Goal: Task Accomplishment & Management: Complete application form

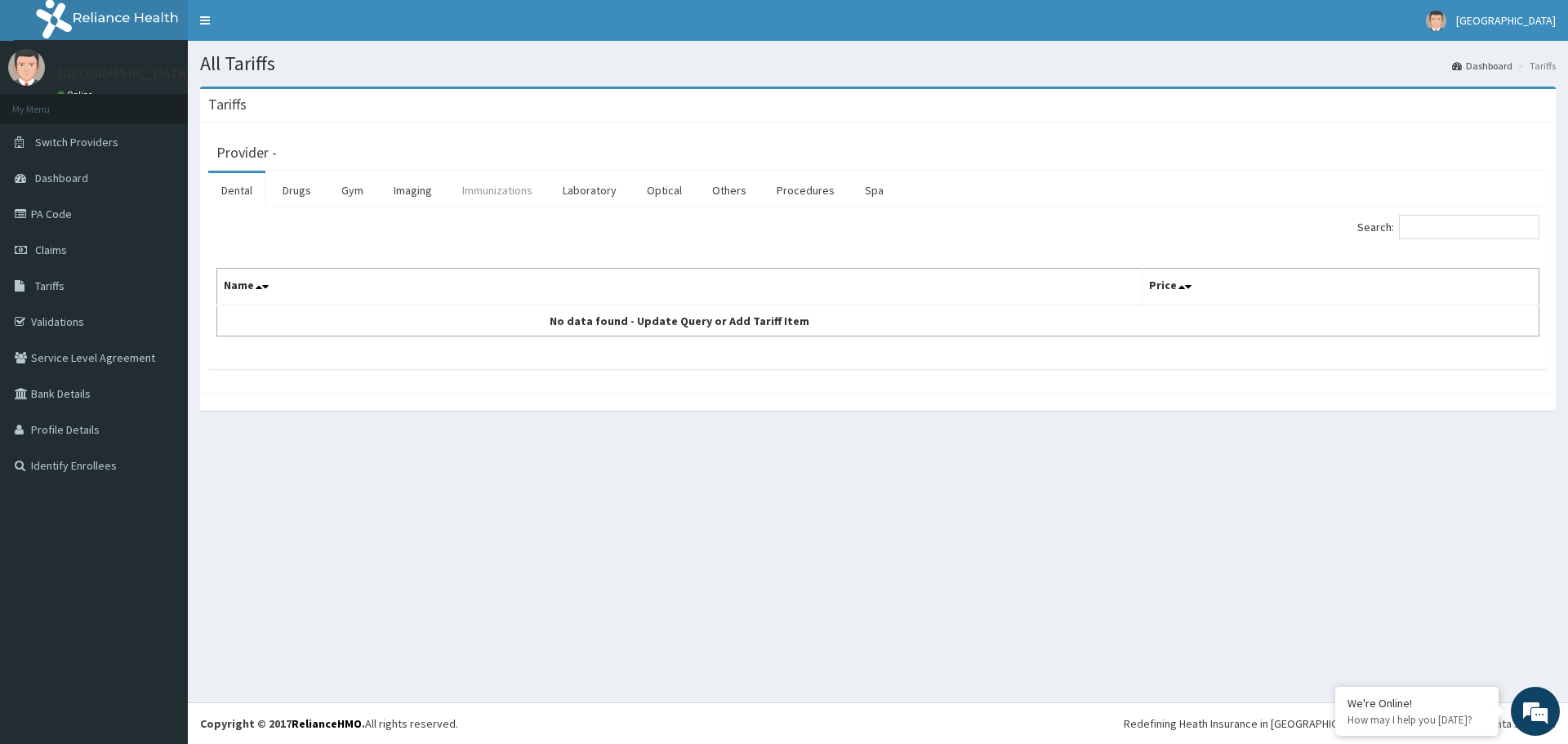
click at [483, 184] on link "Immunizations" at bounding box center [497, 190] width 96 height 35
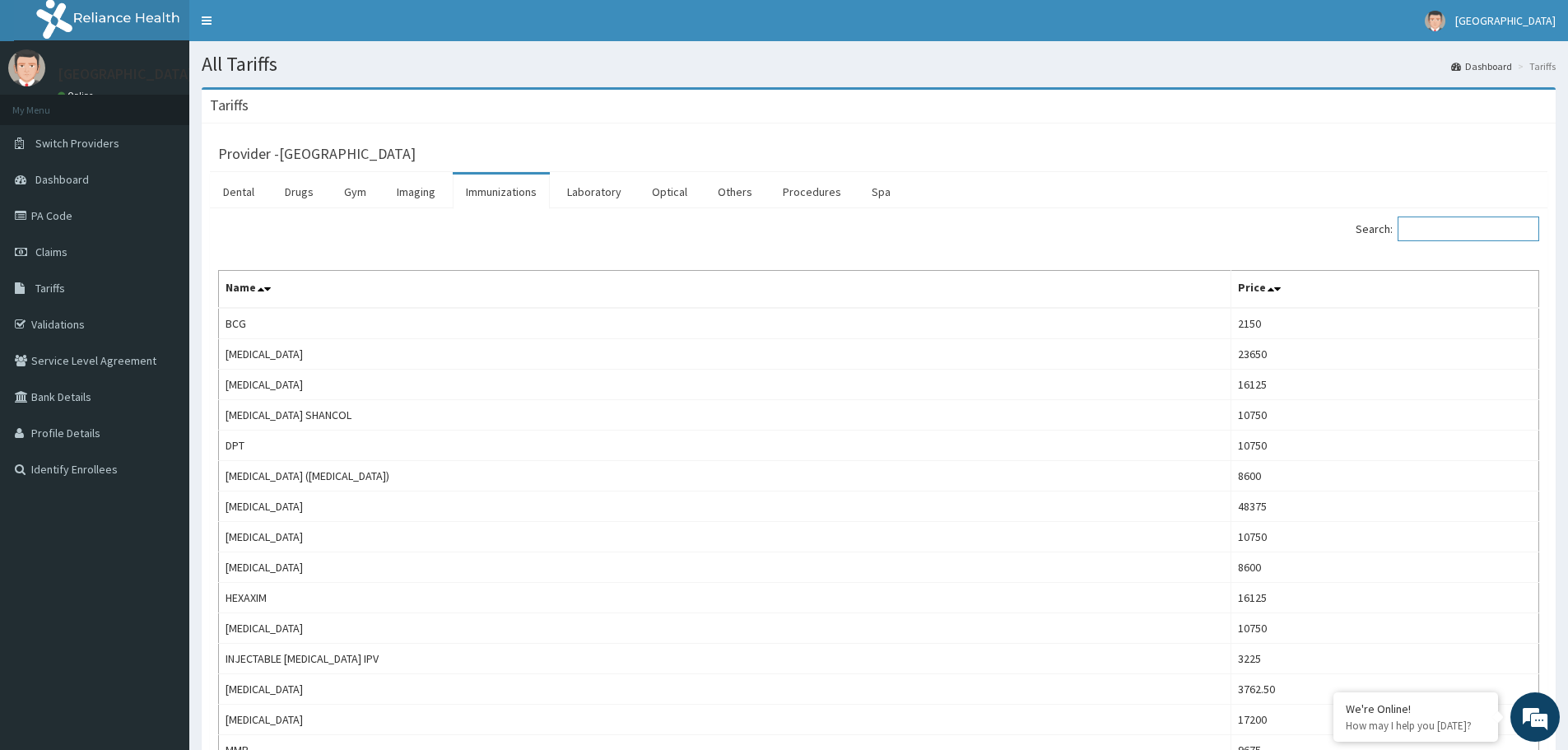
click at [1455, 228] on input "Search:" at bounding box center [1468, 228] width 141 height 25
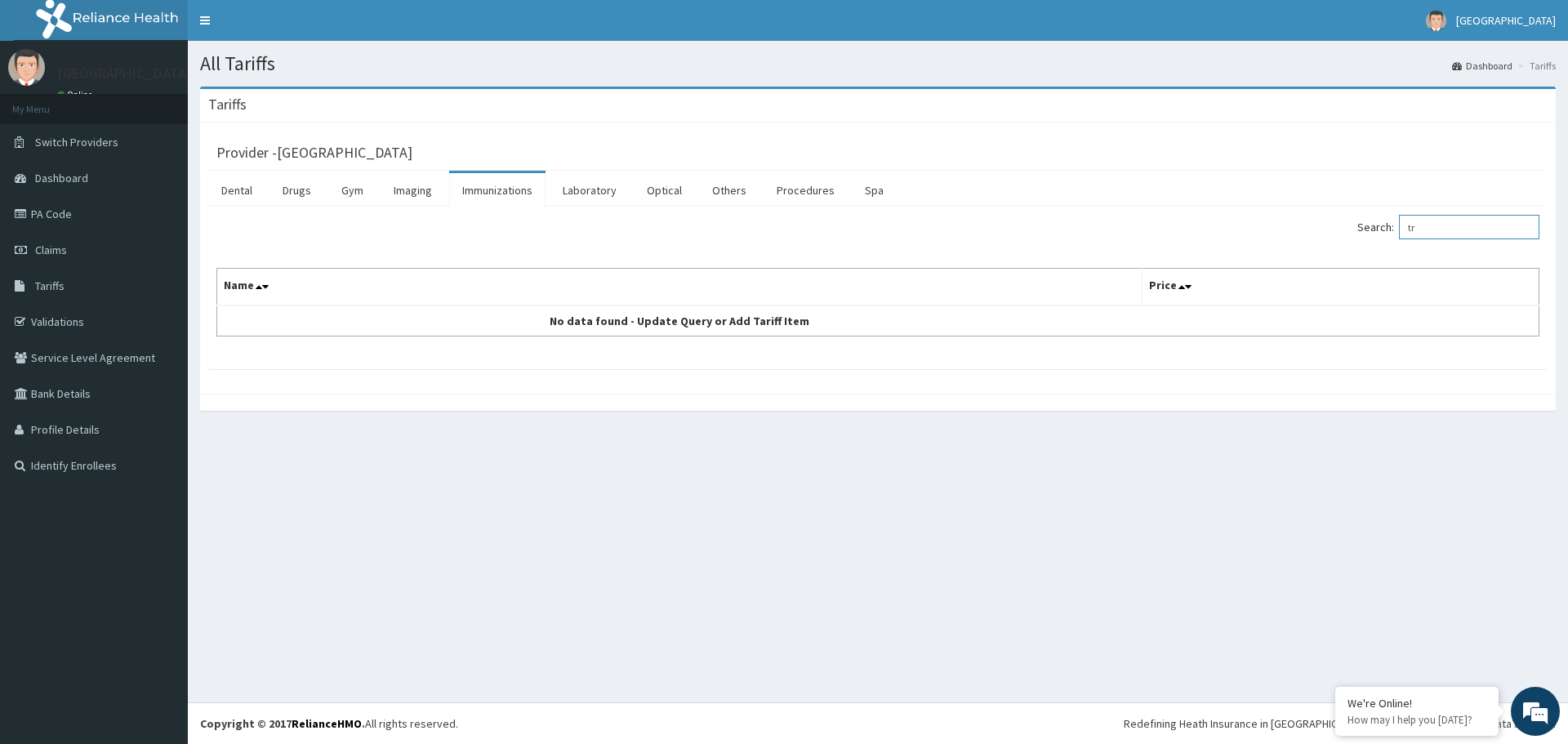
type input "t"
type input "ultra"
click at [423, 180] on link "Imaging" at bounding box center [412, 190] width 64 height 35
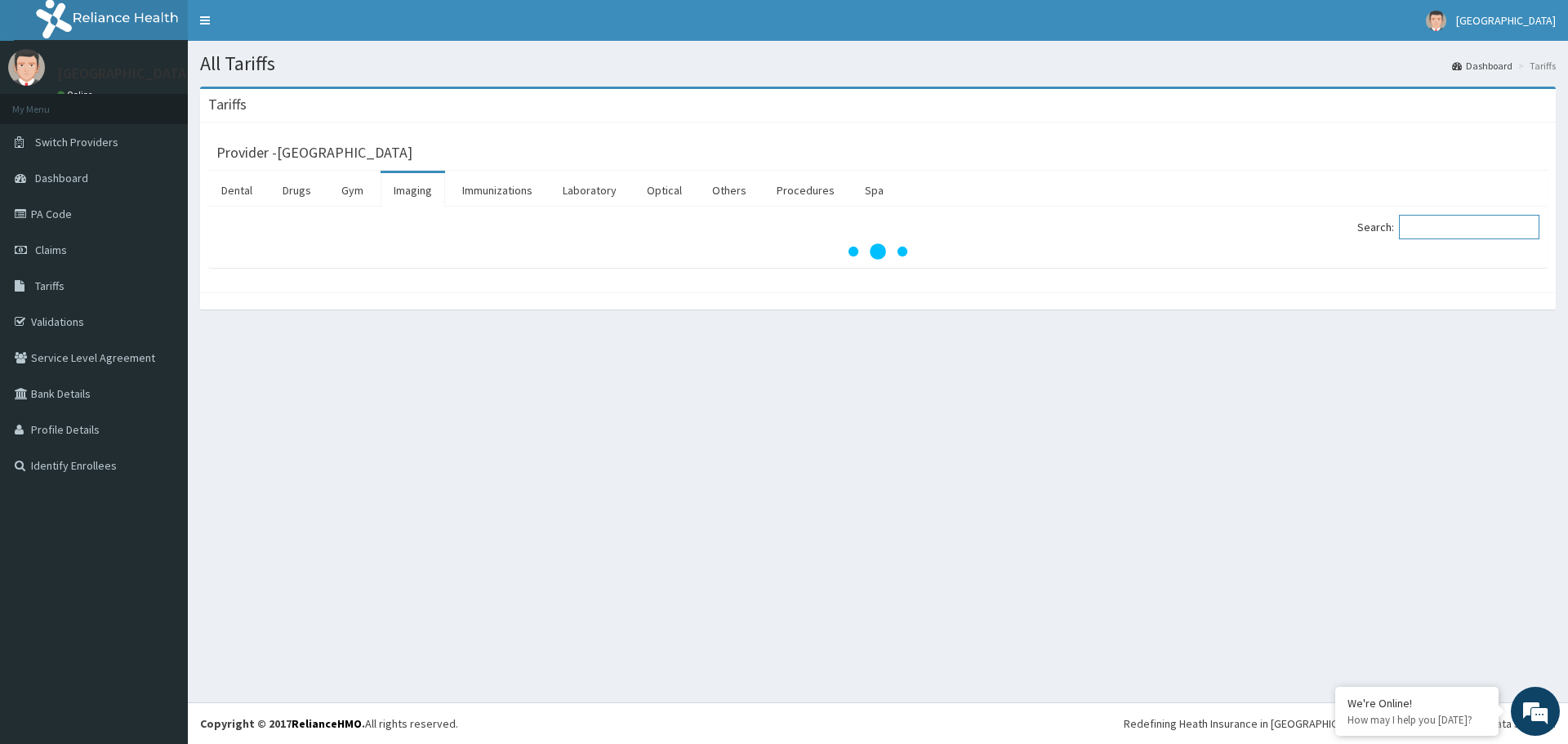
click at [1460, 227] on input "Search:" at bounding box center [1469, 227] width 140 height 25
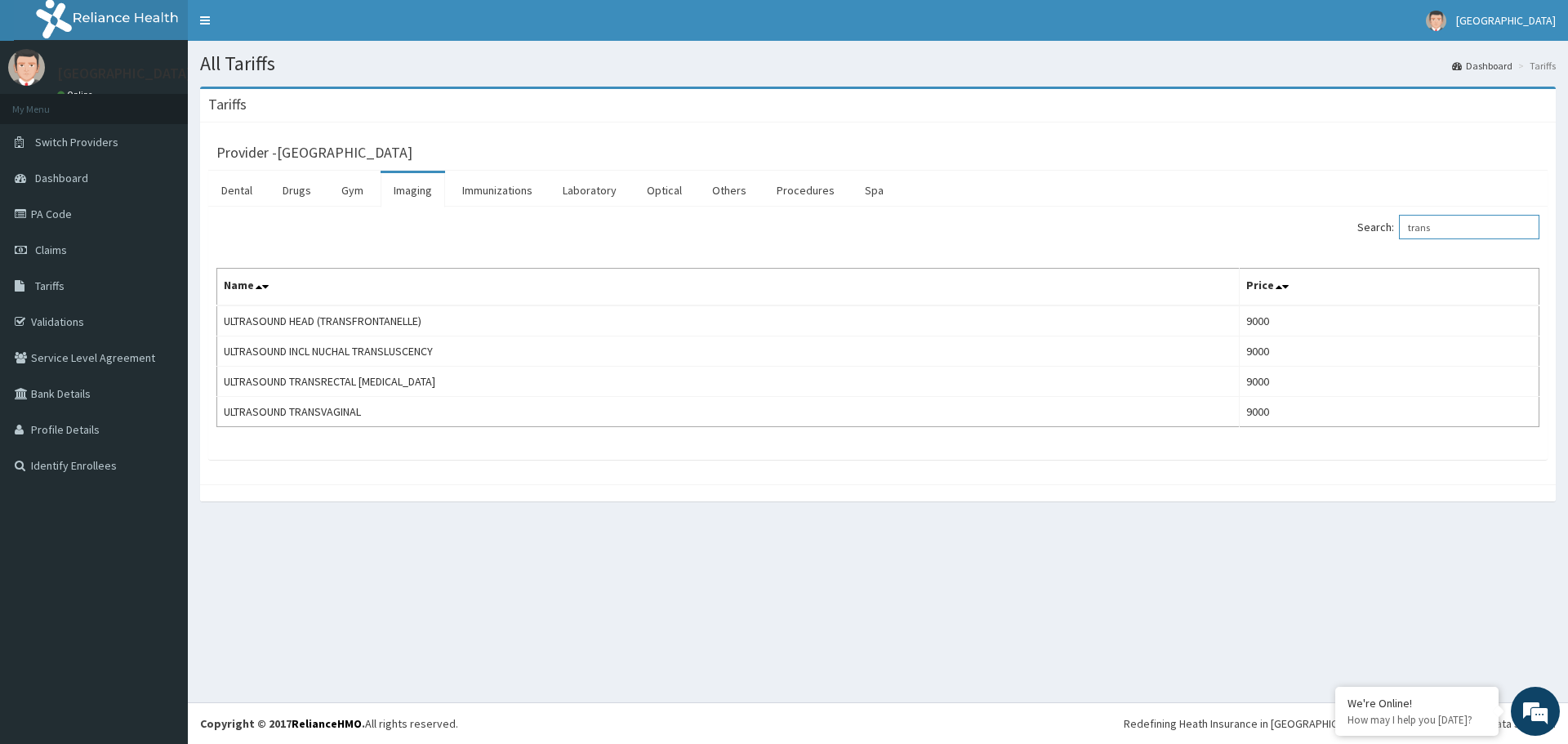
type input "trans"
click at [97, 200] on link "PA Code" at bounding box center [94, 214] width 188 height 36
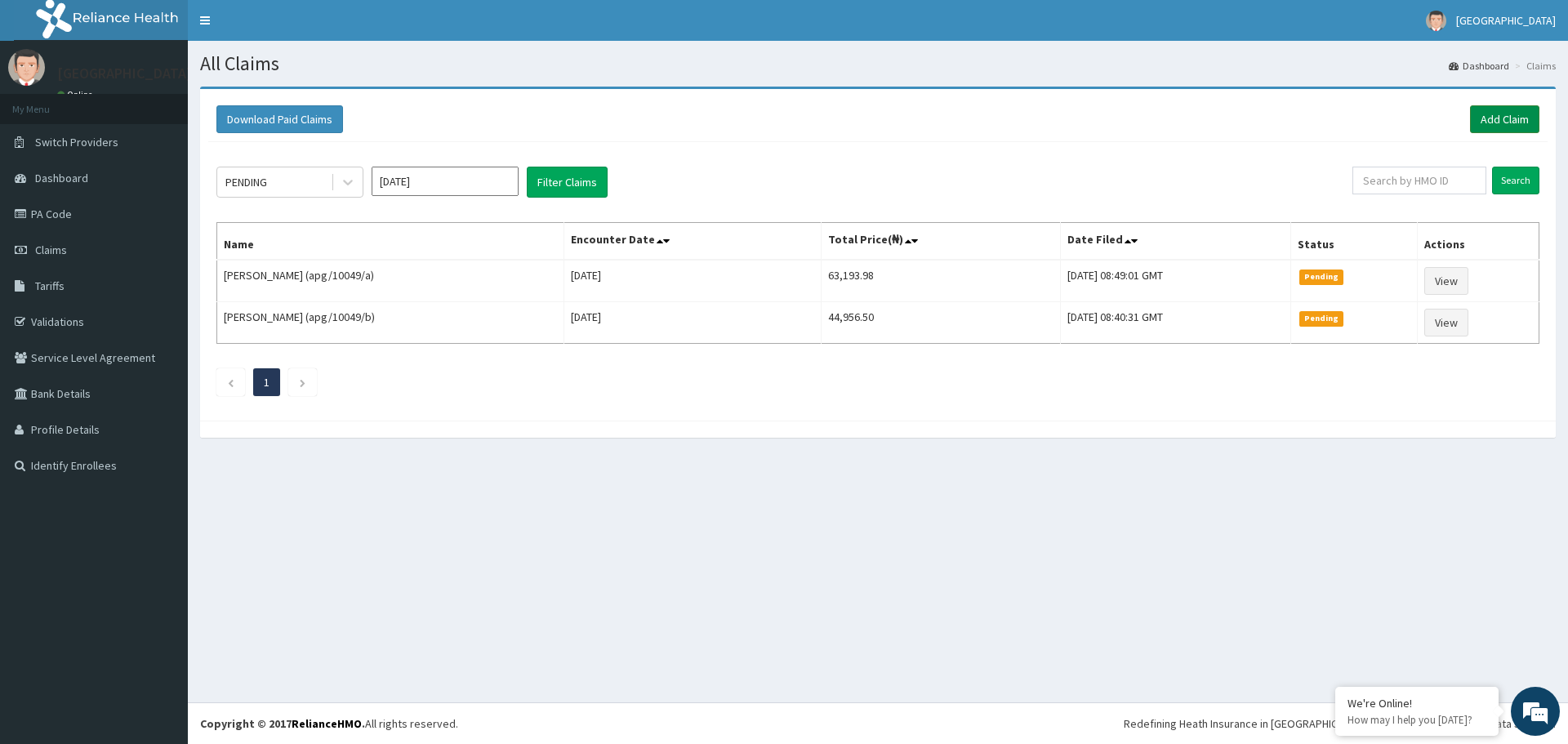
click at [1505, 122] on link "Add Claim" at bounding box center [1505, 119] width 69 height 28
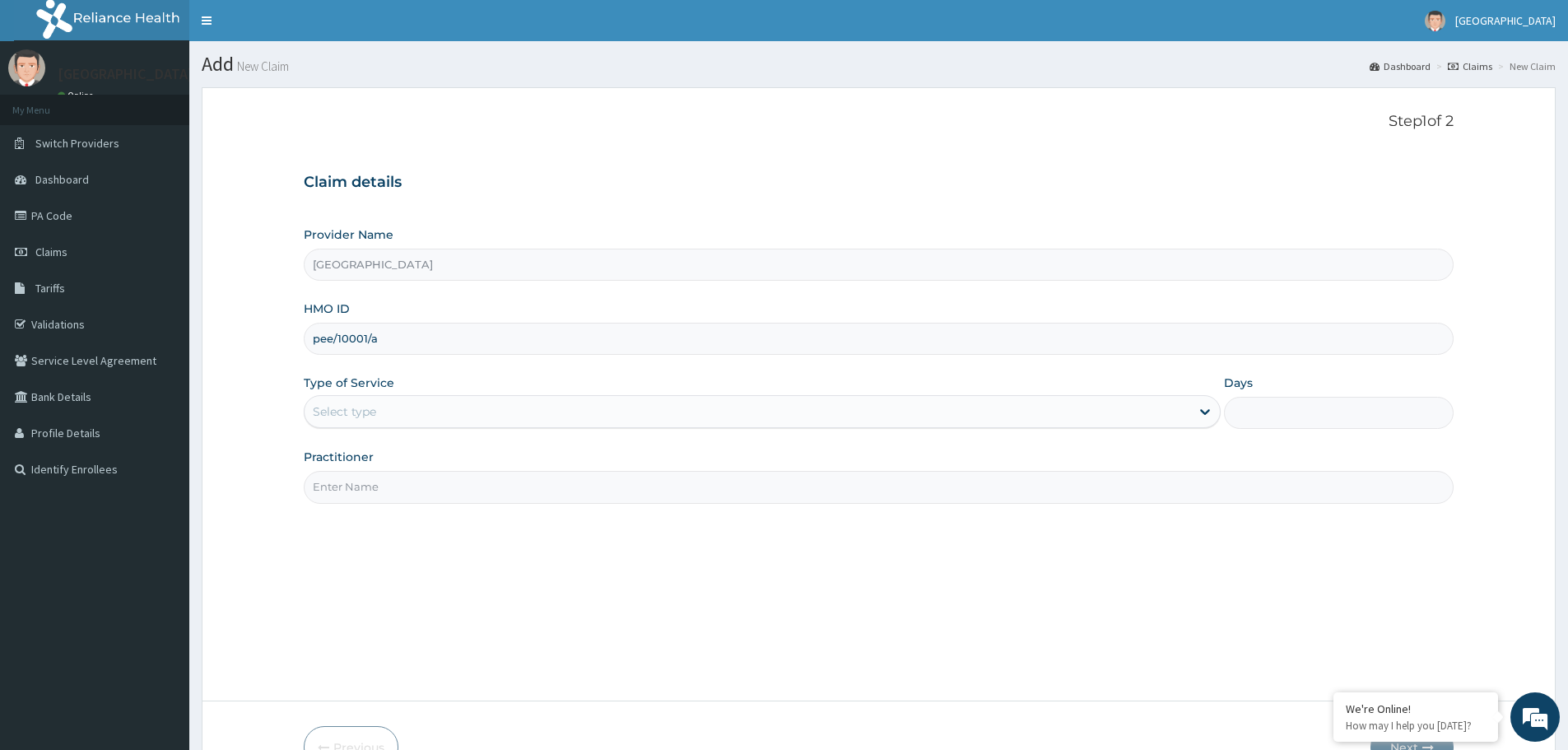
type input "pee/10001/a"
click at [404, 412] on div "Select type" at bounding box center [747, 412] width 885 height 26
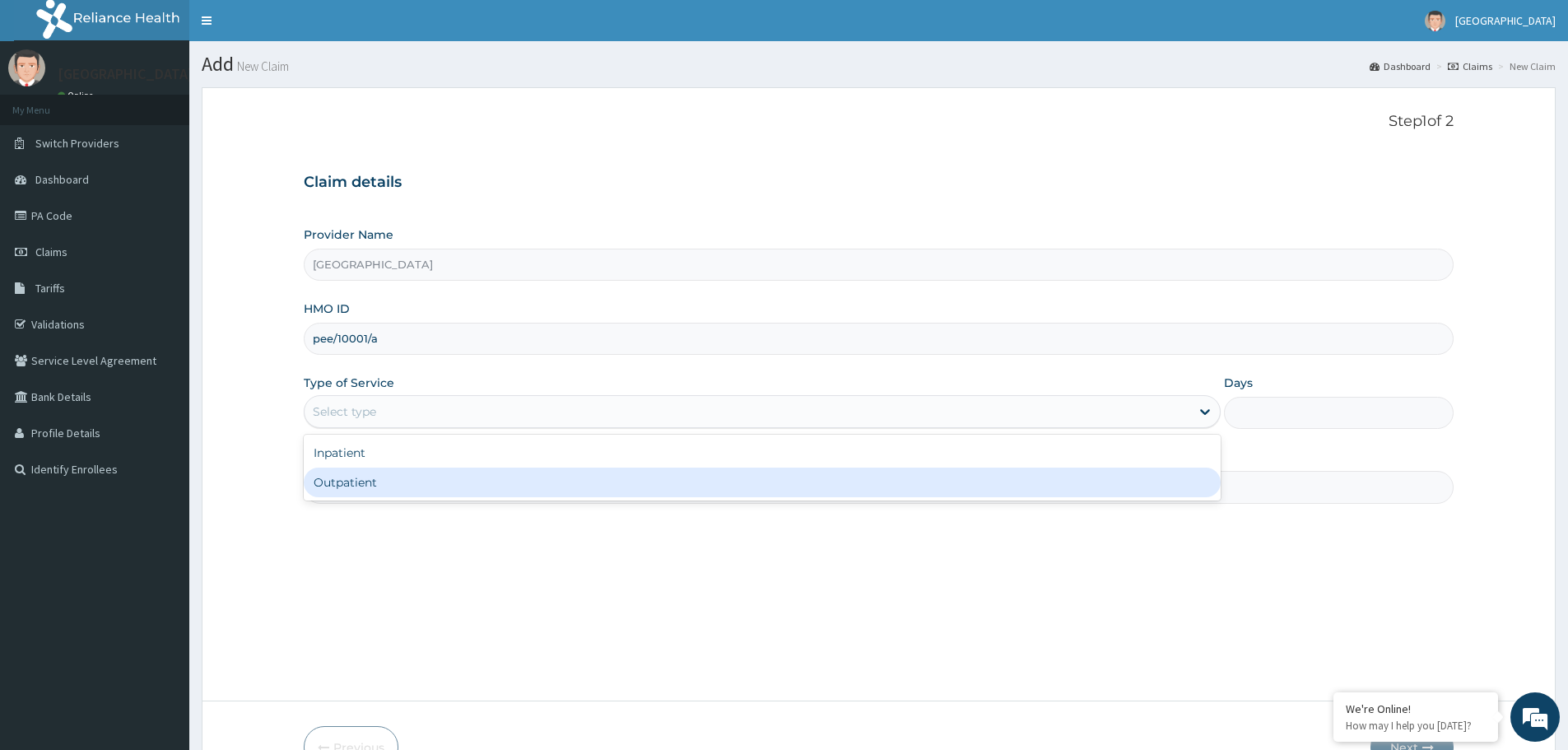
click at [375, 491] on div "Outpatient" at bounding box center [762, 482] width 917 height 30
type input "1"
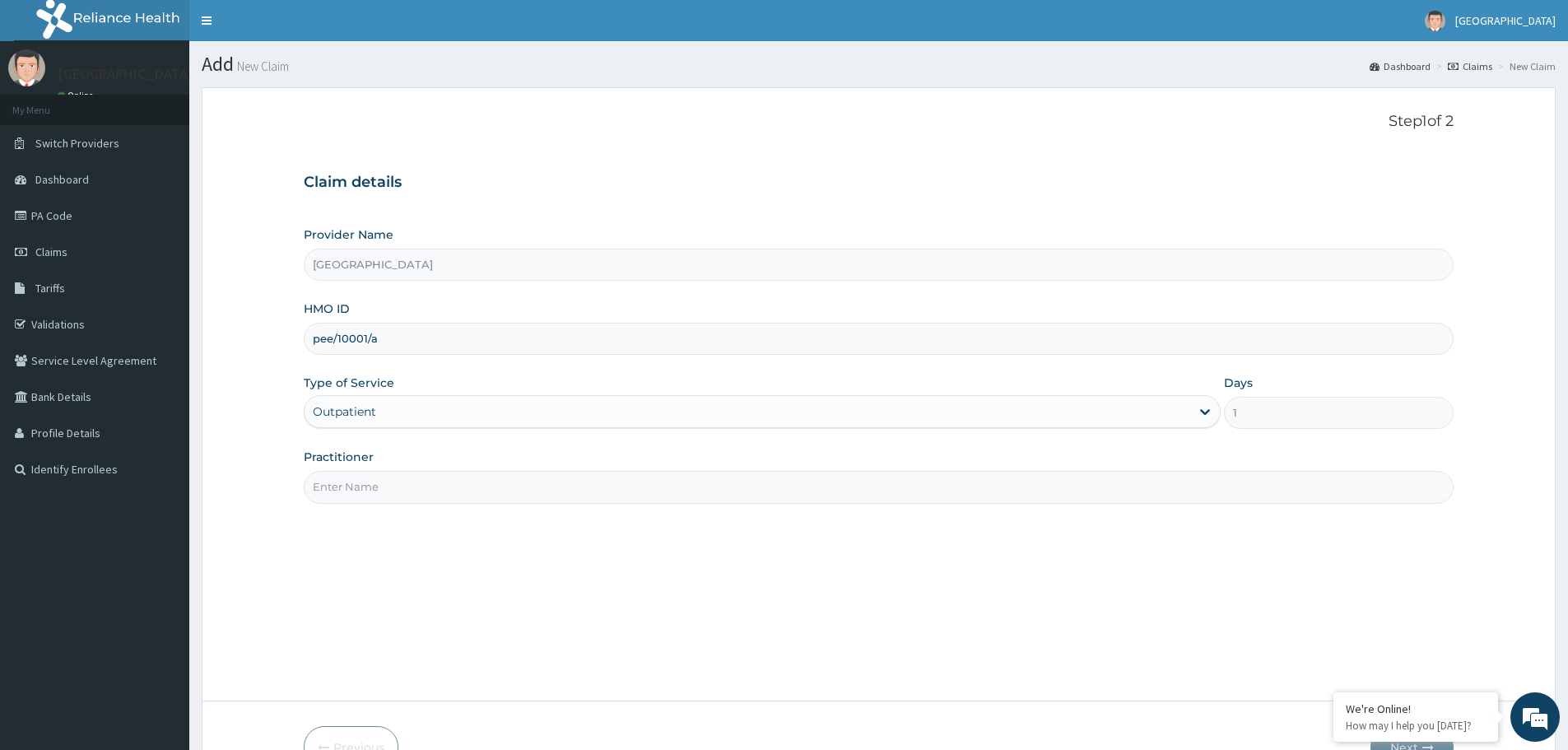
click at [384, 484] on input "Practitioner" at bounding box center [879, 488] width 1150 height 32
type input "dr. veronica"
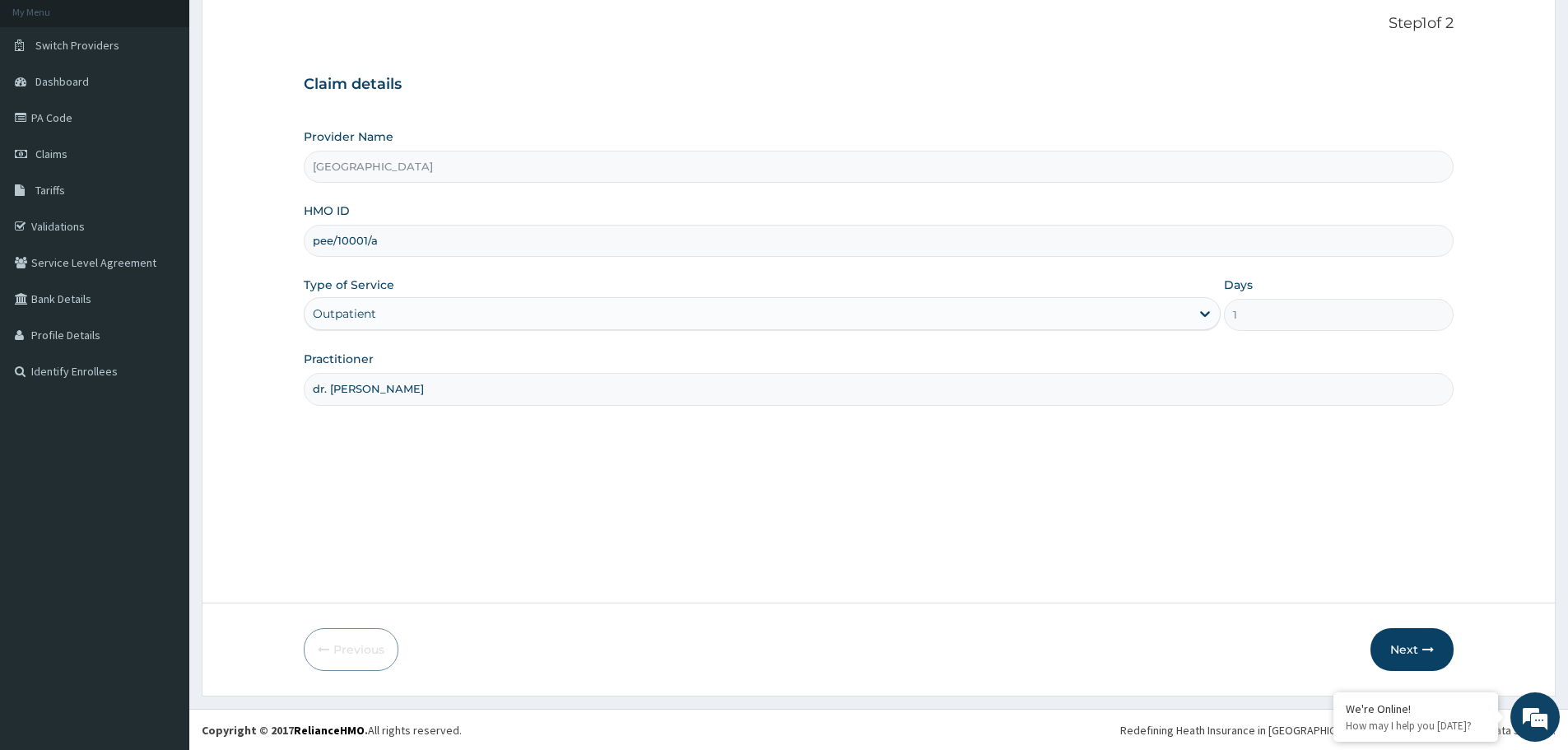
scroll to position [99, 0]
click at [1410, 653] on button "Next" at bounding box center [1412, 649] width 84 height 43
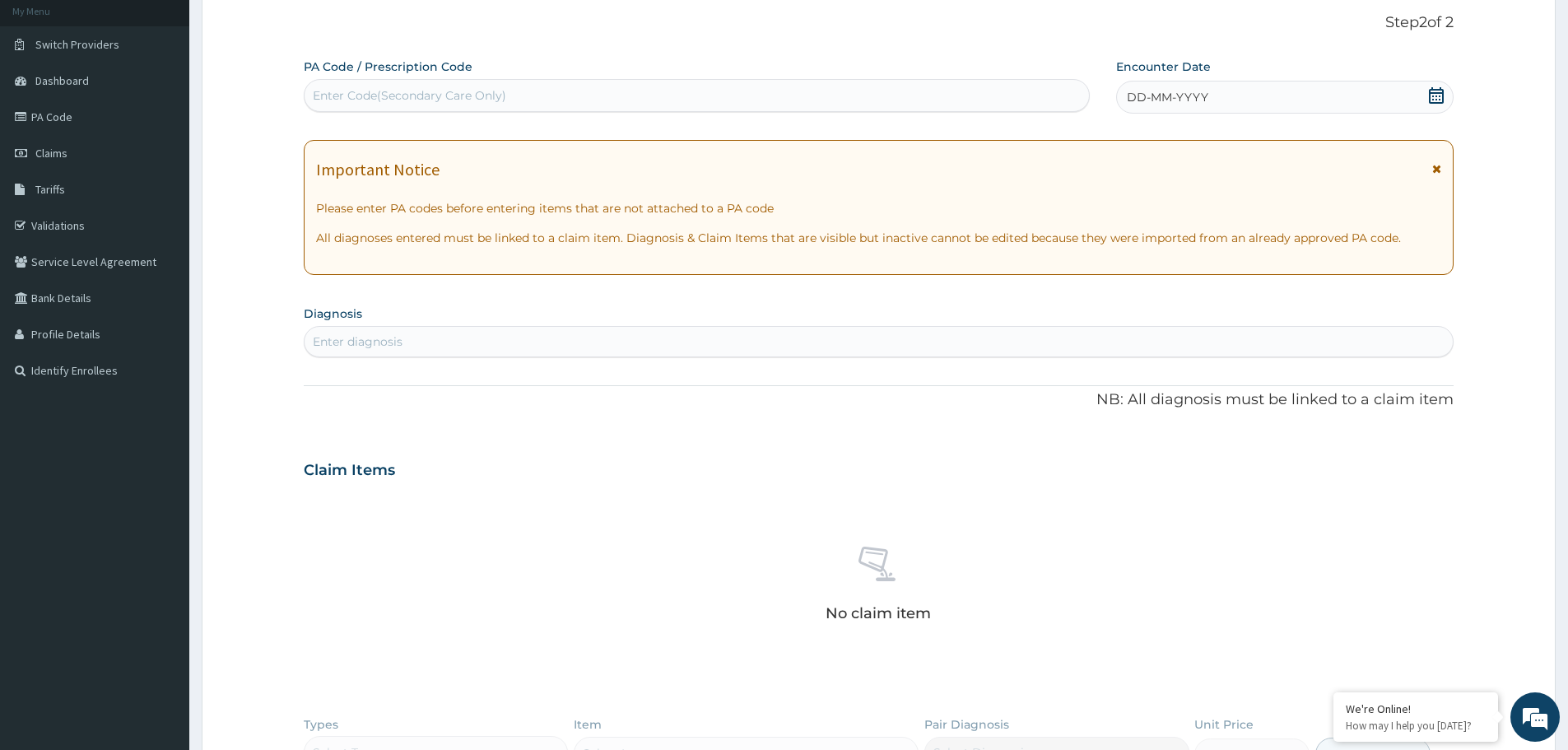
click at [1208, 95] on div "DD-MM-YYYY" at bounding box center [1284, 97] width 337 height 33
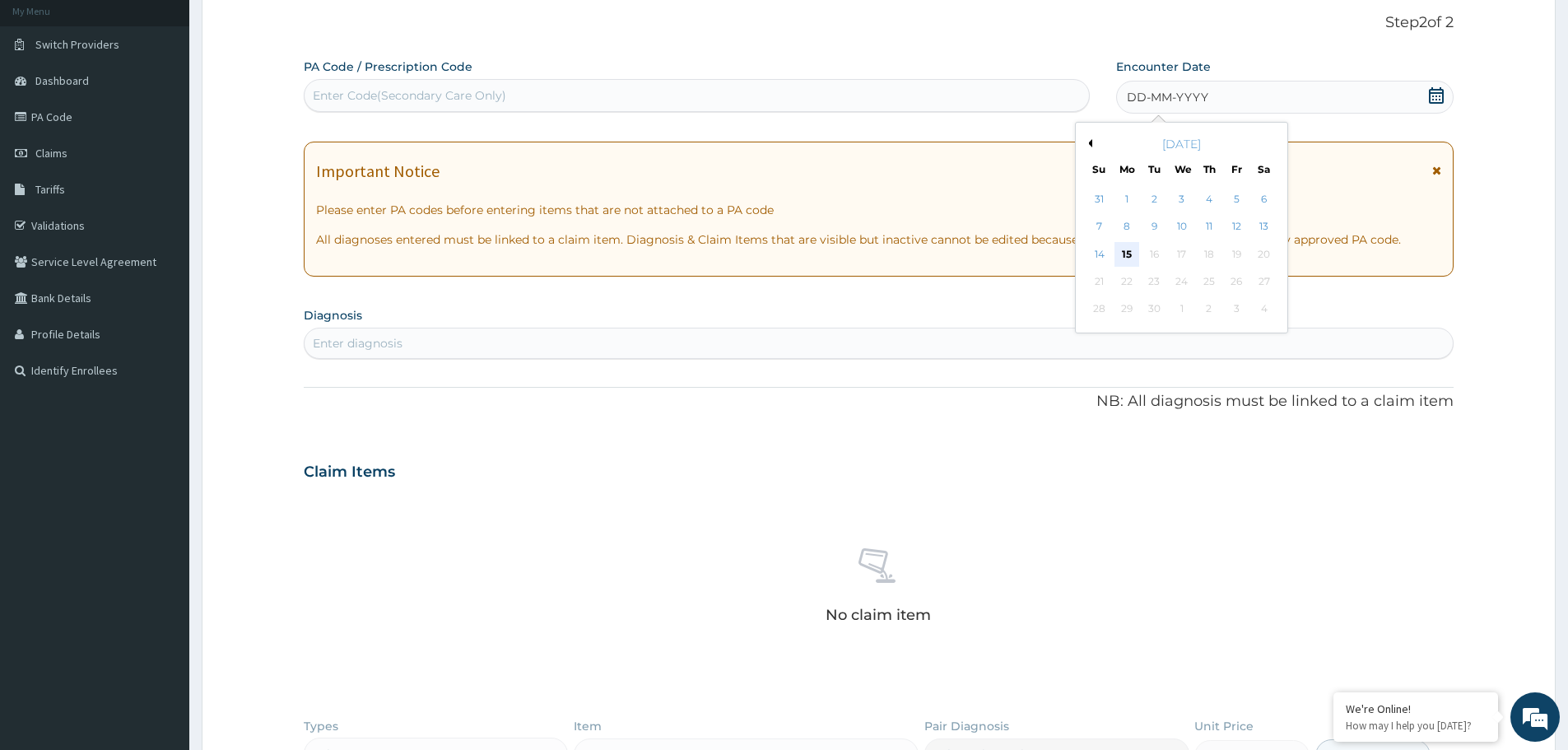
click at [1128, 263] on div "15" at bounding box center [1127, 254] width 25 height 25
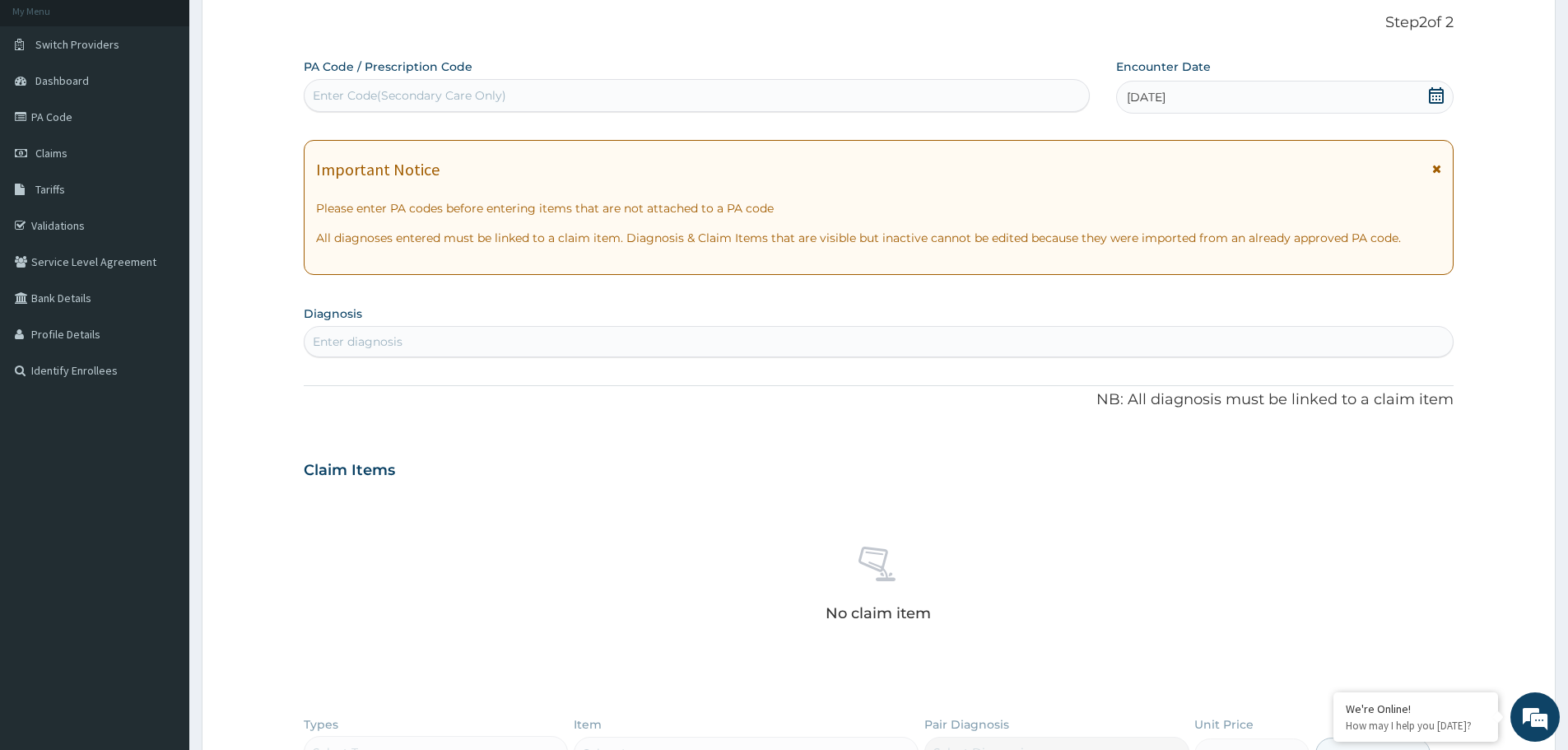
click at [652, 333] on div "Enter diagnosis" at bounding box center [879, 341] width 1149 height 26
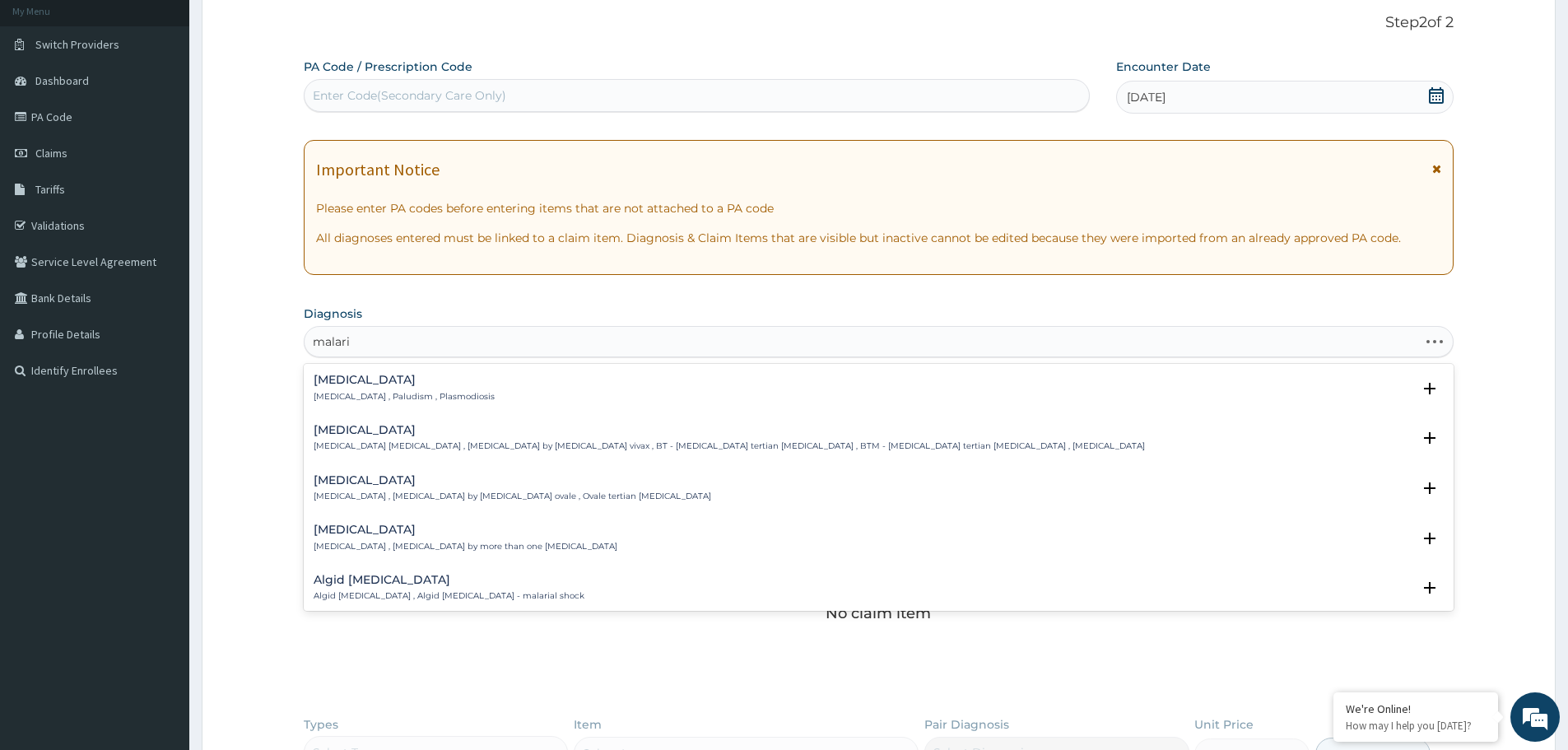
type input "malaria"
click at [348, 384] on h4 "Malaria" at bounding box center [404, 380] width 182 height 12
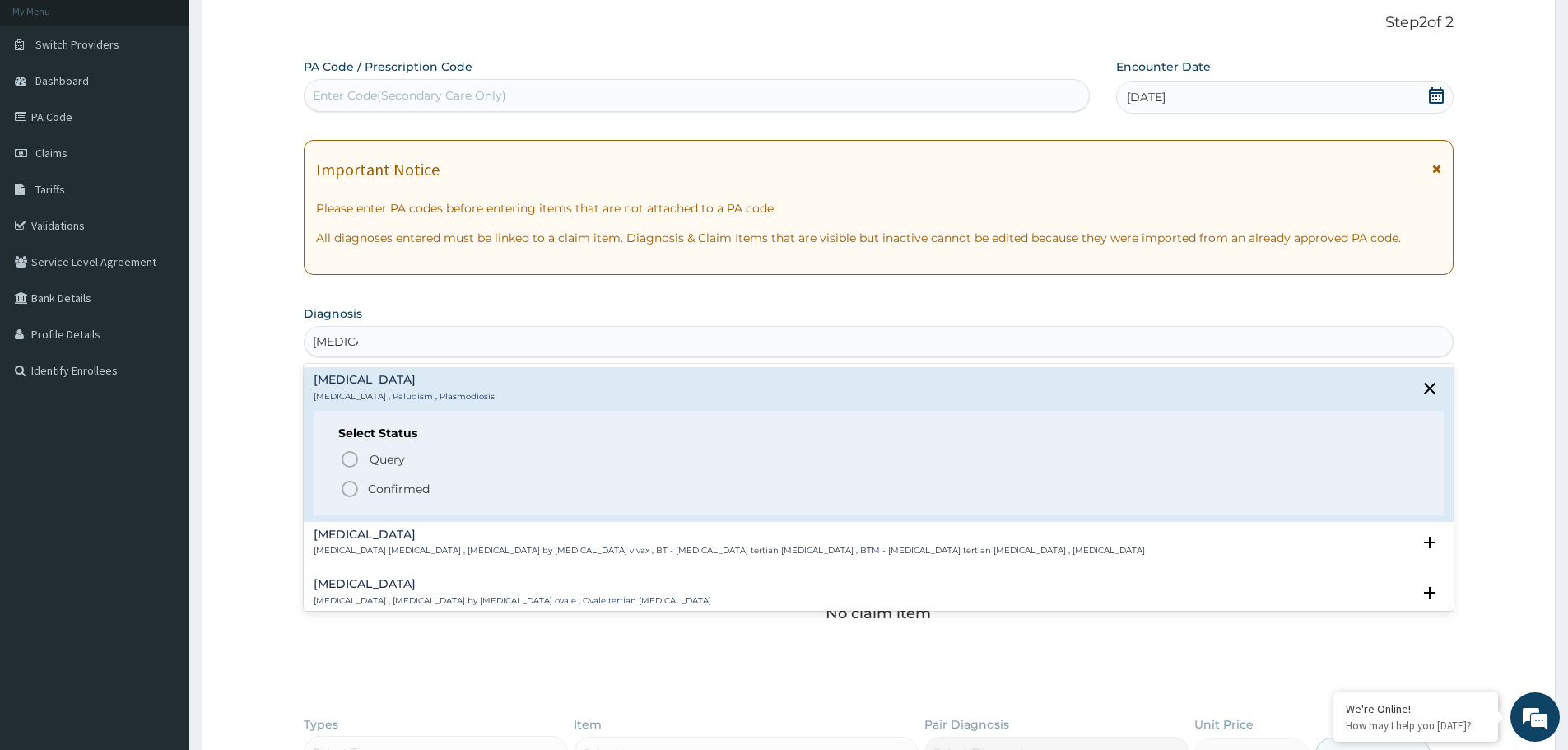
click at [376, 490] on p "Confirmed" at bounding box center [399, 488] width 61 height 16
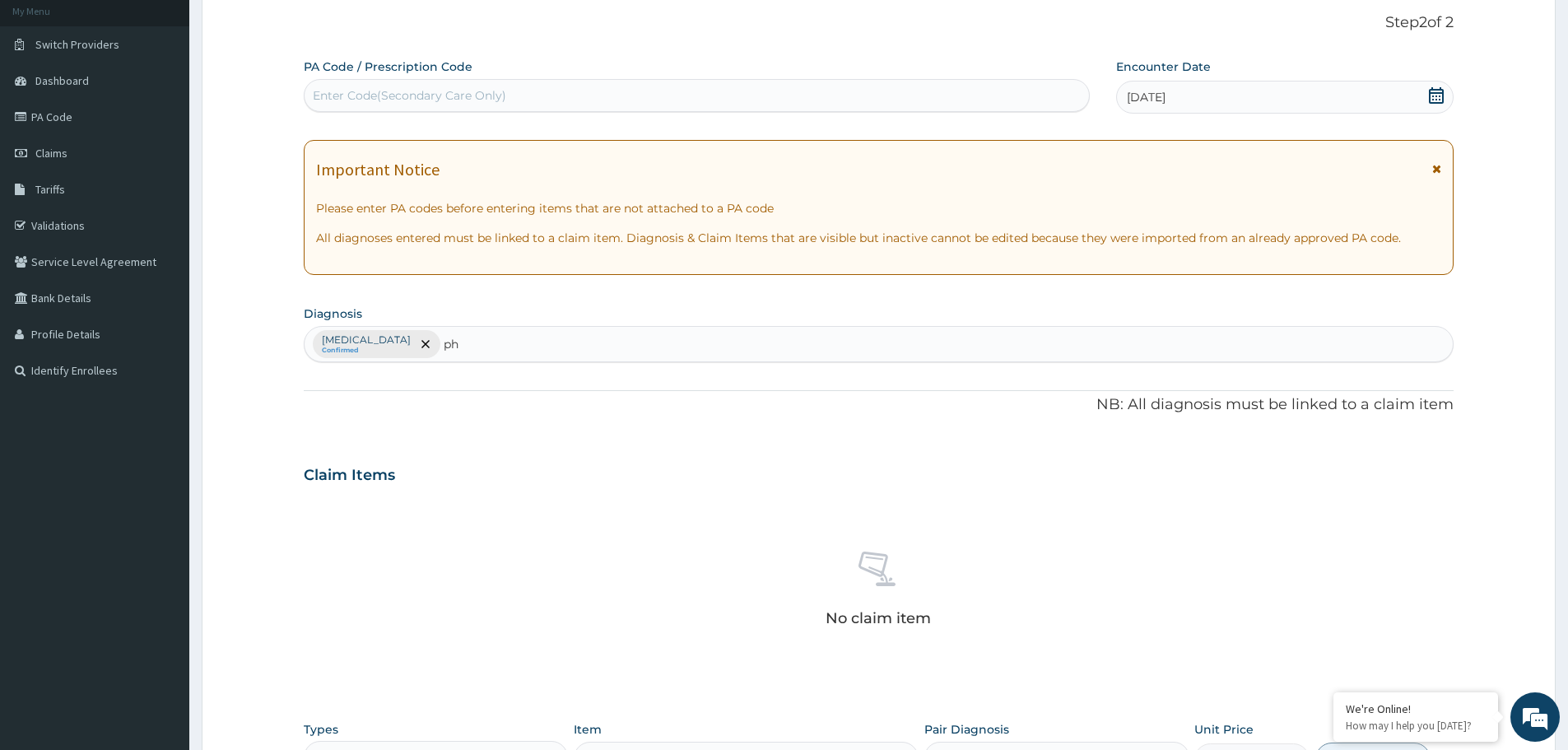
type input "pha"
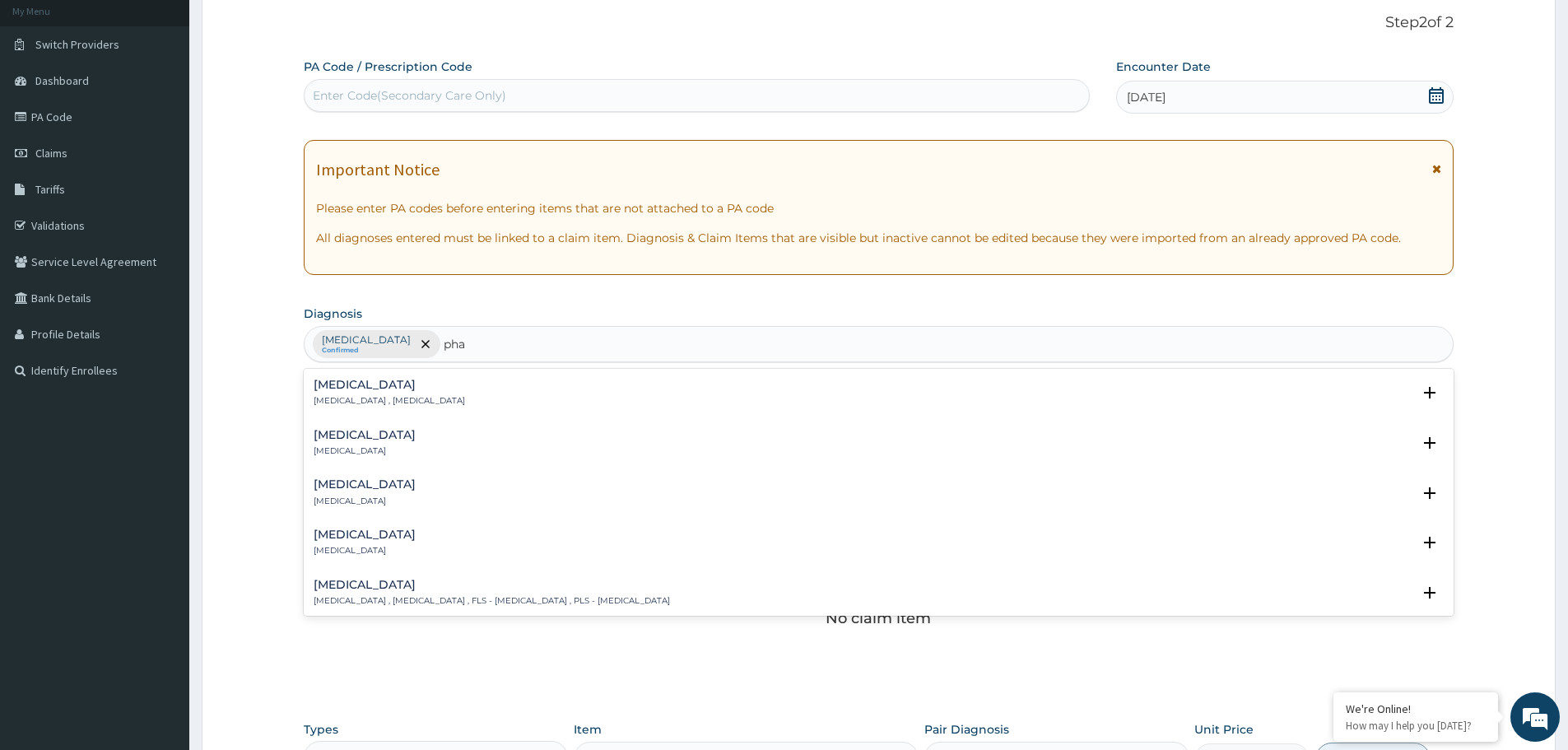
click at [349, 445] on div "Pharyngitis Pharyngitis" at bounding box center [365, 443] width 102 height 29
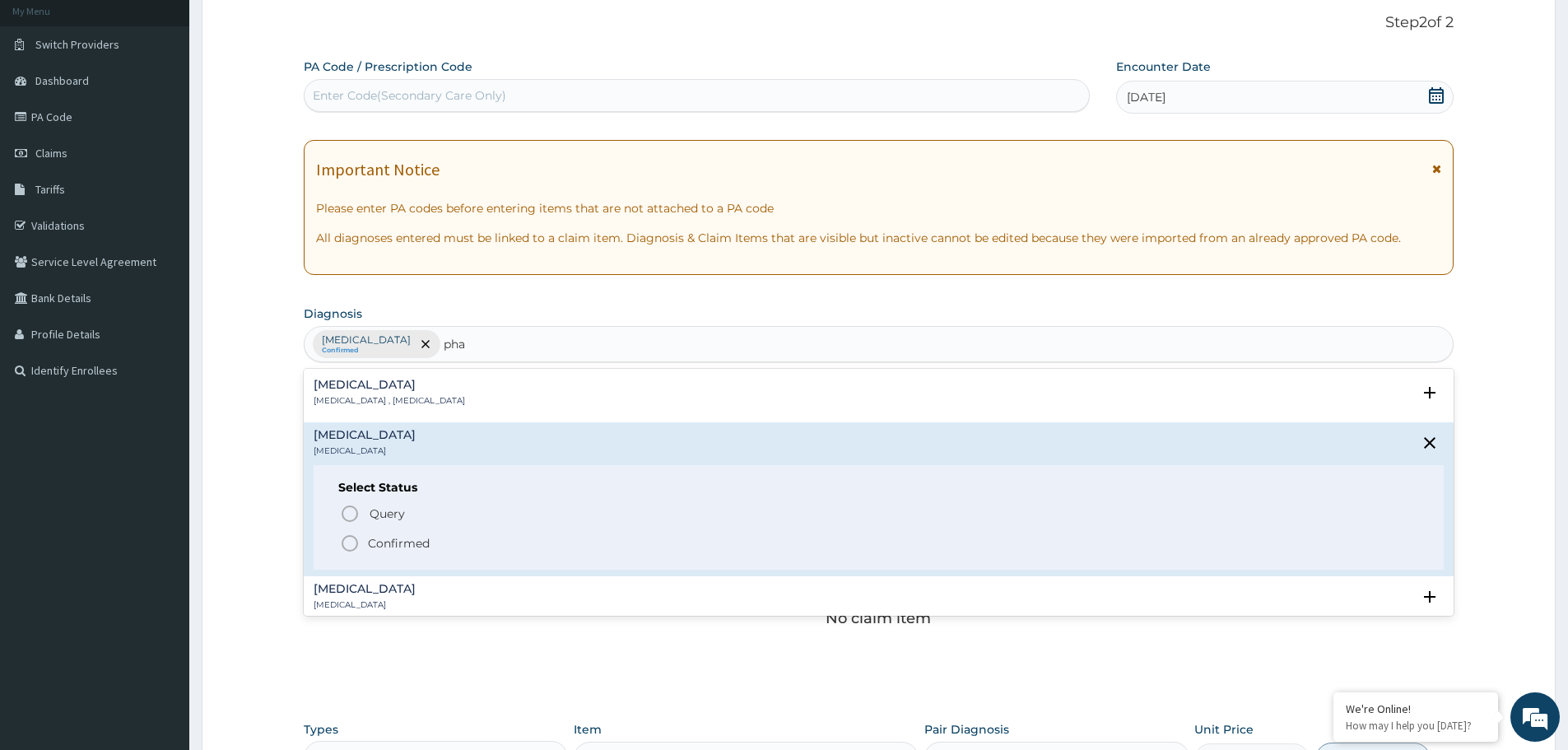
click at [367, 539] on span "Confirmed" at bounding box center [879, 543] width 1080 height 20
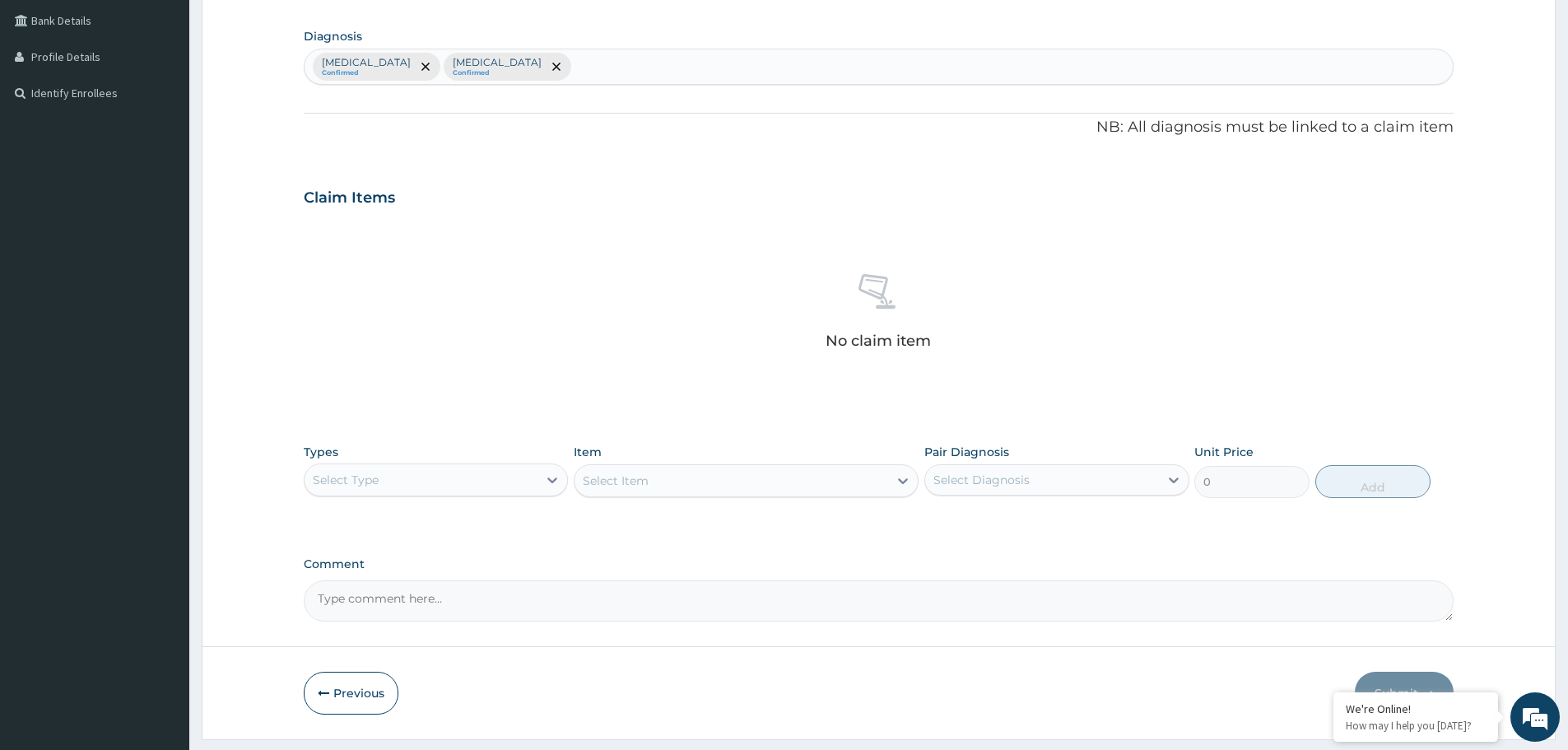
scroll to position [421, 0]
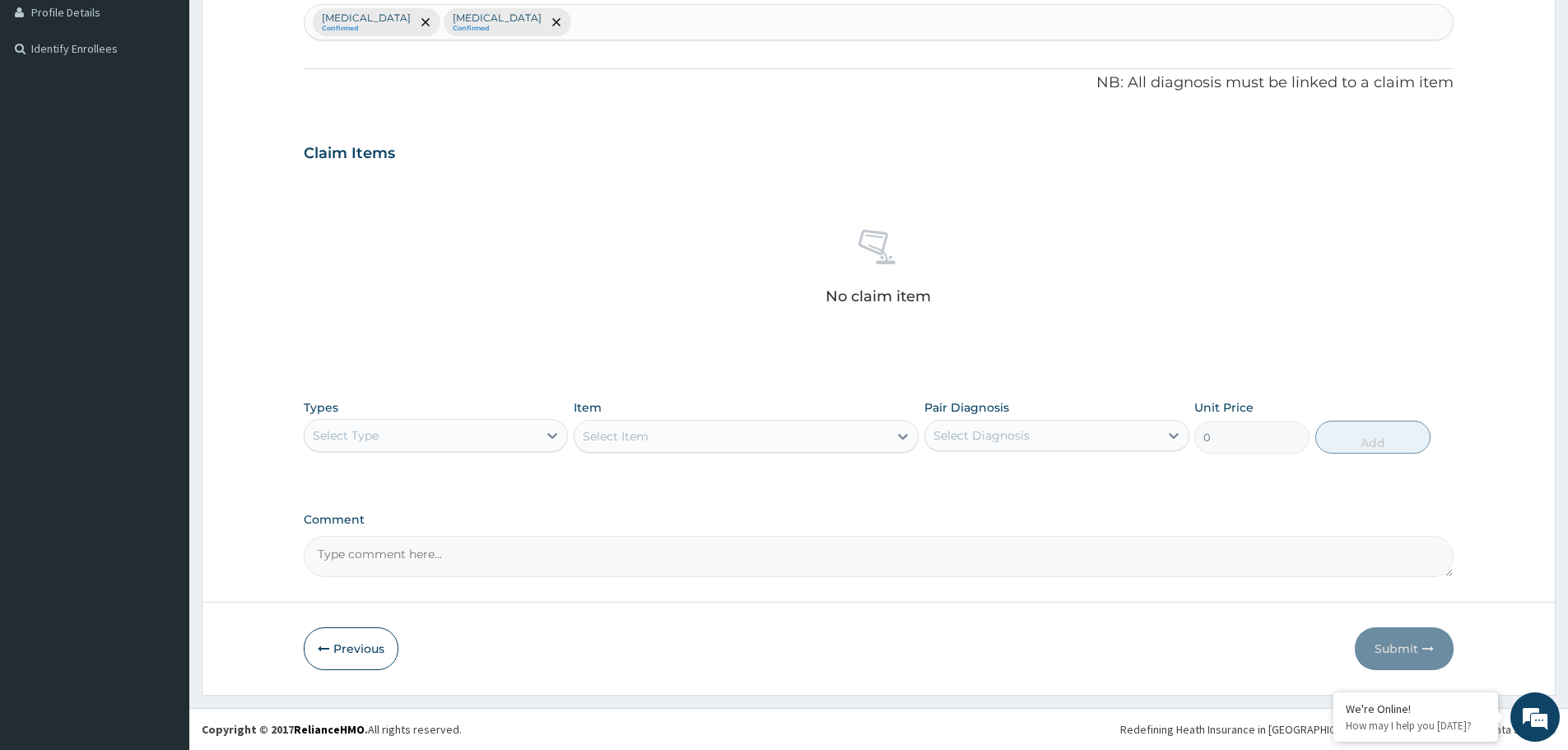
click at [424, 424] on div "Select Type" at bounding box center [420, 436] width 233 height 26
click at [367, 539] on div "Procedures" at bounding box center [435, 536] width 264 height 30
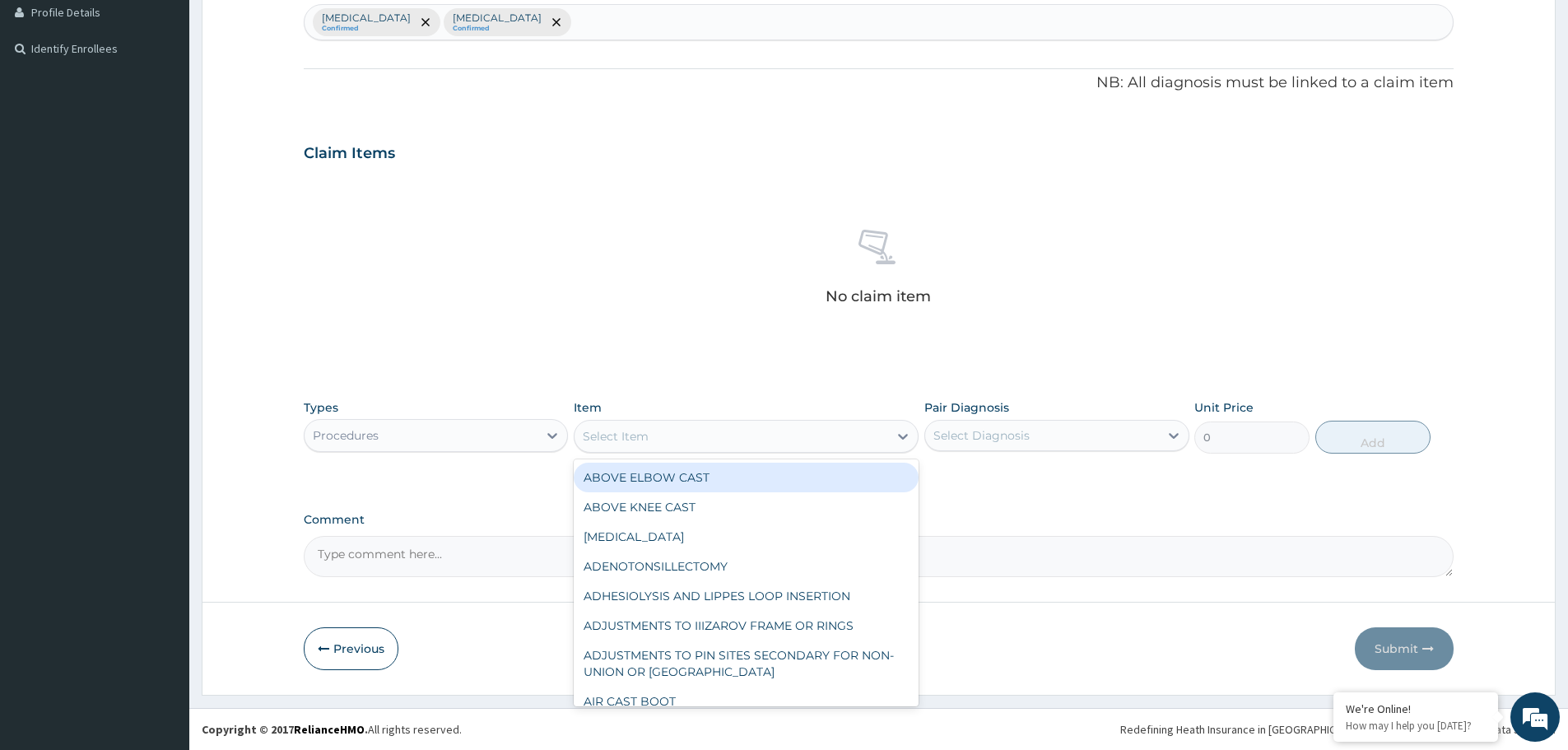
click at [708, 428] on div "Select Item" at bounding box center [731, 436] width 314 height 26
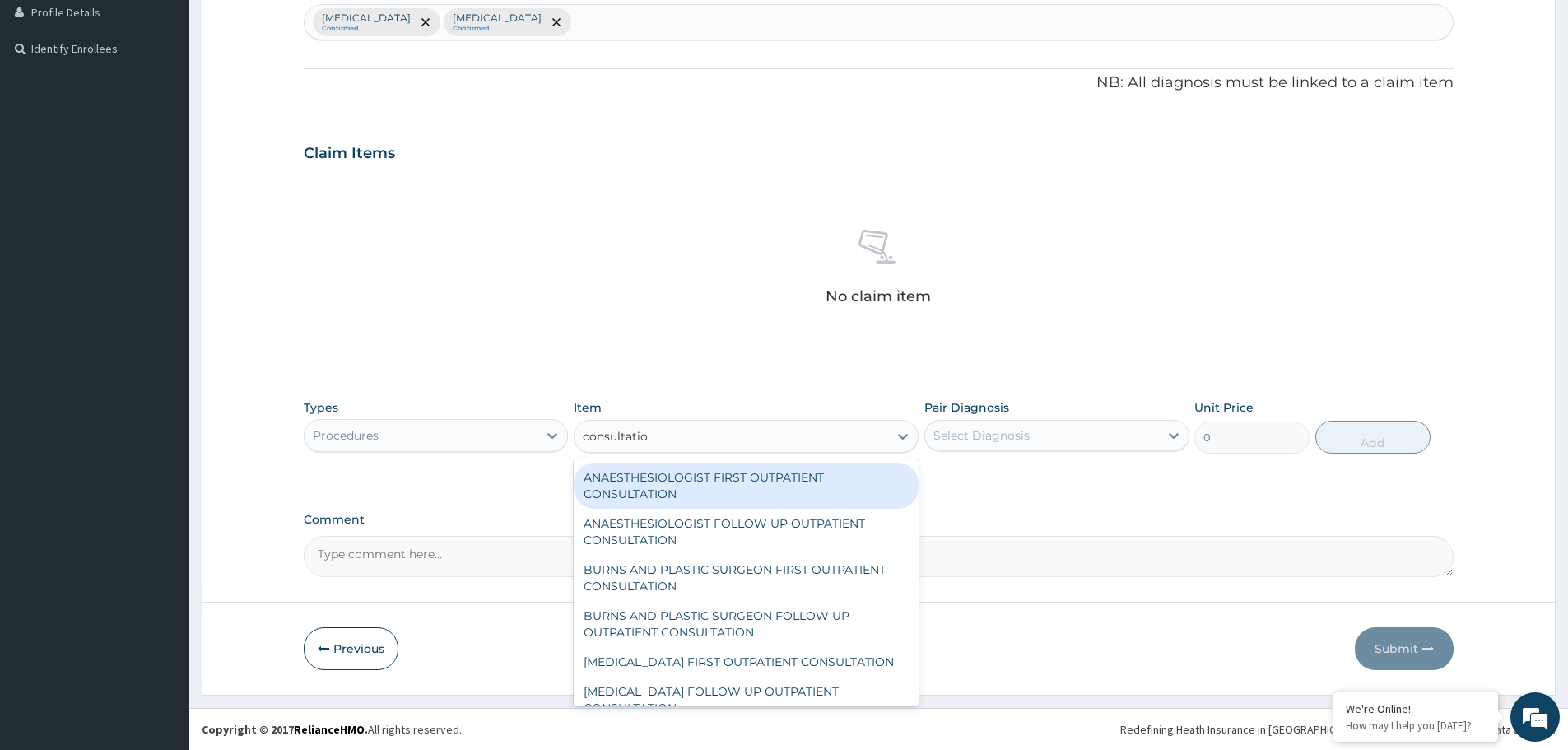
type input "consultation"
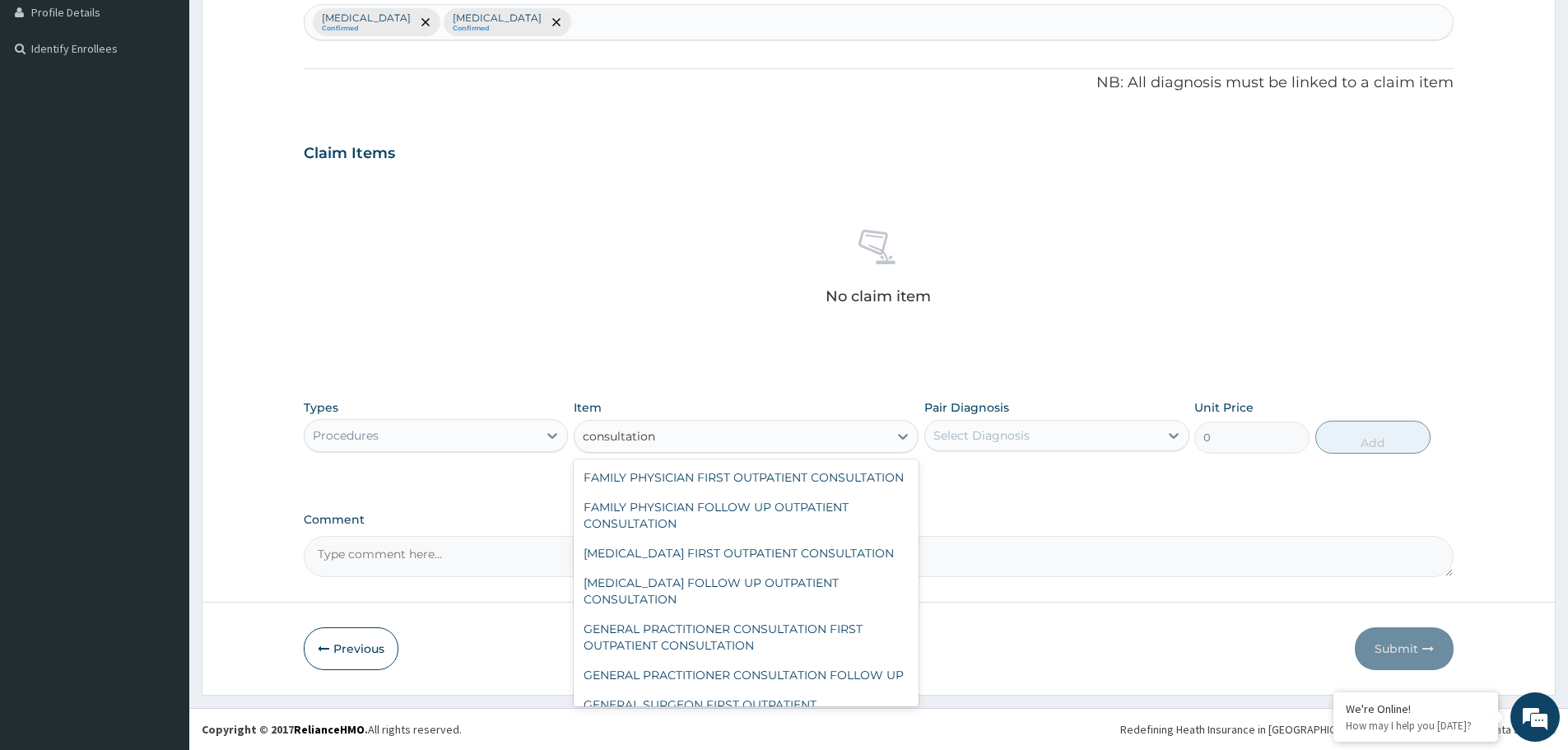
scroll to position [659, 0]
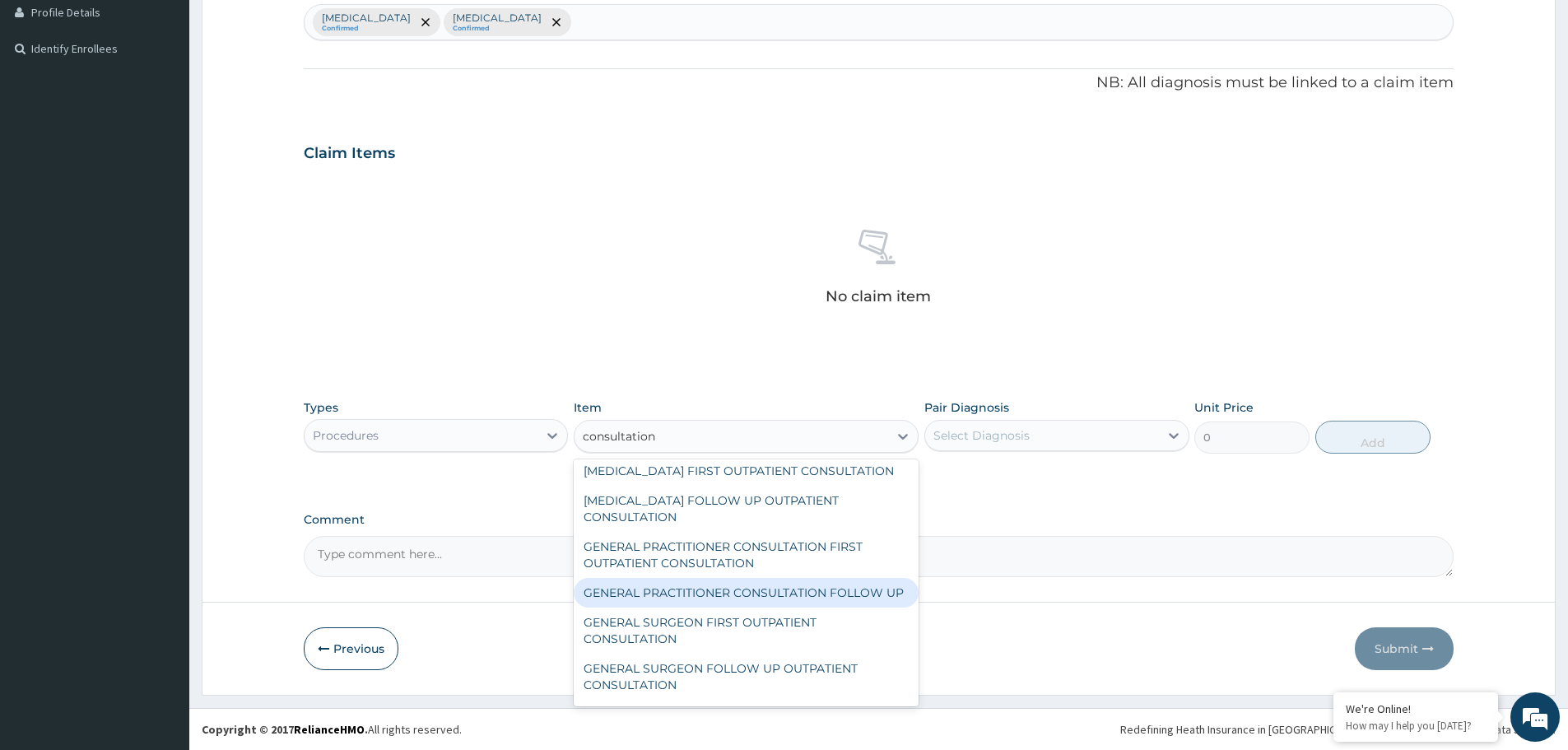
click at [696, 608] on div "GENERAL PRACTITIONER CONSULTATION FOLLOW UP" at bounding box center [746, 592] width 345 height 30
type input "11610"
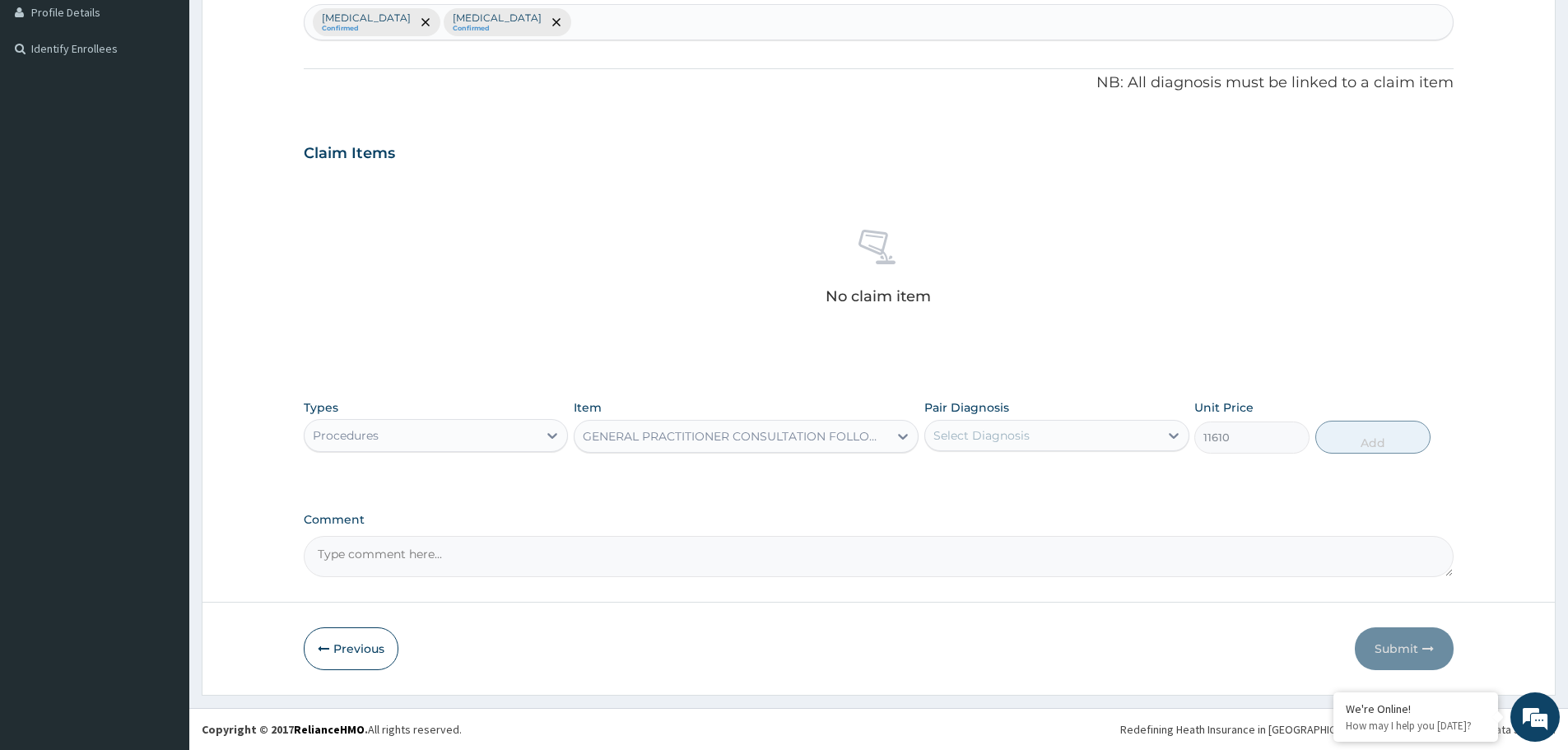
click at [1031, 431] on div "Select Diagnosis" at bounding box center [1041, 436] width 233 height 26
click at [1001, 479] on div "Malaria" at bounding box center [1057, 478] width 264 height 34
checkbox input "true"
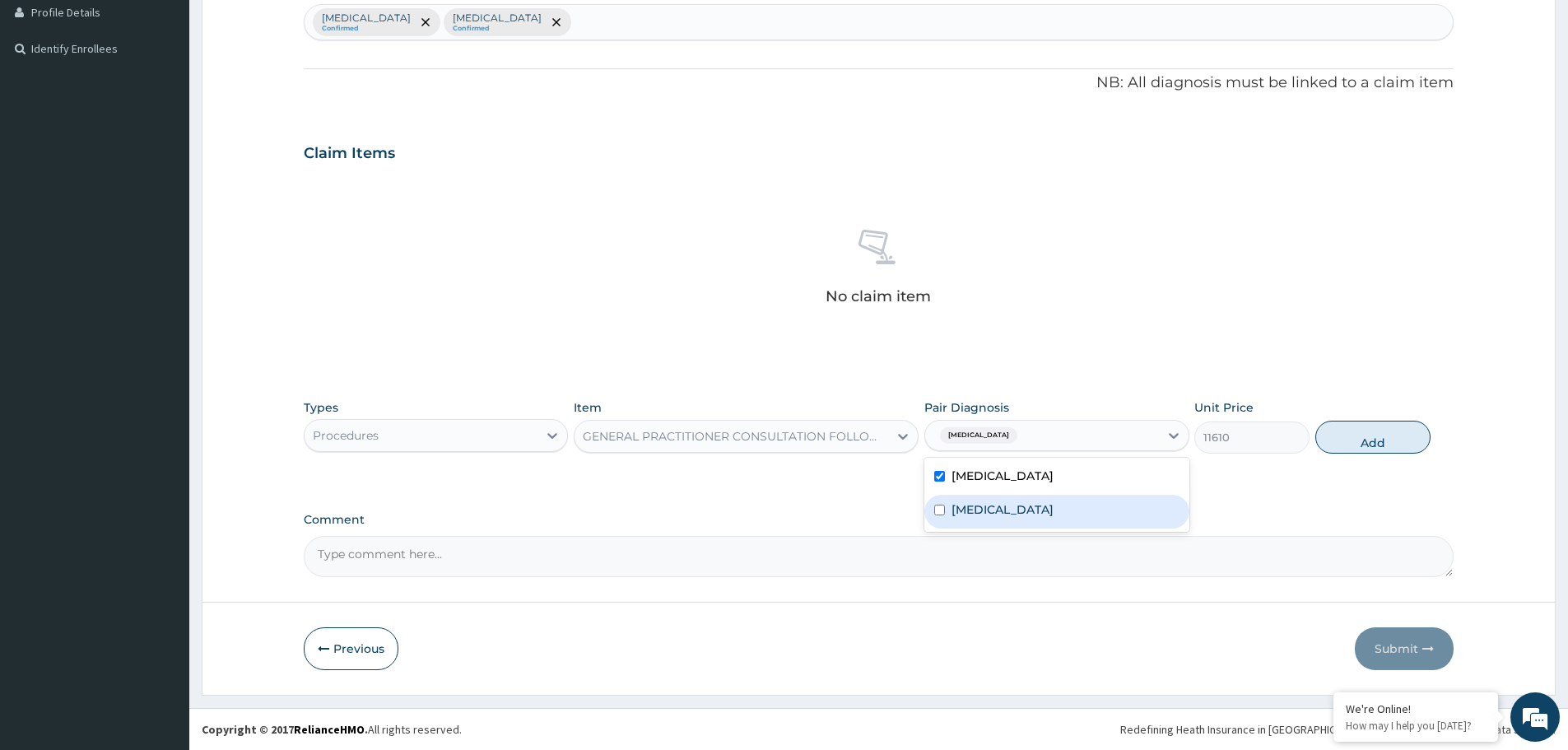
click at [984, 518] on div "Pharyngitis" at bounding box center [1057, 512] width 264 height 34
checkbox input "true"
click at [1351, 427] on button "Add" at bounding box center [1373, 437] width 115 height 33
type input "0"
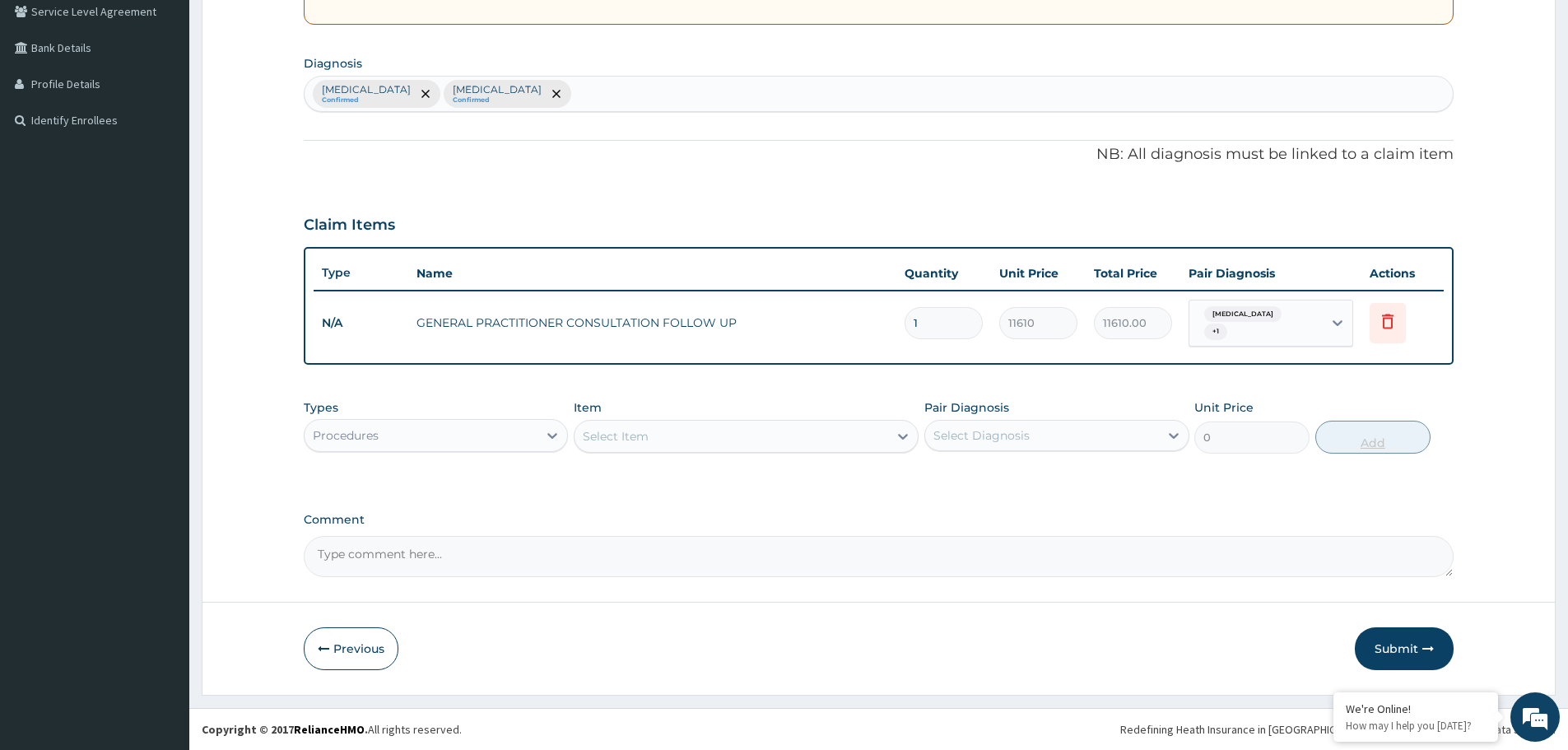
scroll to position [343, 0]
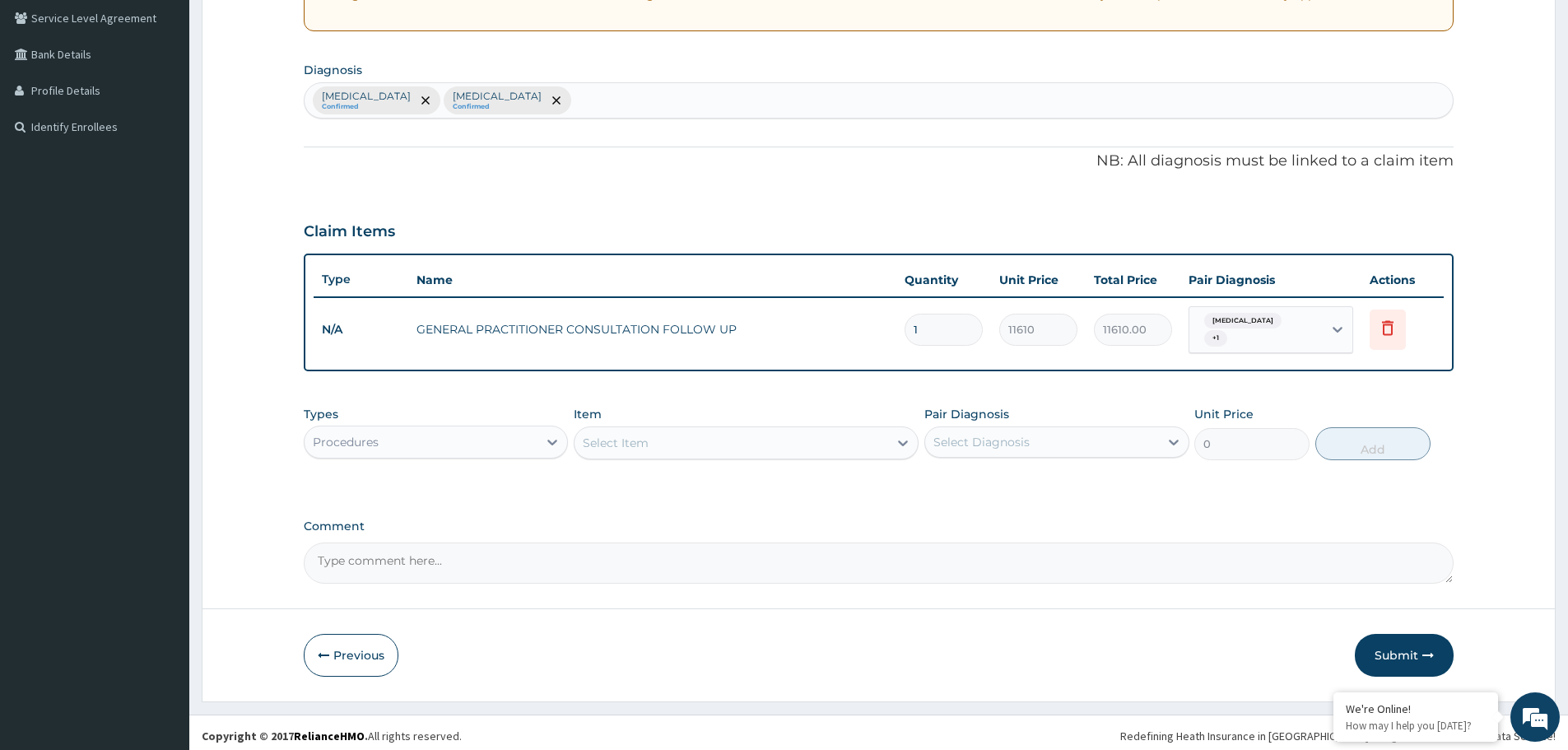
click at [462, 429] on div "Procedures" at bounding box center [420, 441] width 233 height 26
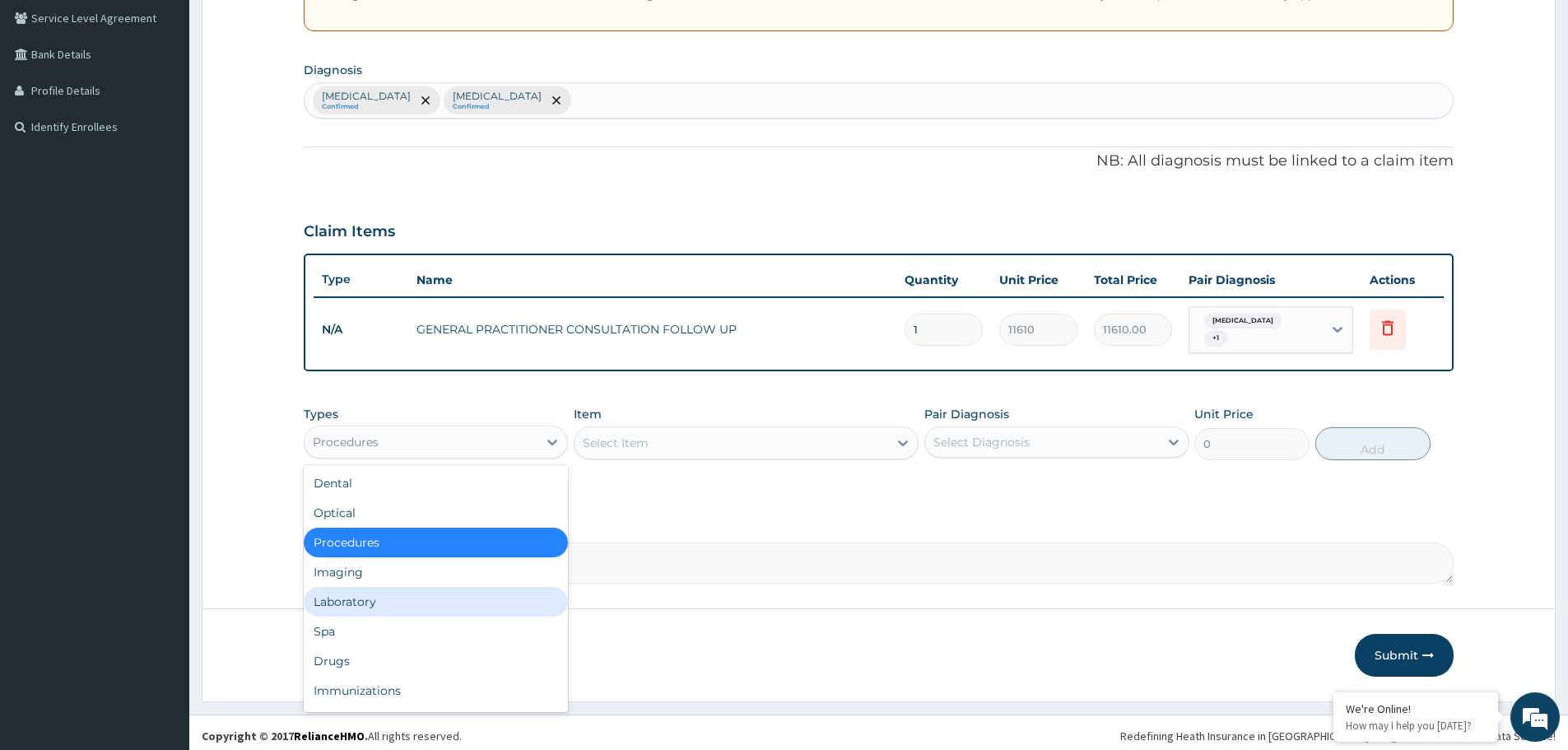
click at [403, 597] on div "Laboratory" at bounding box center [435, 602] width 264 height 30
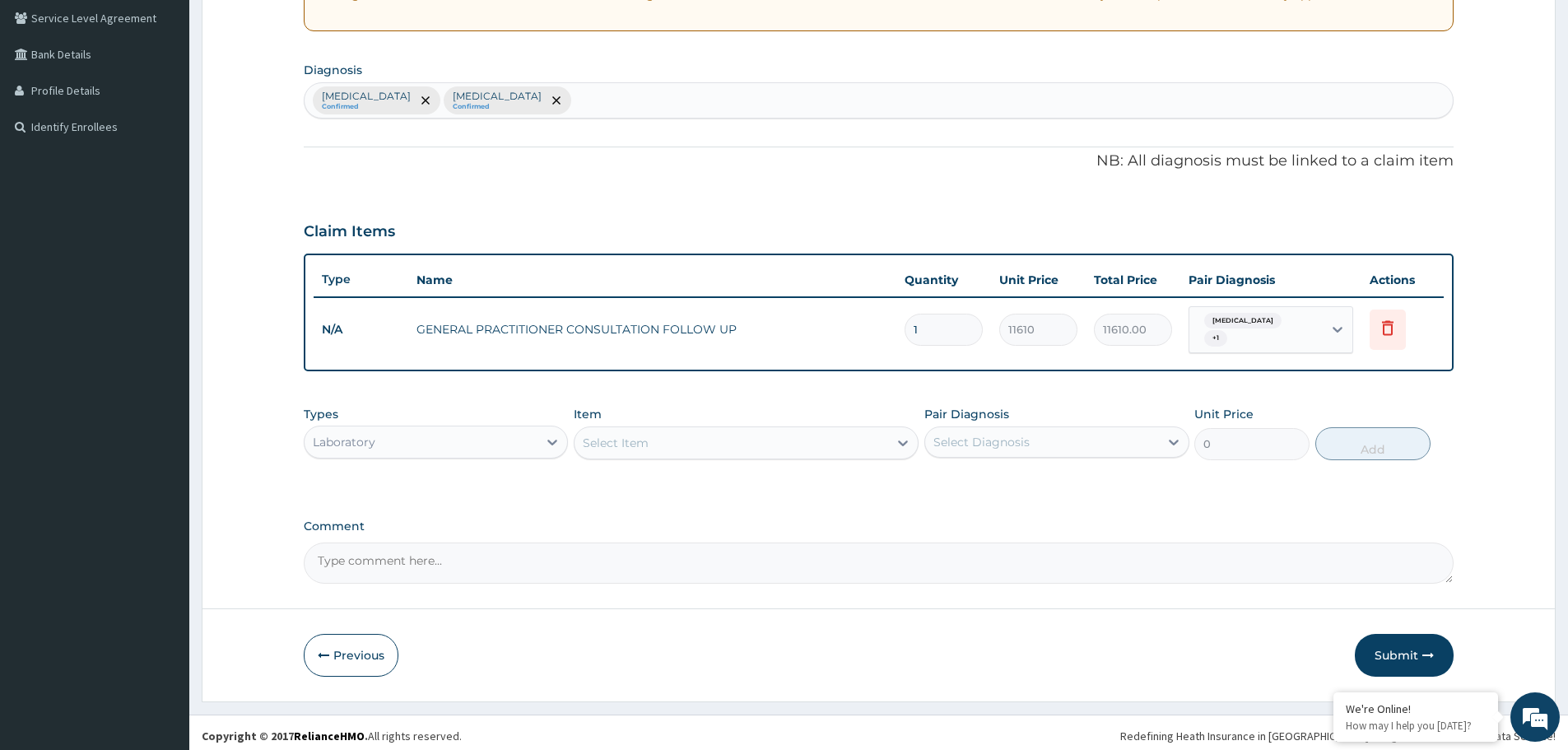
click at [430, 429] on div "Laboratory" at bounding box center [420, 441] width 233 height 26
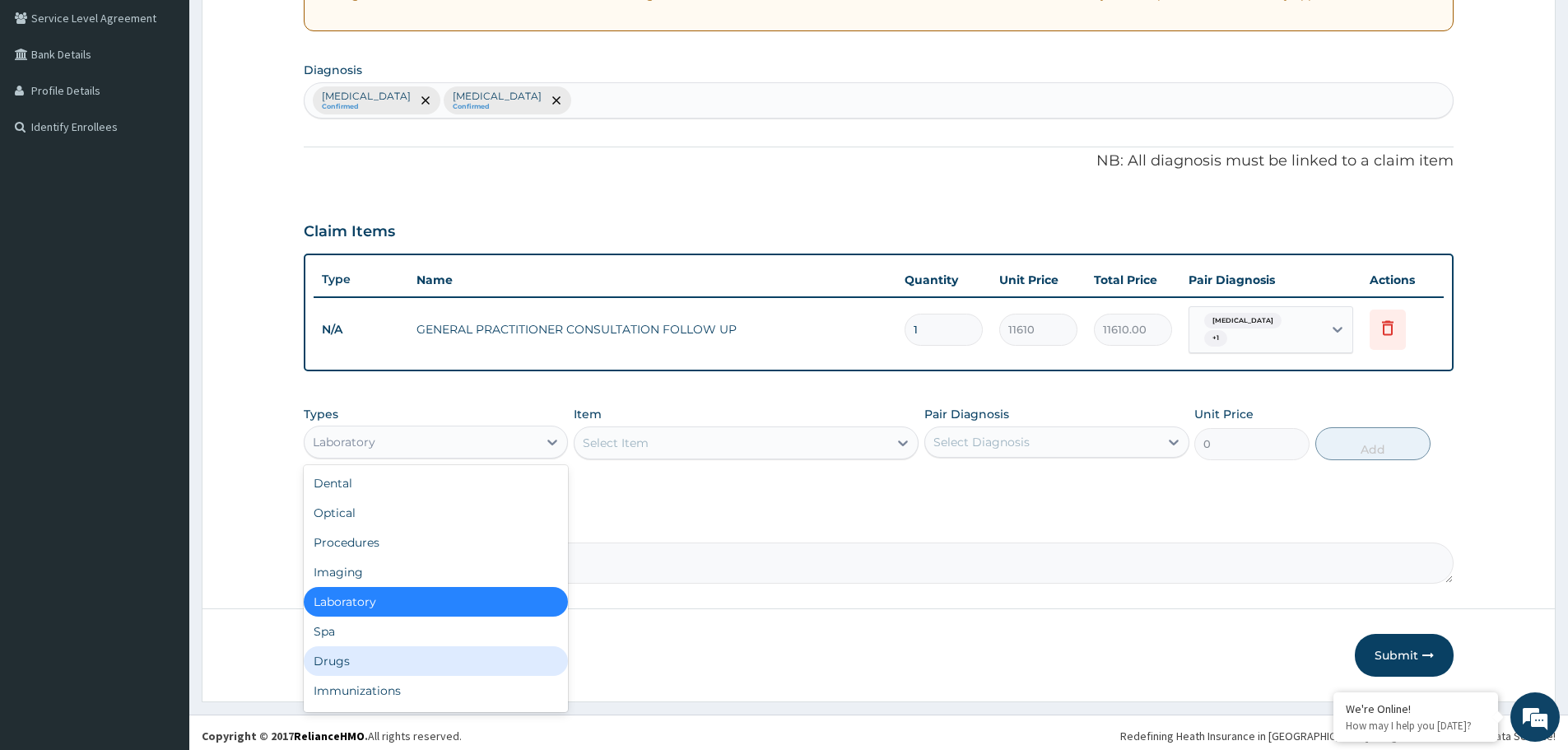
click at [381, 650] on div "Drugs" at bounding box center [435, 661] width 264 height 30
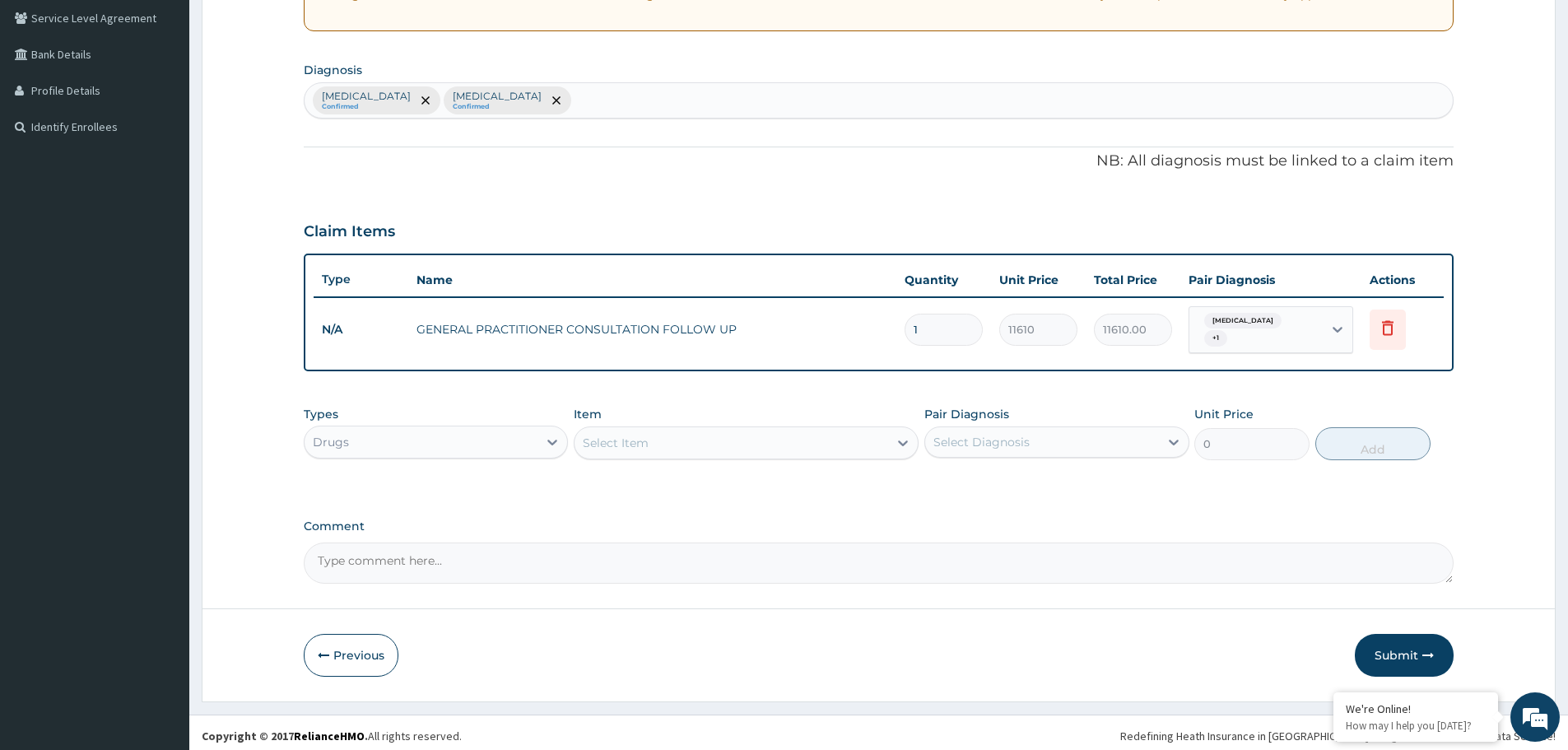
click at [676, 441] on div "Select Item" at bounding box center [731, 442] width 314 height 26
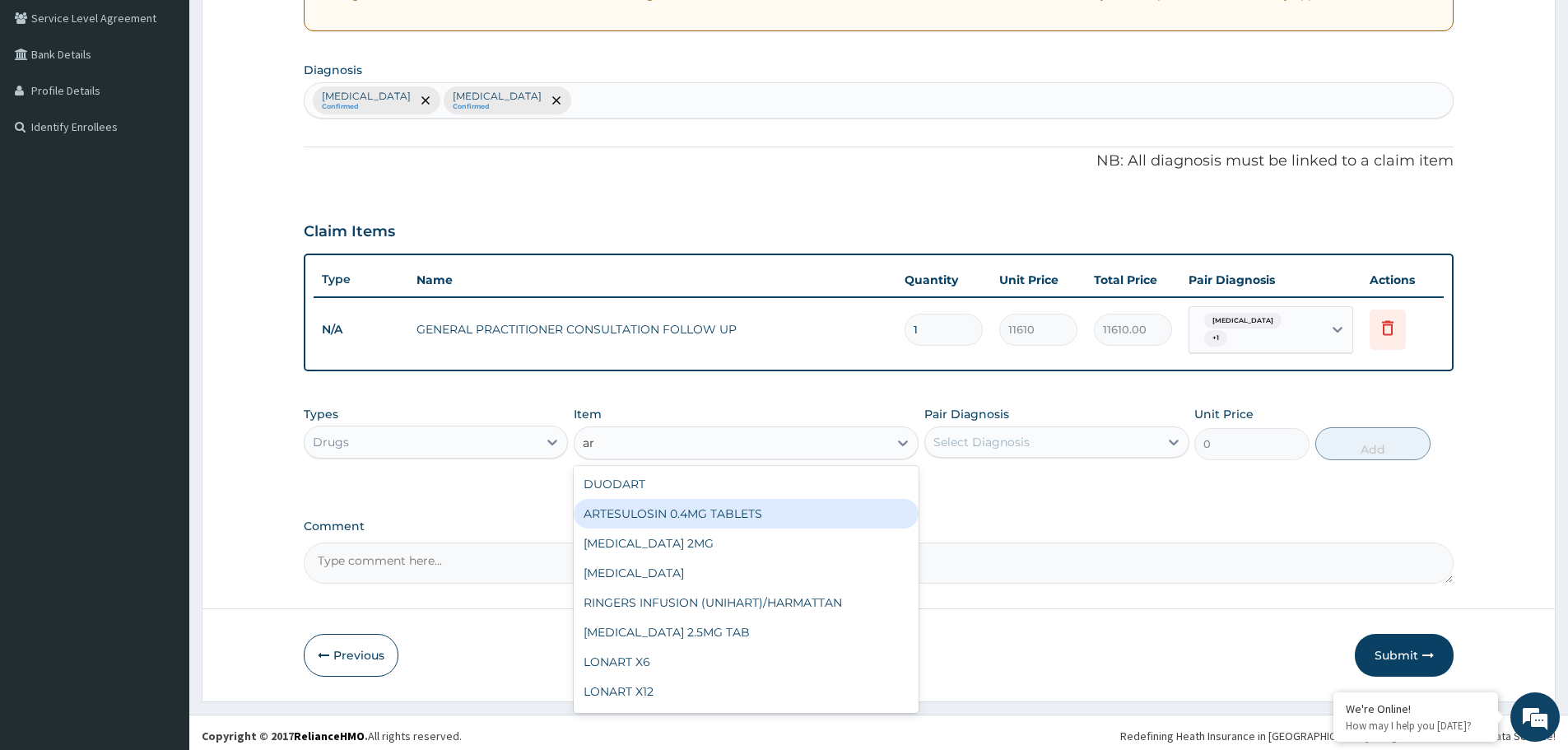
type input "a"
type input "arte"
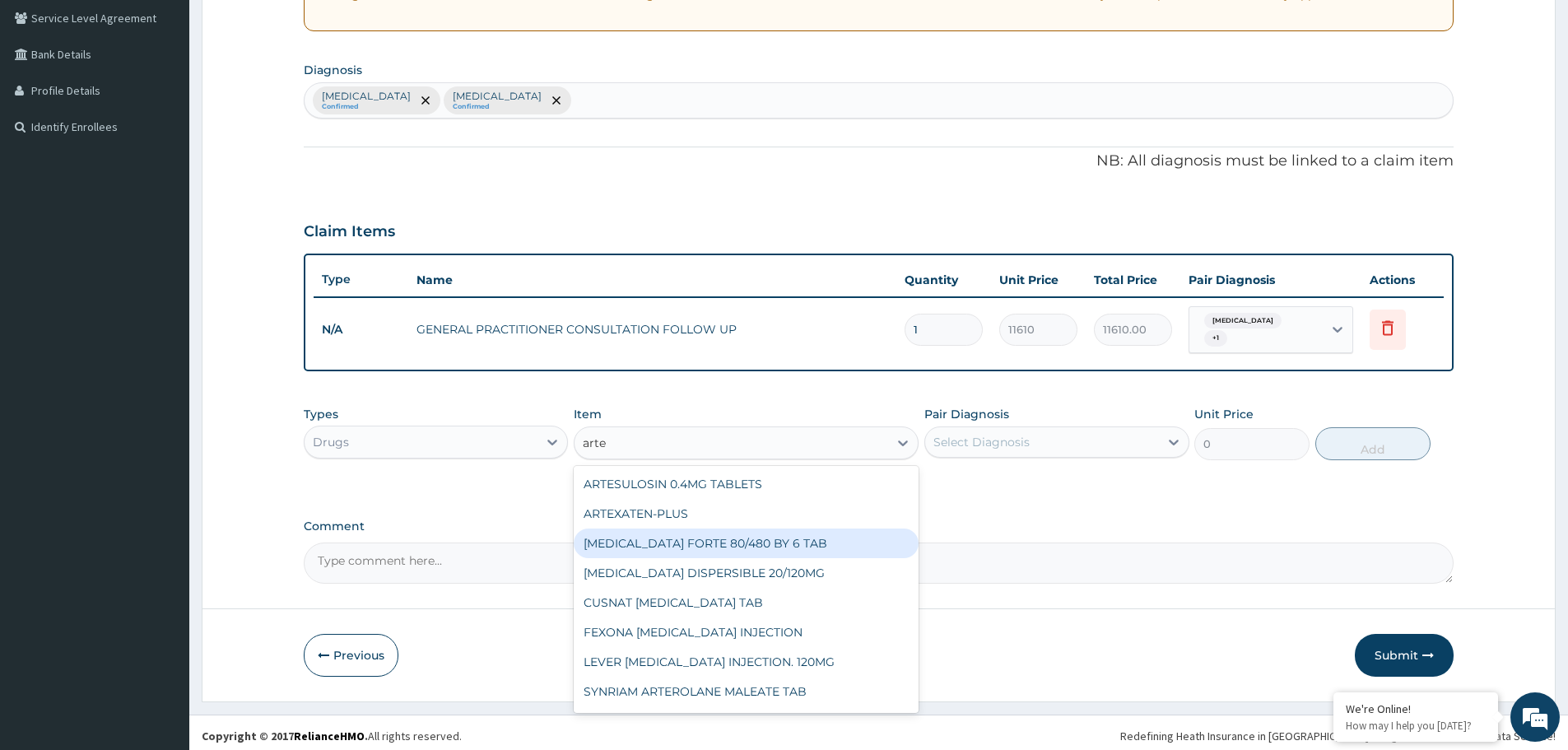
click at [668, 534] on div "COARTEM FORTE 80/480 BY 6 TAB" at bounding box center [746, 543] width 345 height 30
type input "449.35"
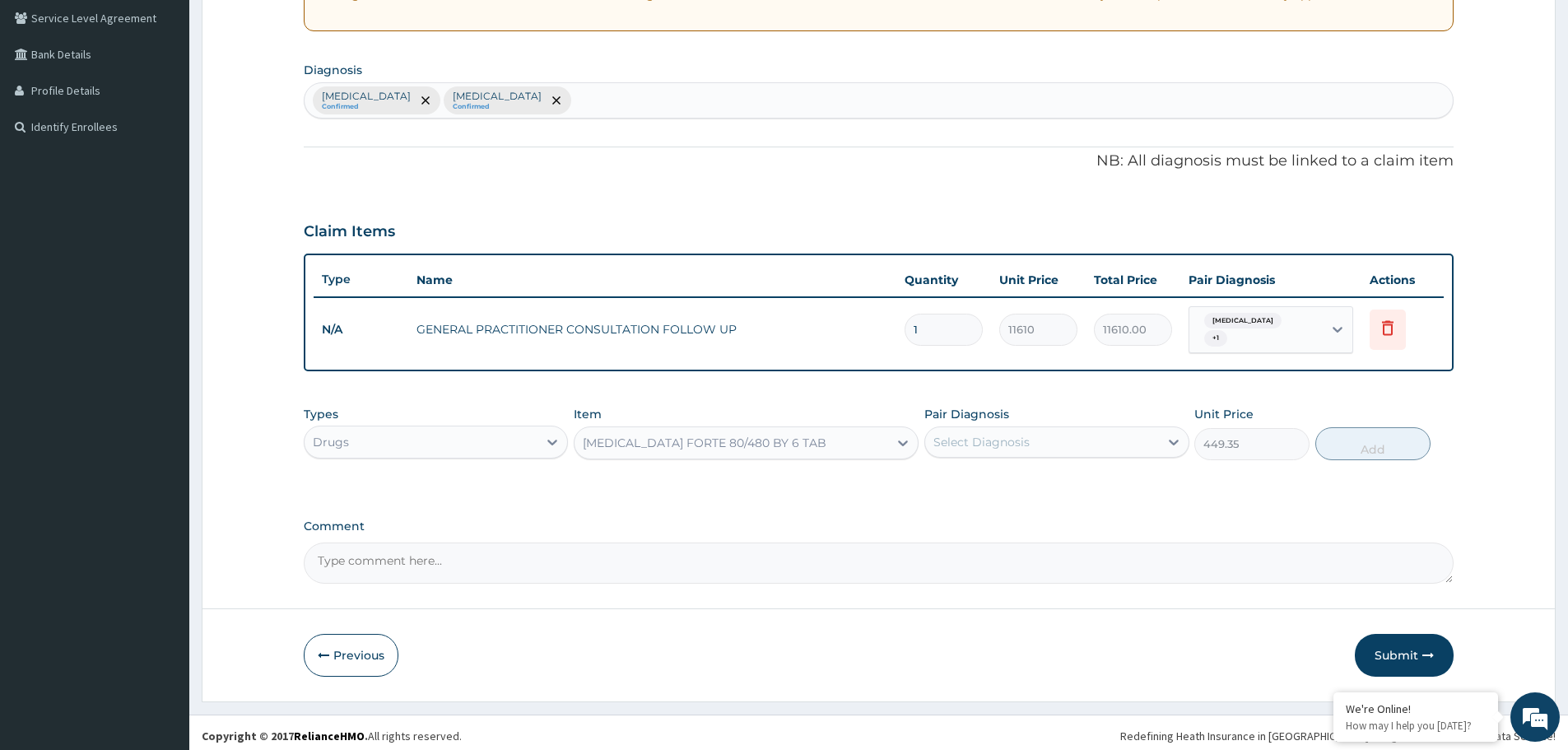
click at [1046, 429] on div "Select Diagnosis" at bounding box center [1041, 441] width 233 height 26
click at [1017, 476] on div "Malaria" at bounding box center [1057, 485] width 264 height 34
checkbox input "true"
click at [1364, 439] on button "Add" at bounding box center [1373, 443] width 115 height 33
type input "0"
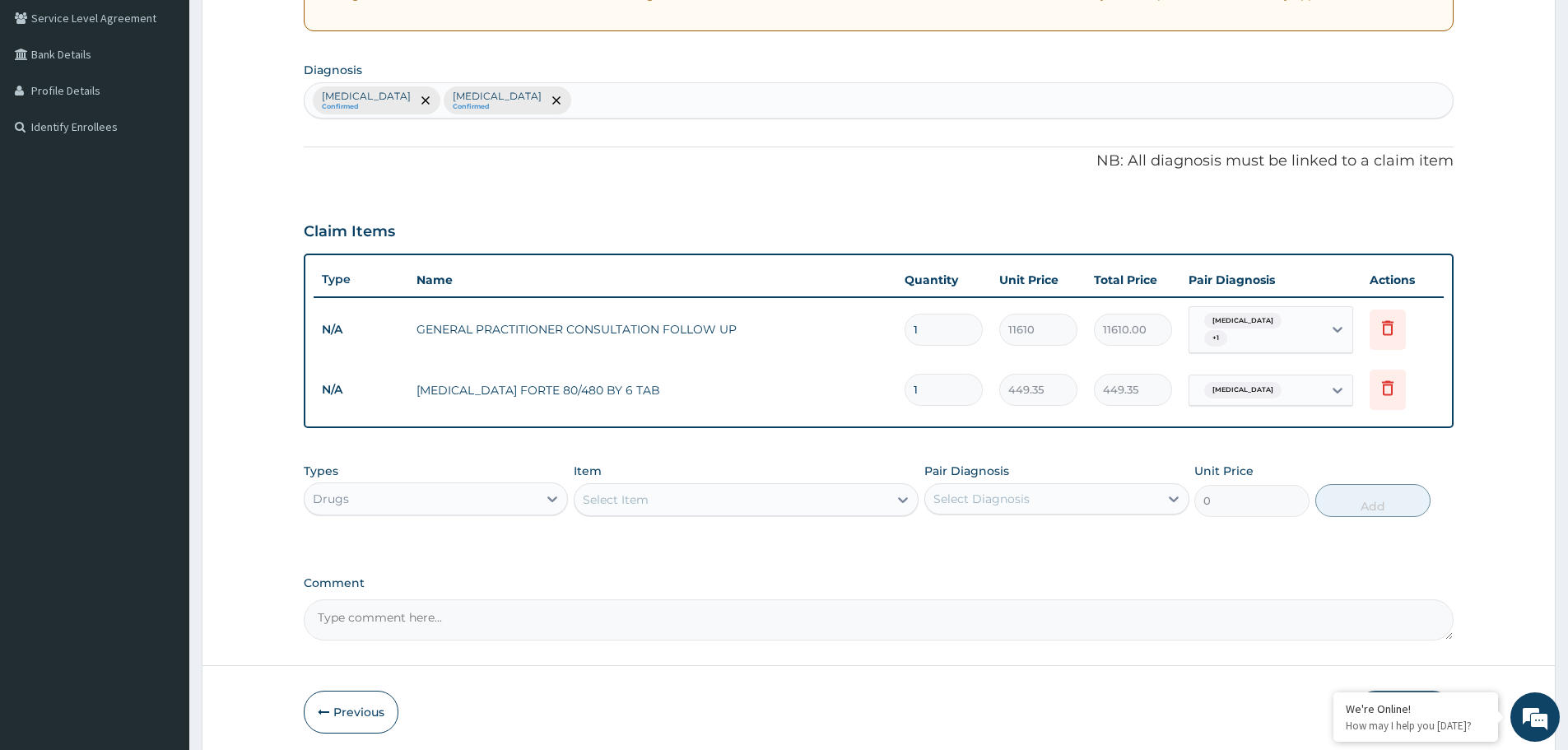
drag, startPoint x: 955, startPoint y: 384, endPoint x: 872, endPoint y: 395, distance: 83.7
click at [873, 397] on tr "N/A COARTEM FORTE 80/480 BY 6 TAB 1 449.35 449.35 Malaria Delete" at bounding box center [879, 389] width 1130 height 57
type input "6"
type input "2696.10"
type input "6"
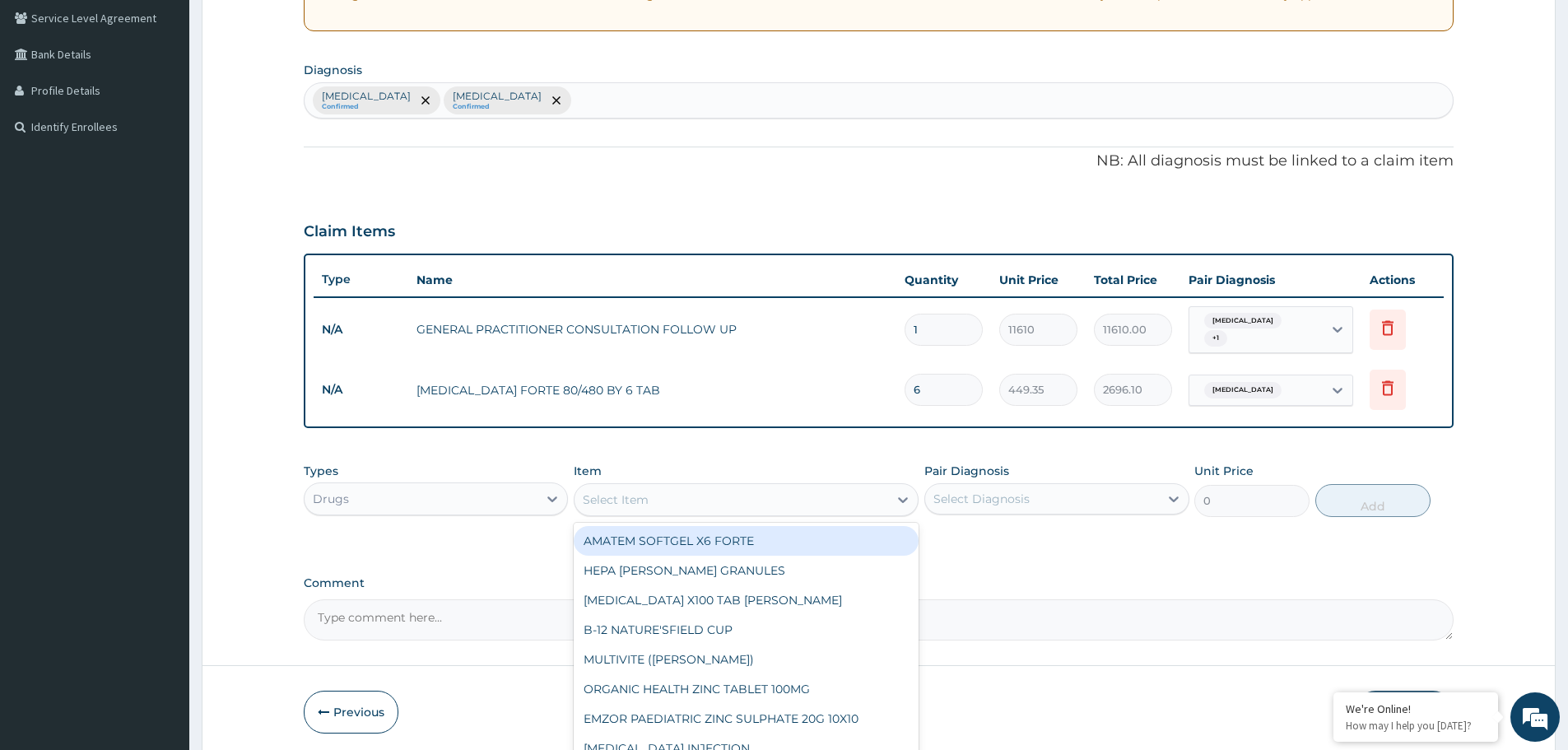
click at [645, 487] on div "Select Item" at bounding box center [731, 499] width 314 height 26
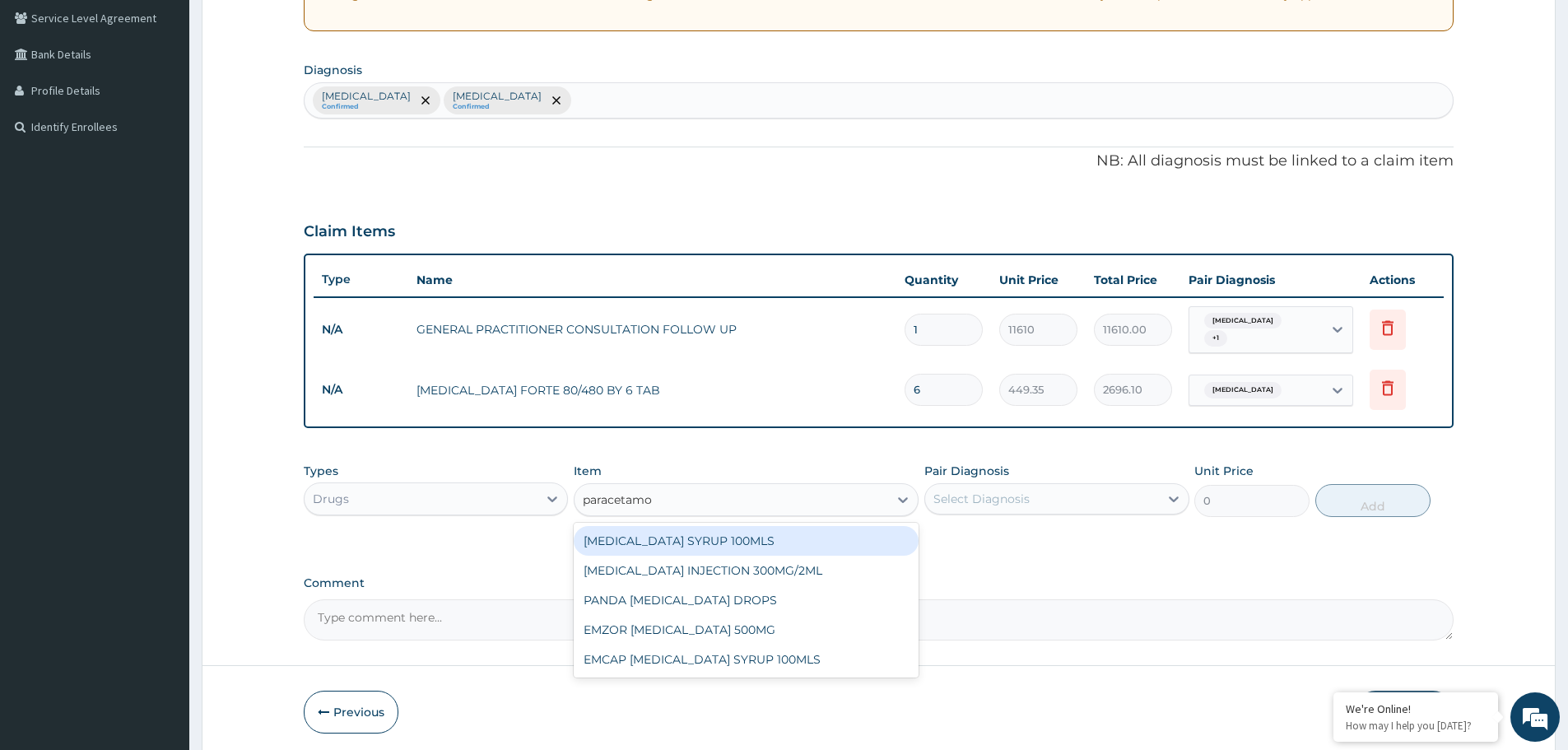
type input "paracetamol"
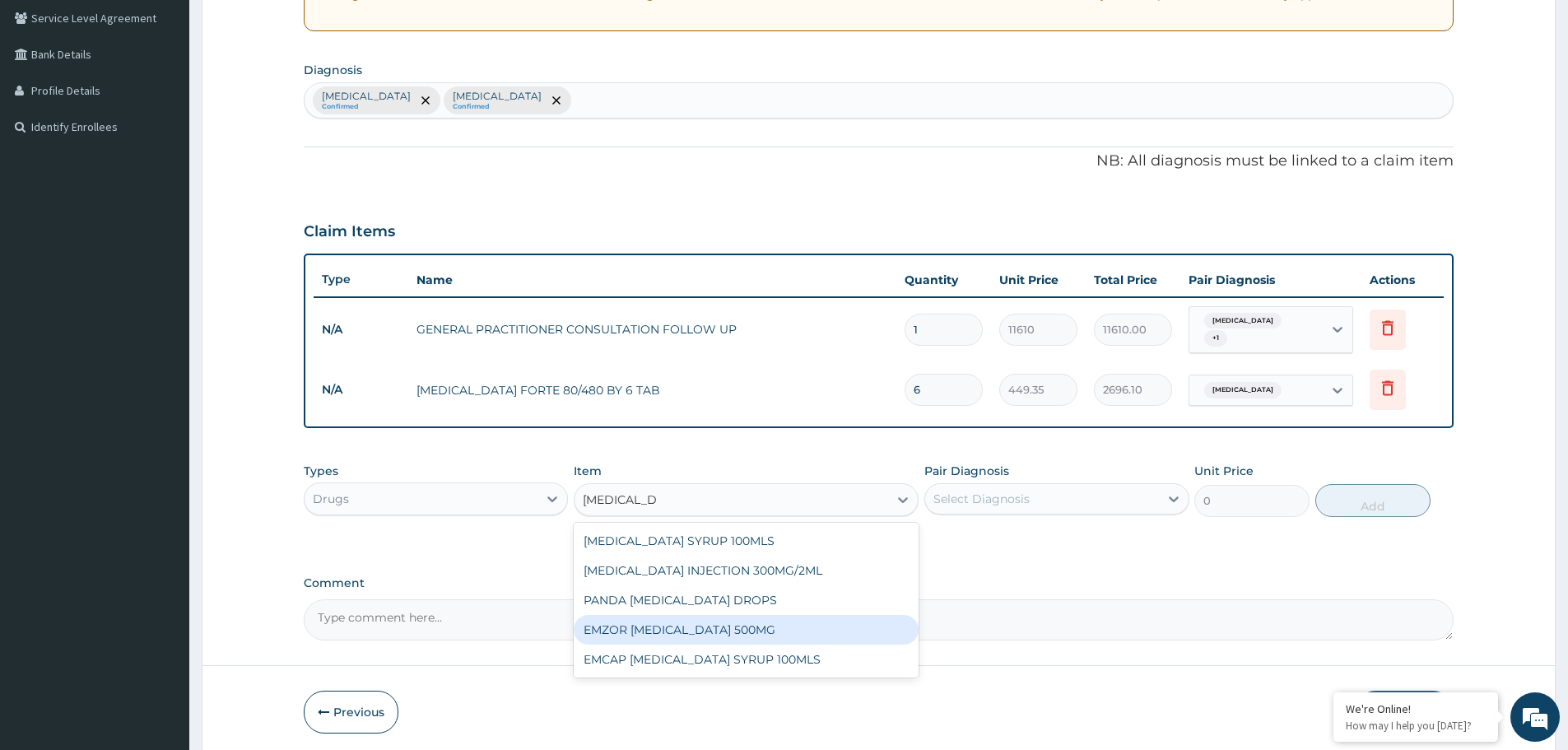
click at [646, 628] on div "EMZOR PARACETAMOL 500MG" at bounding box center [746, 630] width 345 height 30
type input "23.65"
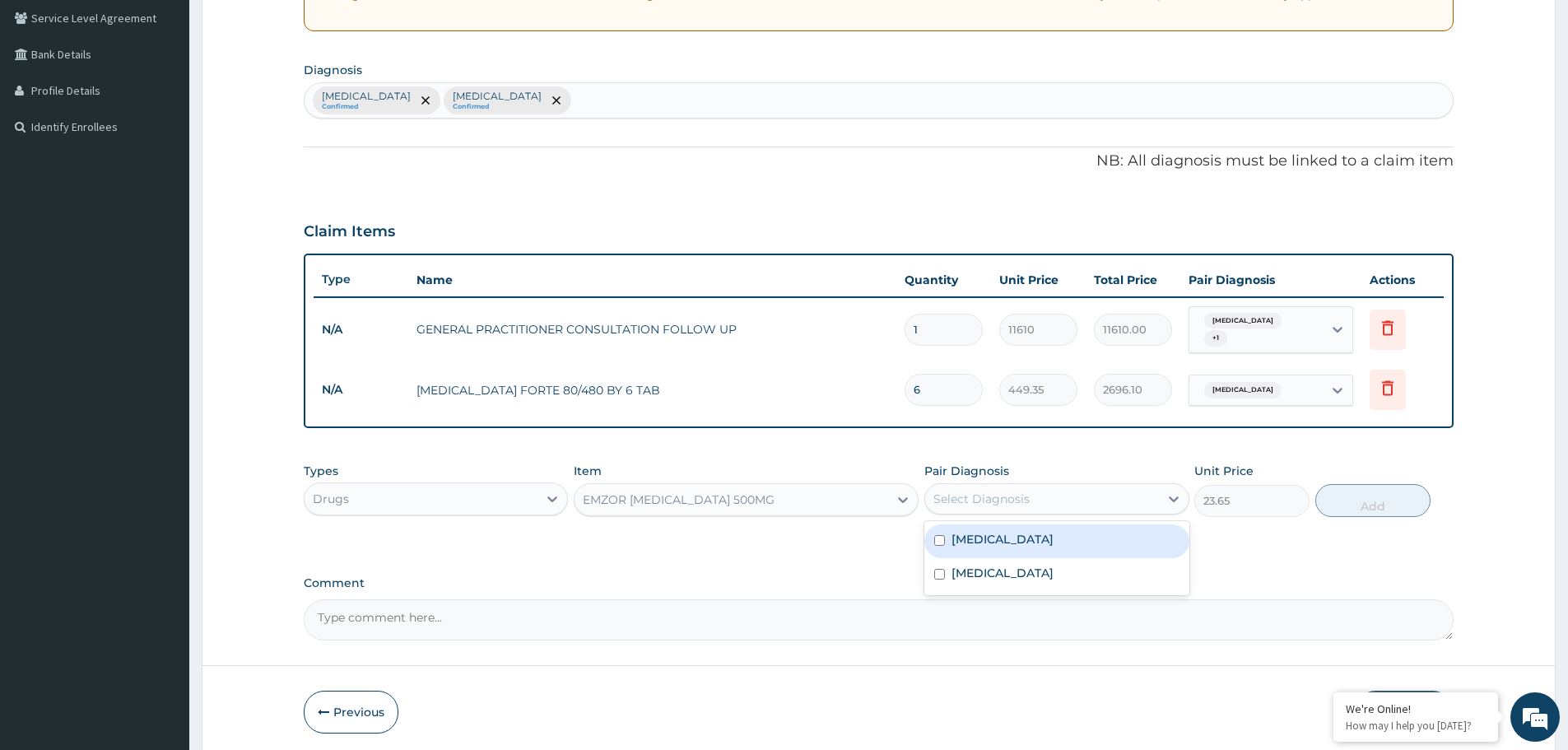
click at [1006, 491] on div "Select Diagnosis" at bounding box center [982, 499] width 96 height 16
click at [992, 531] on label "Malaria" at bounding box center [1003, 539] width 102 height 16
checkbox input "true"
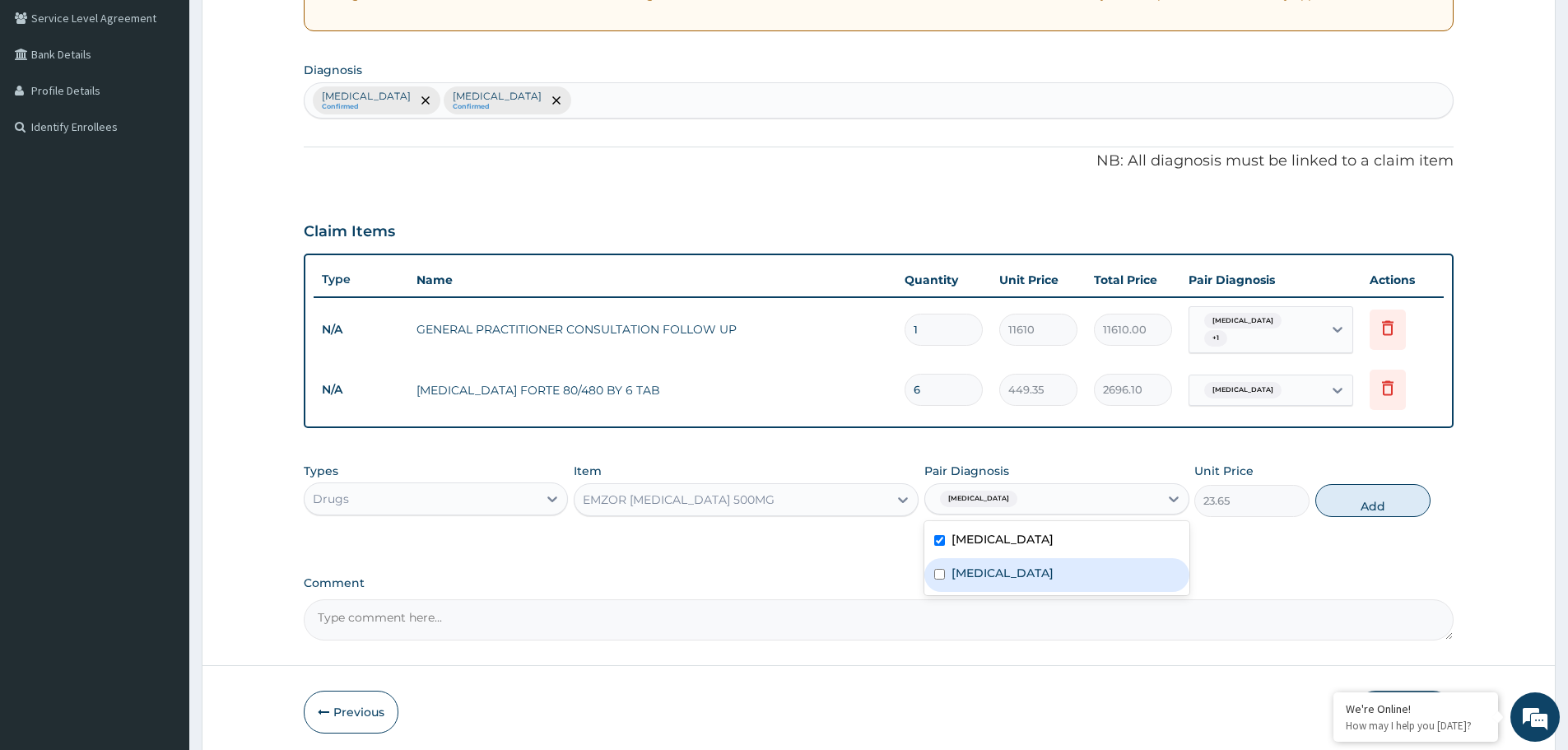
drag, startPoint x: 992, startPoint y: 579, endPoint x: 1007, endPoint y: 571, distance: 17.0
click at [996, 575] on div "Pharyngitis" at bounding box center [1057, 575] width 264 height 34
checkbox input "true"
click at [1374, 495] on button "Add" at bounding box center [1373, 500] width 115 height 33
type input "0"
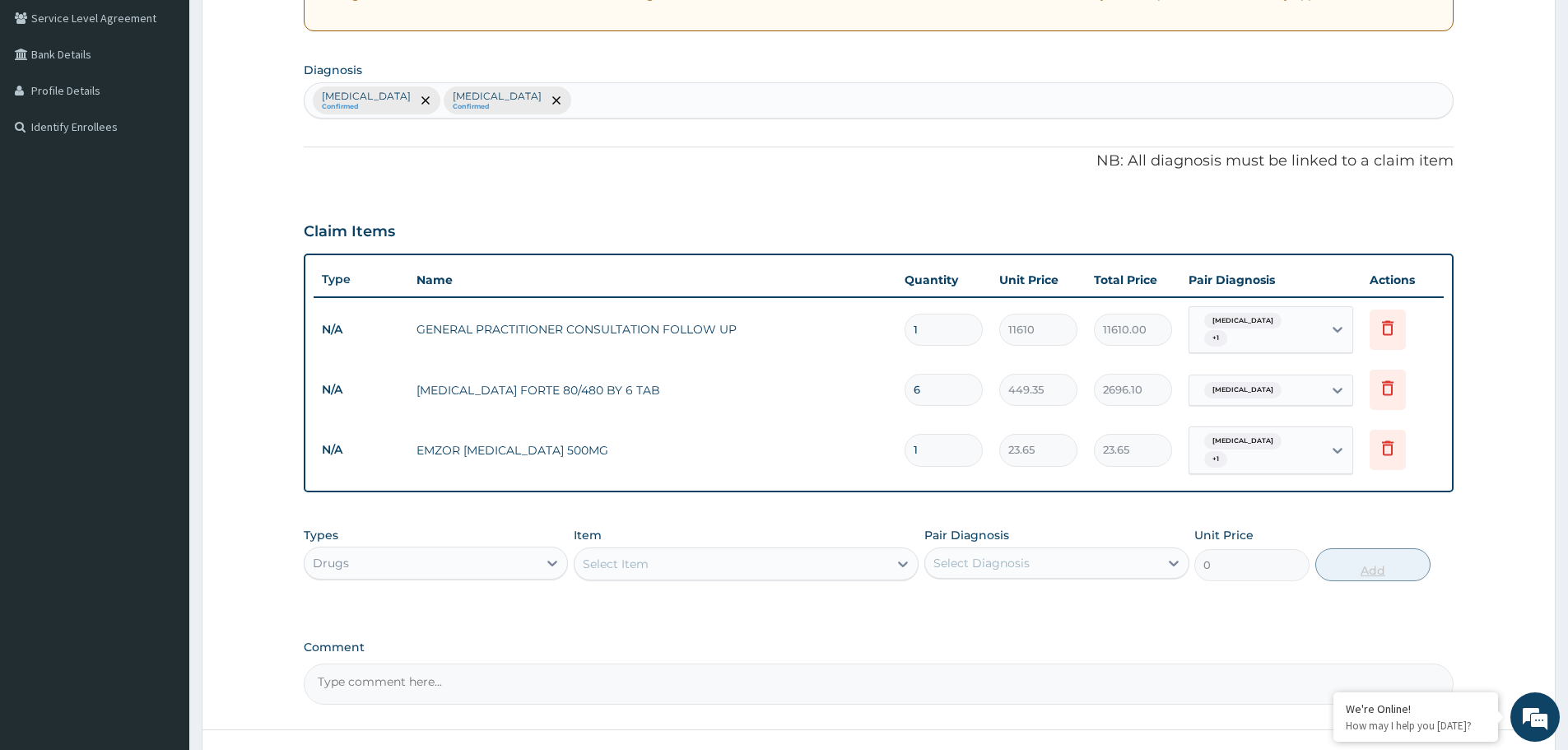
type input "18"
type input "425.70"
type input "18"
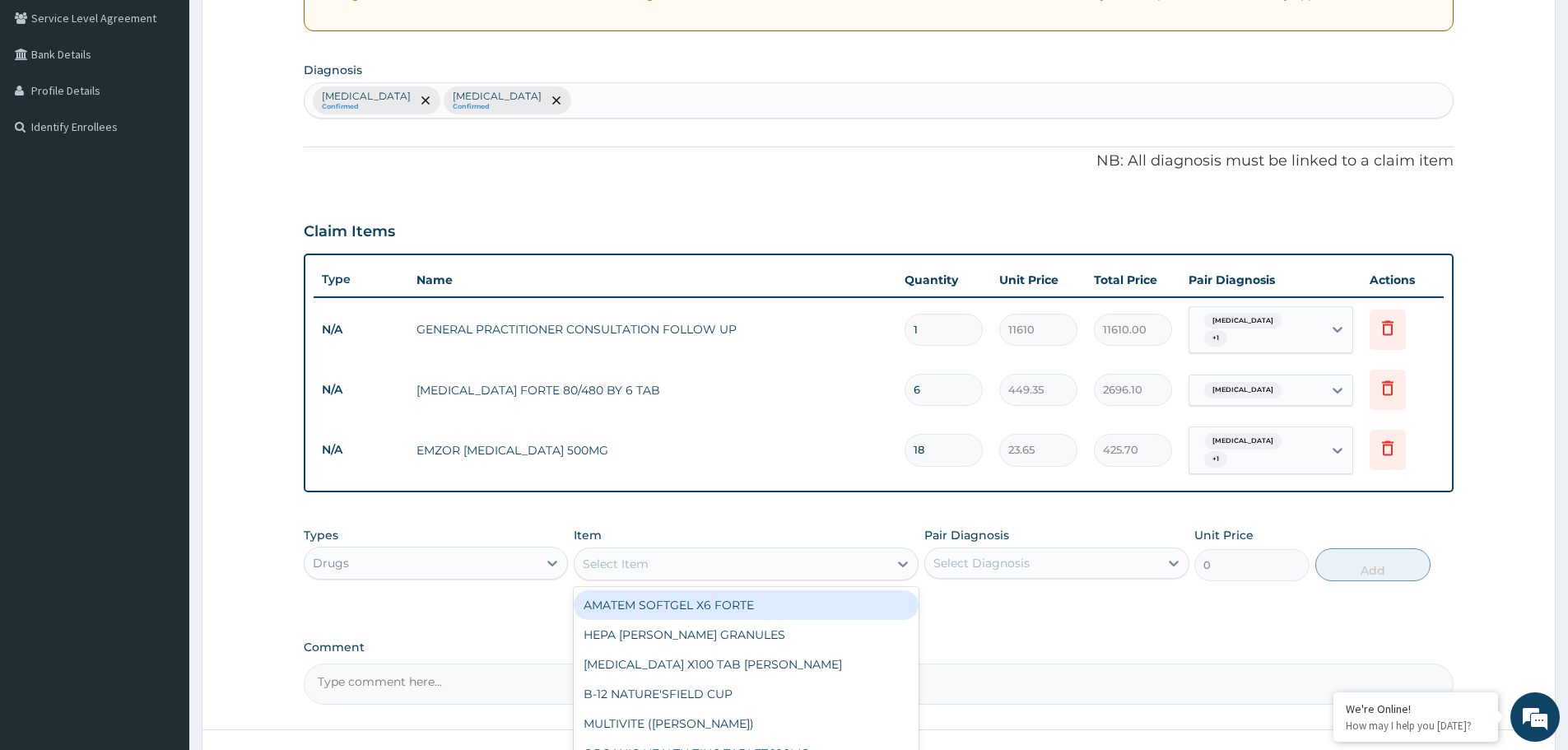
click at [718, 551] on div "Select Item" at bounding box center [731, 563] width 314 height 26
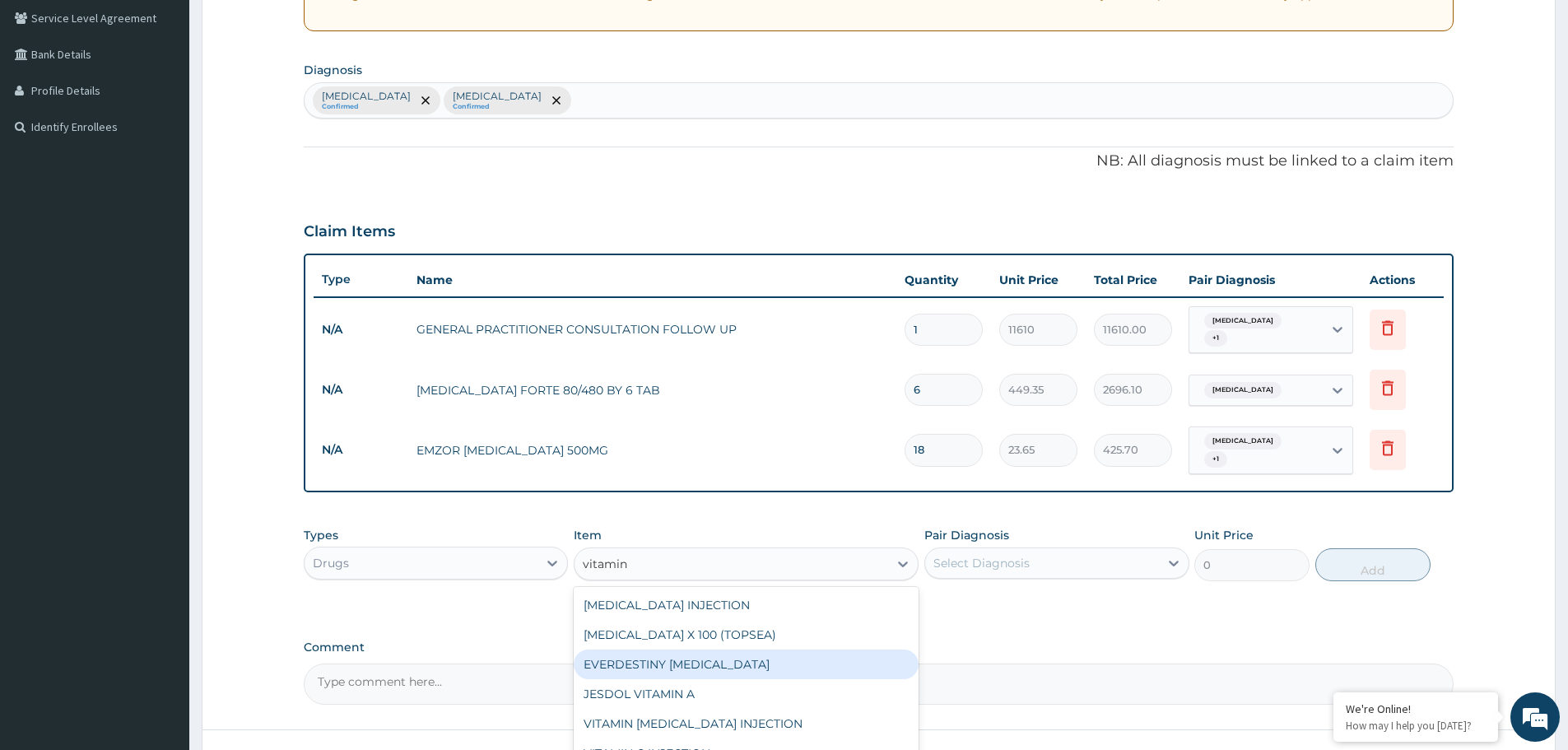
scroll to position [26, 0]
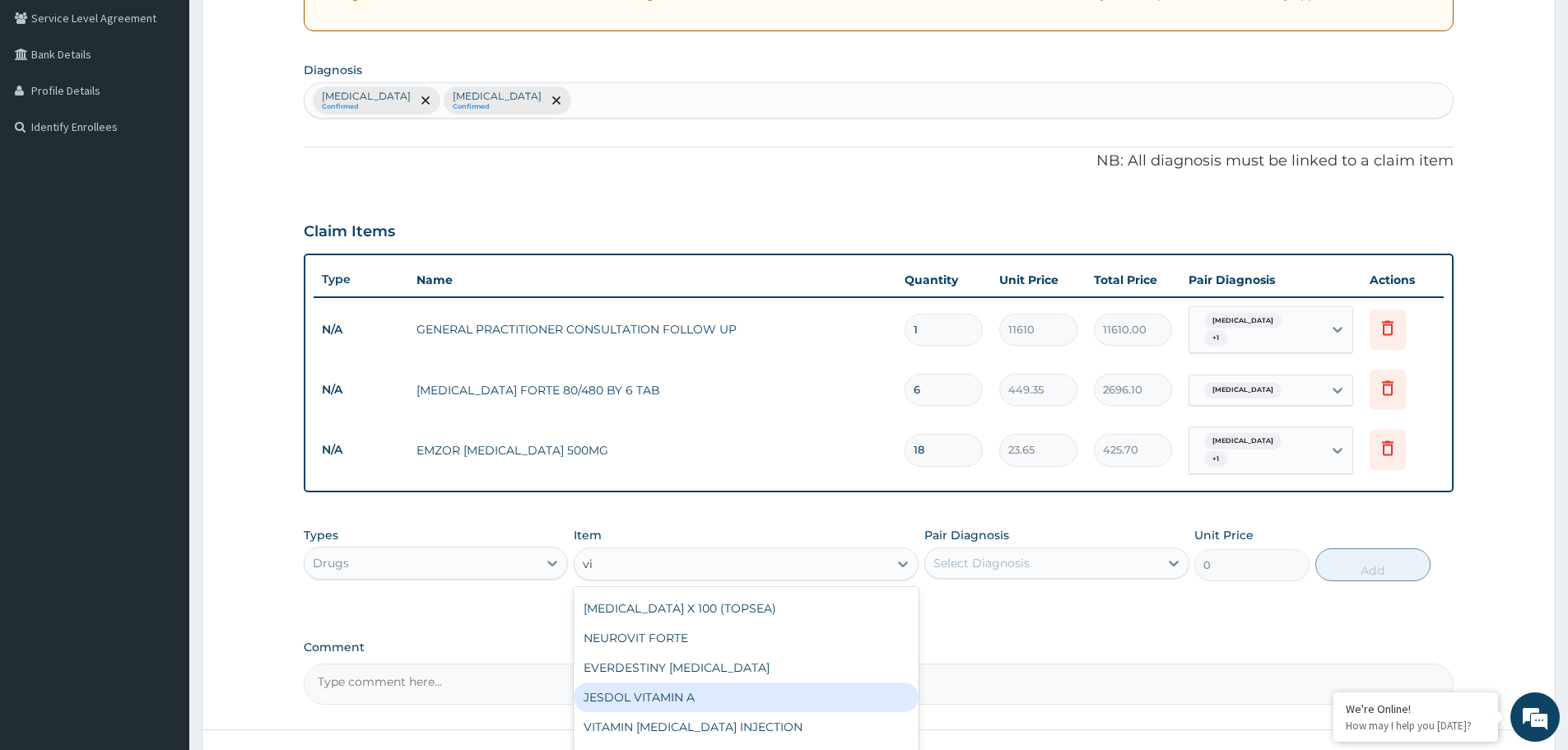
type input "v"
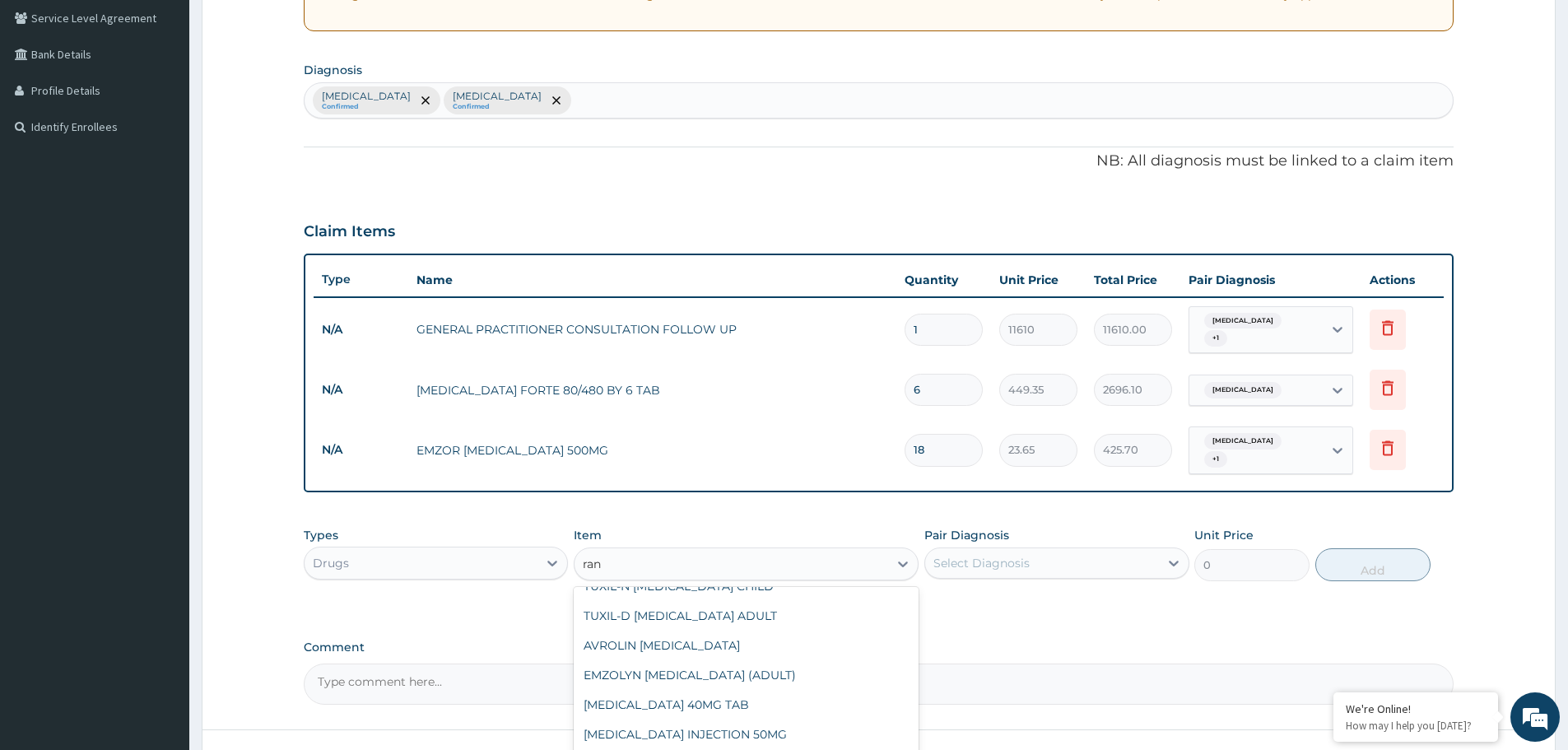
scroll to position [293, 0]
type input "r"
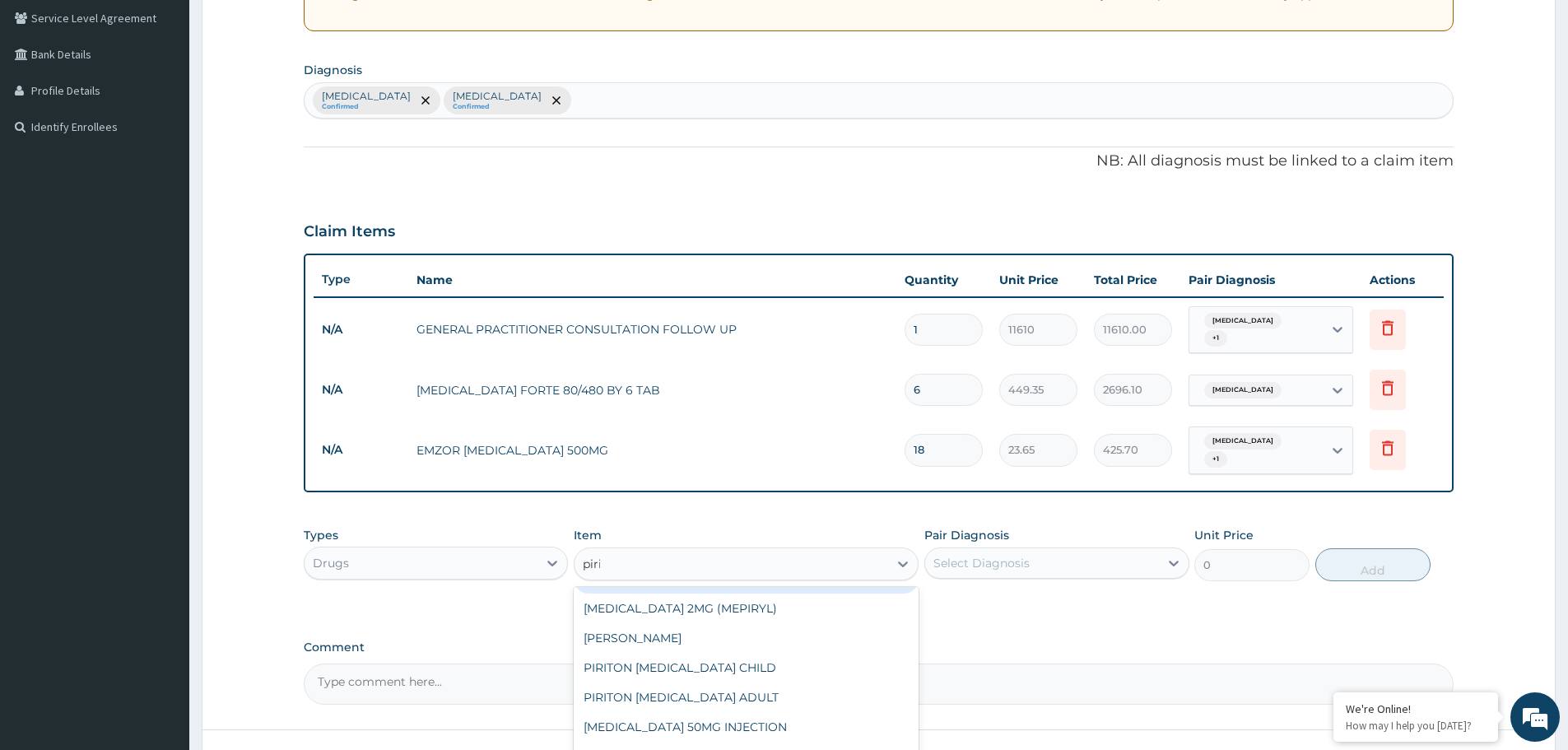
scroll to position [0, 0]
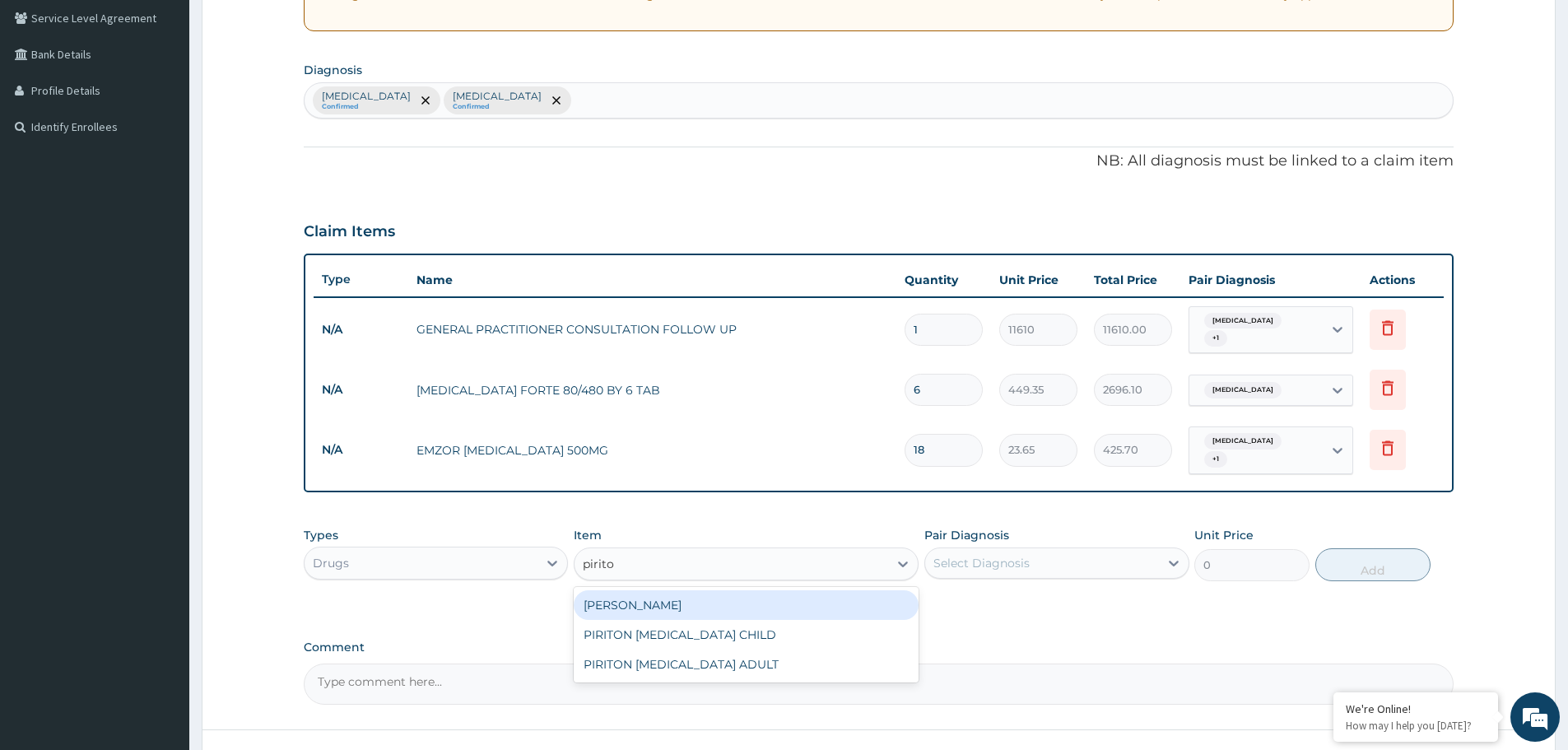
type input "piriton"
click at [686, 591] on div "PIRITON TAB EVANS" at bounding box center [746, 605] width 345 height 30
type input "23.65"
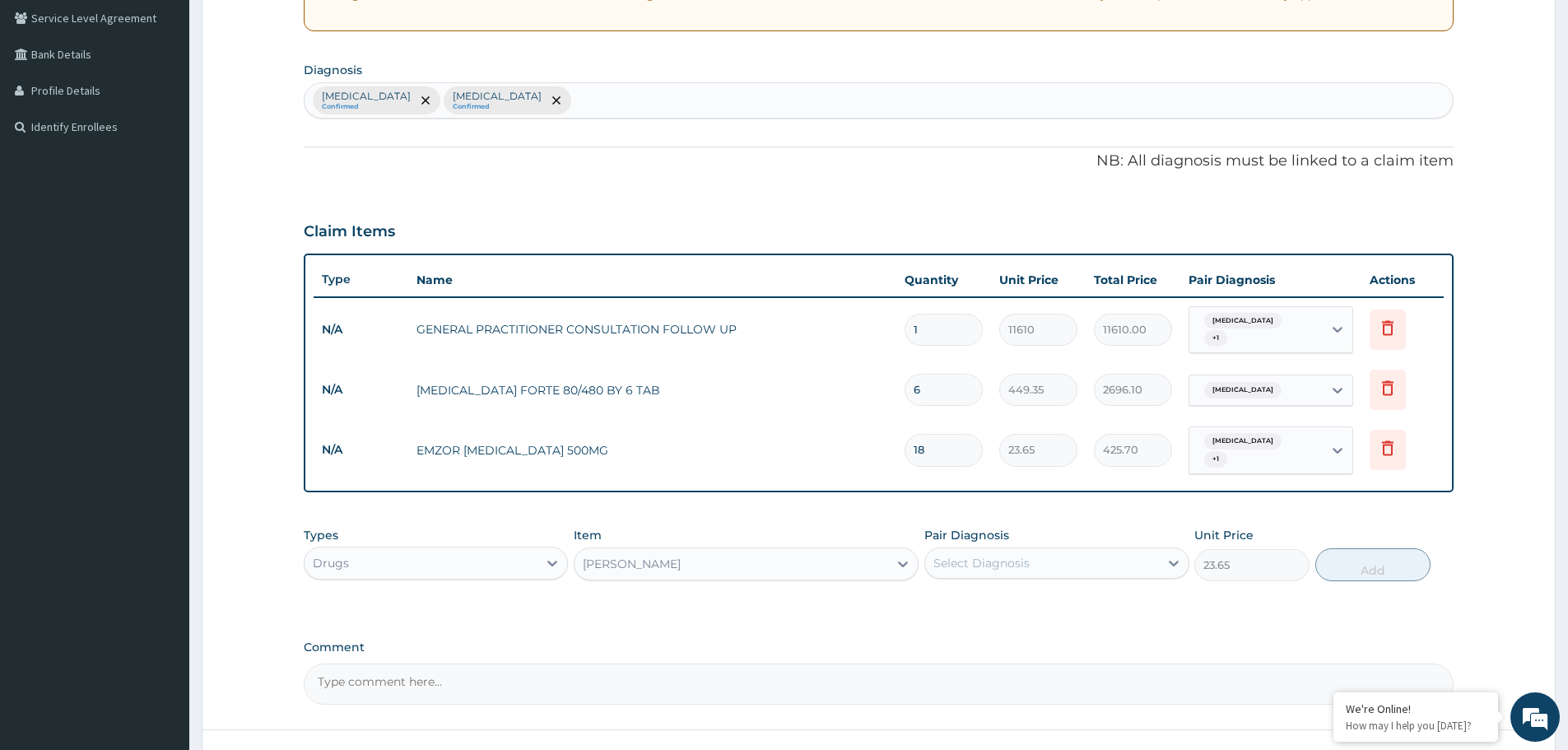
click at [983, 559] on div "Select Diagnosis" at bounding box center [1041, 562] width 233 height 26
click at [1019, 622] on div "Pharyngitis" at bounding box center [1057, 639] width 264 height 34
checkbox input "true"
click at [1372, 551] on button "Add" at bounding box center [1373, 564] width 115 height 33
type input "0"
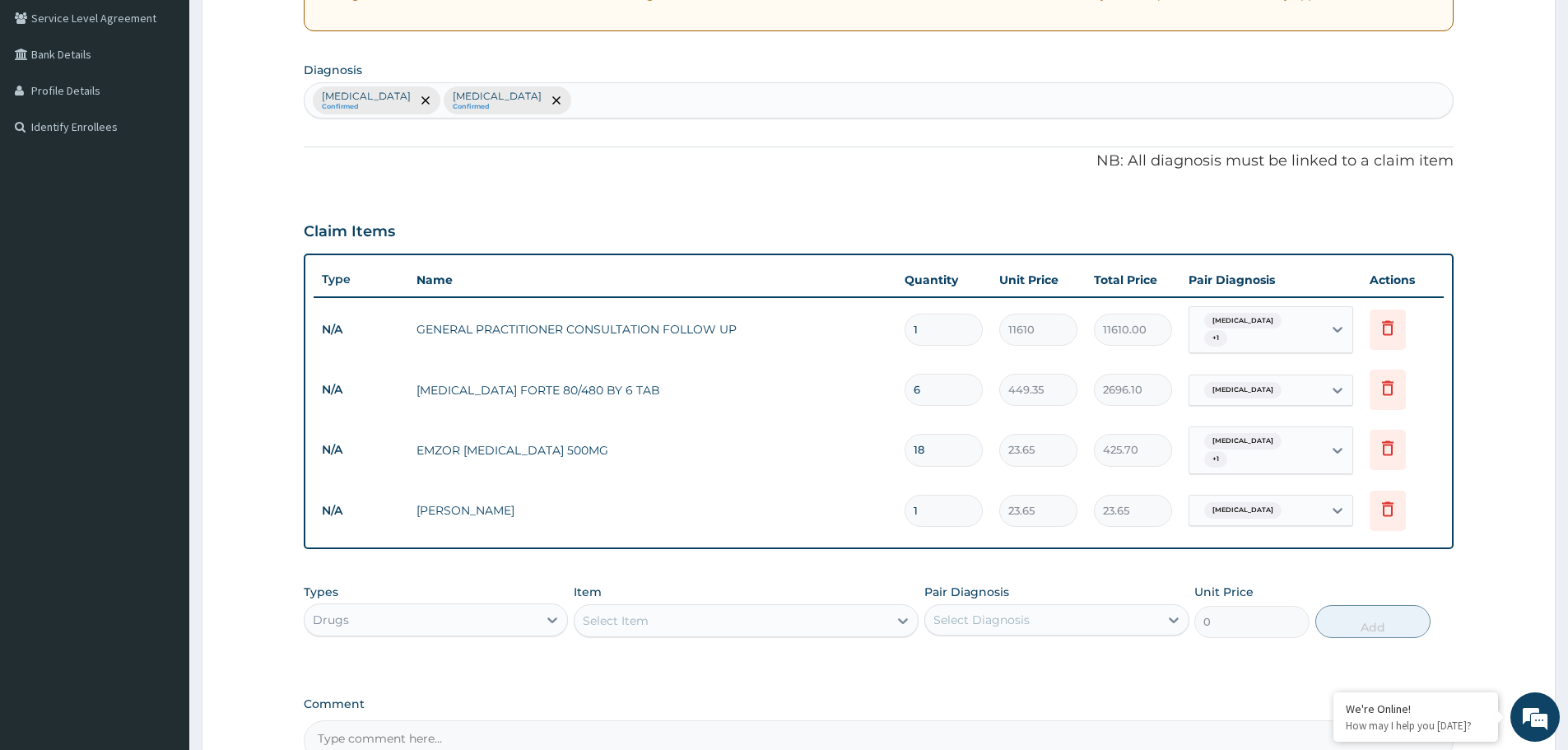
click at [938, 495] on input "1" at bounding box center [944, 511] width 78 height 32
type input "10"
type input "236.50"
type input "10"
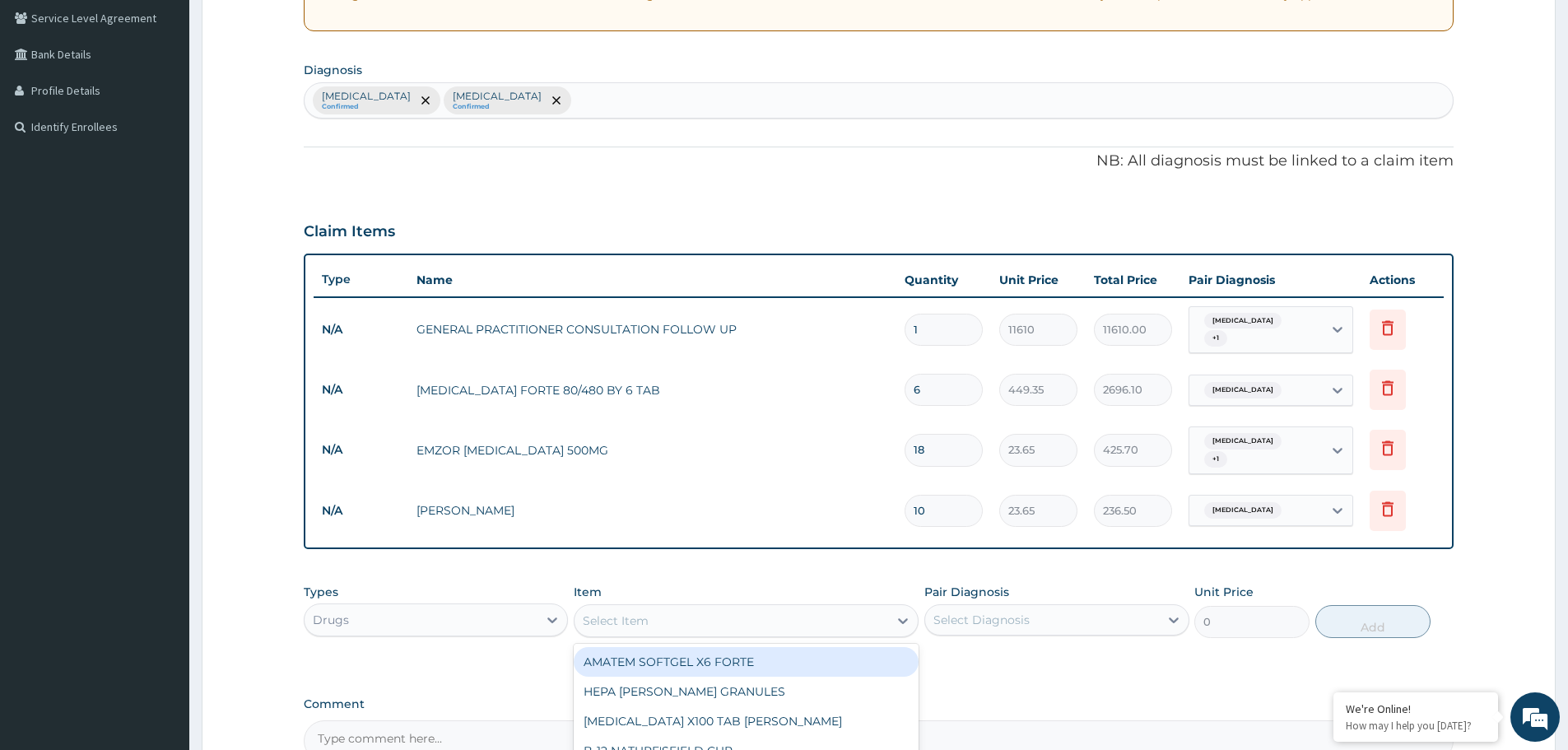
click at [677, 608] on div "Select Item" at bounding box center [731, 620] width 314 height 26
type input "lorat"
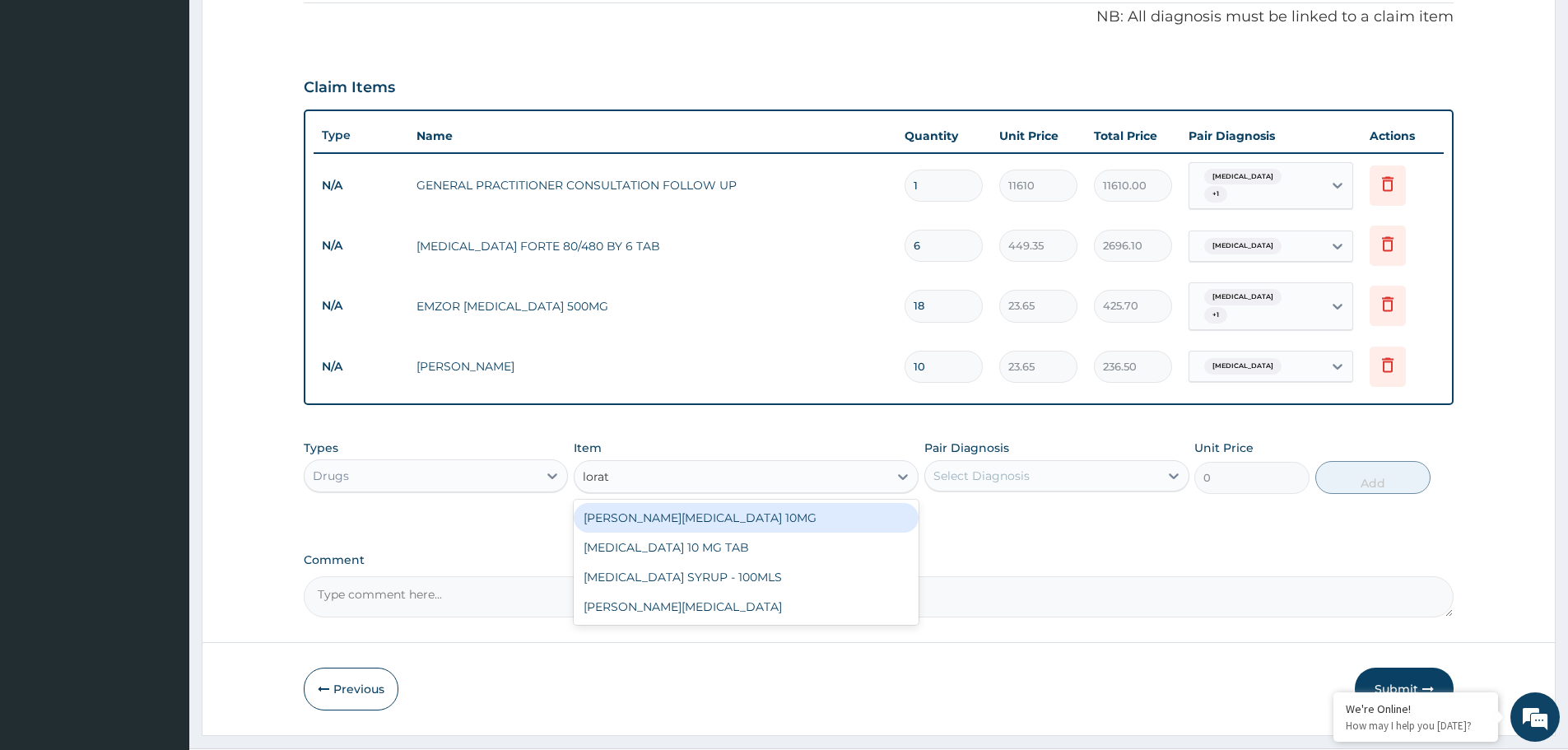
scroll to position [513, 0]
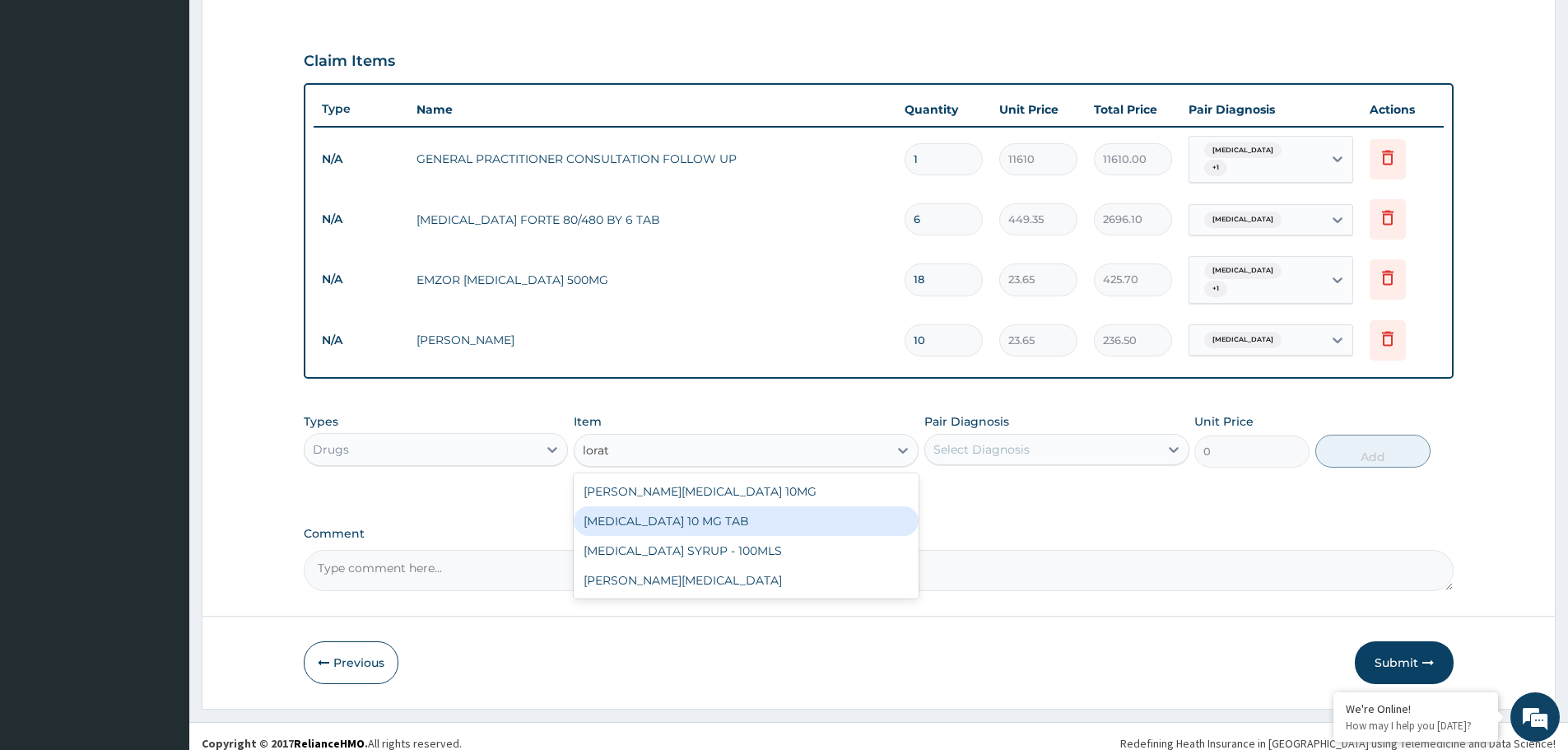
click at [713, 506] on div "LORATADINE 10 MG TAB" at bounding box center [746, 521] width 345 height 30
type input "59.125"
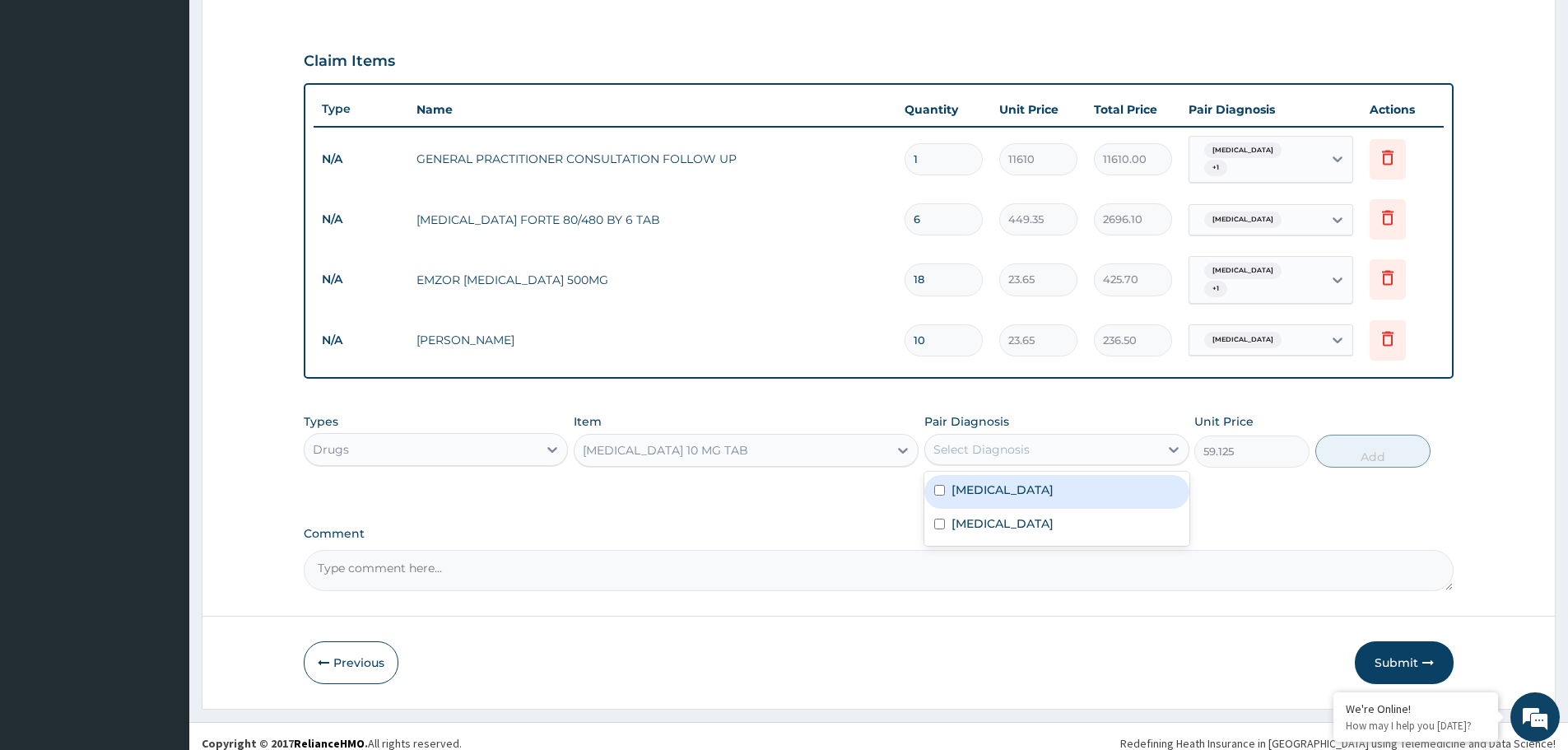
click at [974, 441] on div "Select Diagnosis" at bounding box center [982, 449] width 96 height 16
click at [966, 482] on label "Malaria" at bounding box center [1003, 489] width 102 height 16
checkbox input "true"
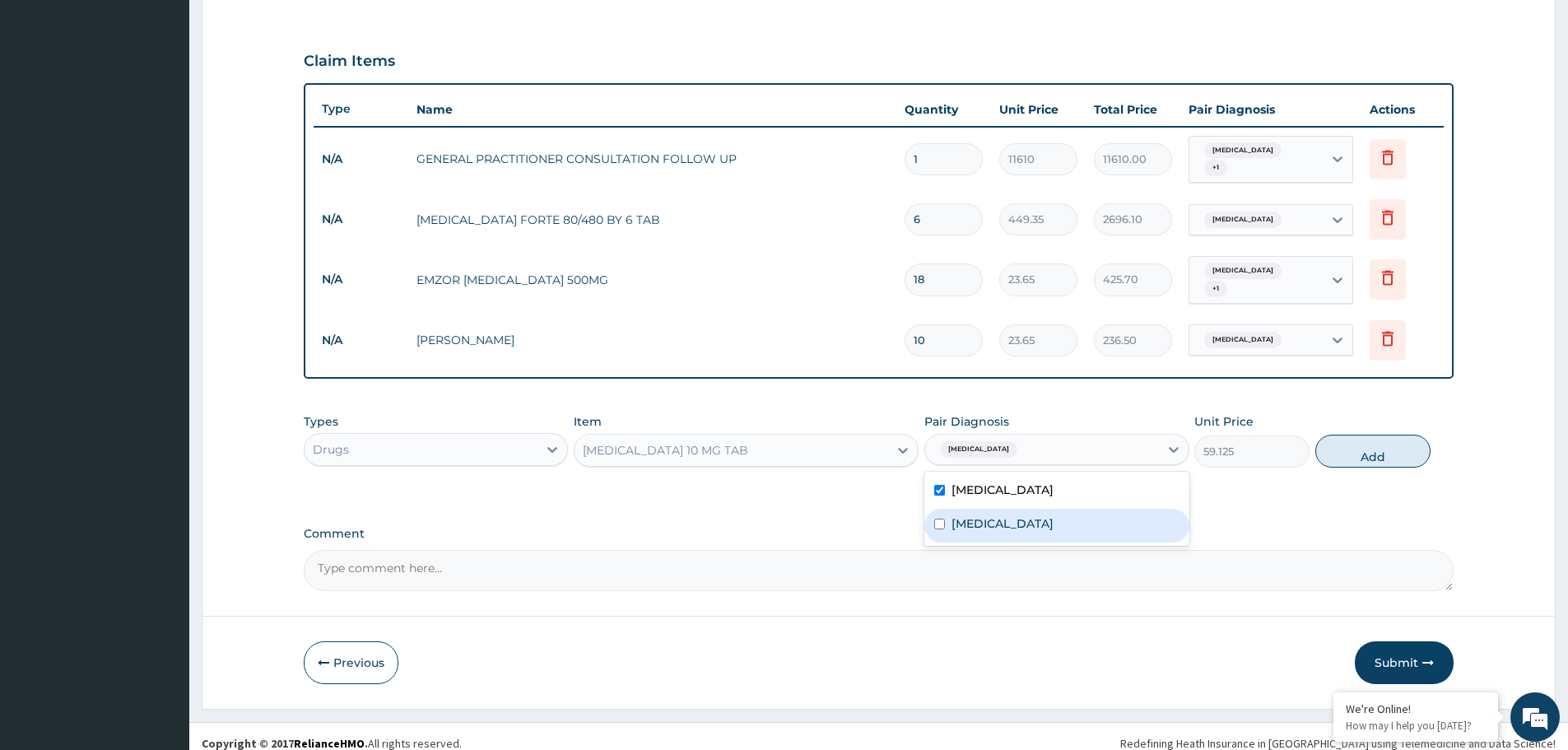
click at [966, 516] on label "Pharyngitis" at bounding box center [1003, 523] width 102 height 16
checkbox input "true"
click at [1339, 448] on button "Add" at bounding box center [1373, 451] width 115 height 33
type input "0"
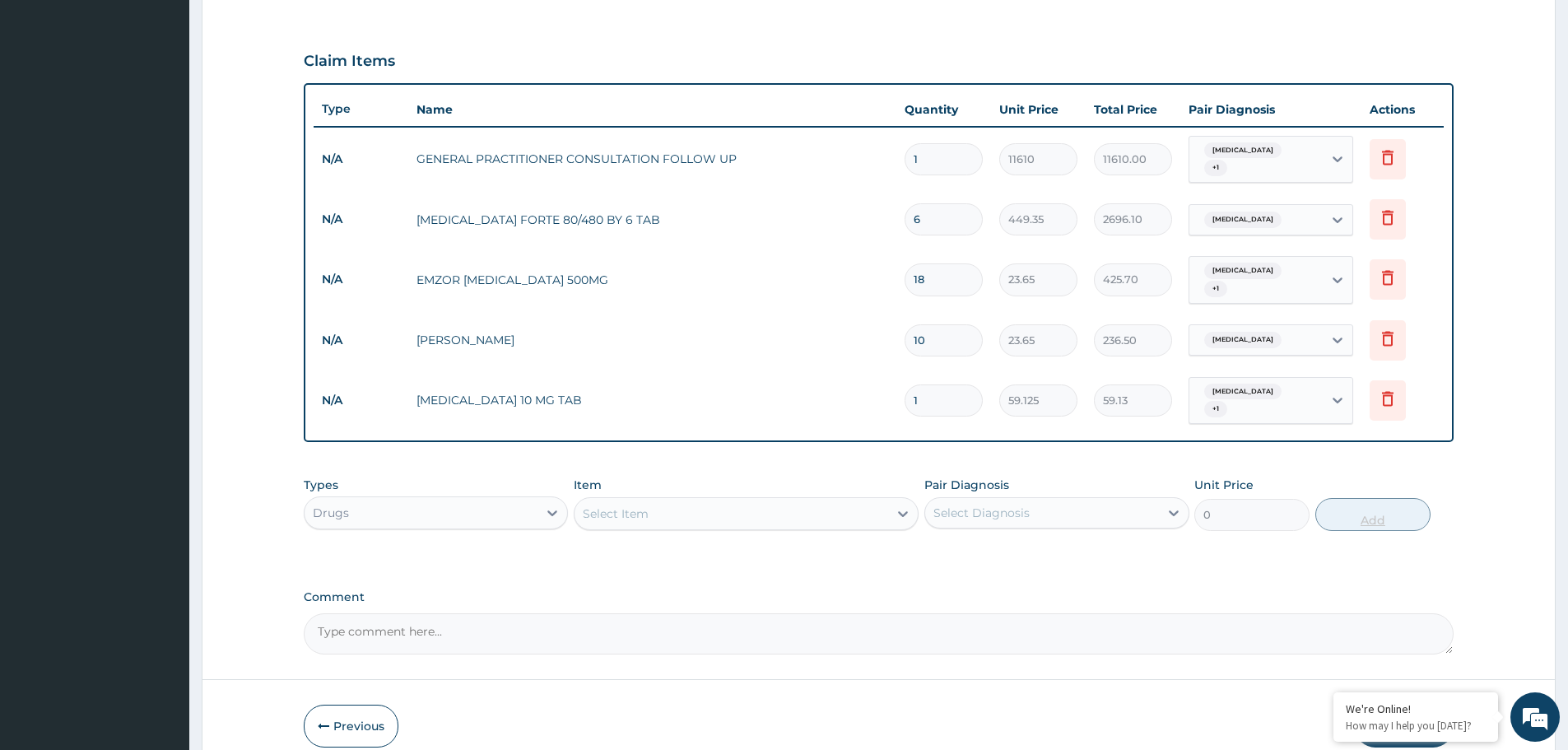
type input "10"
type input "591.25"
type input "10"
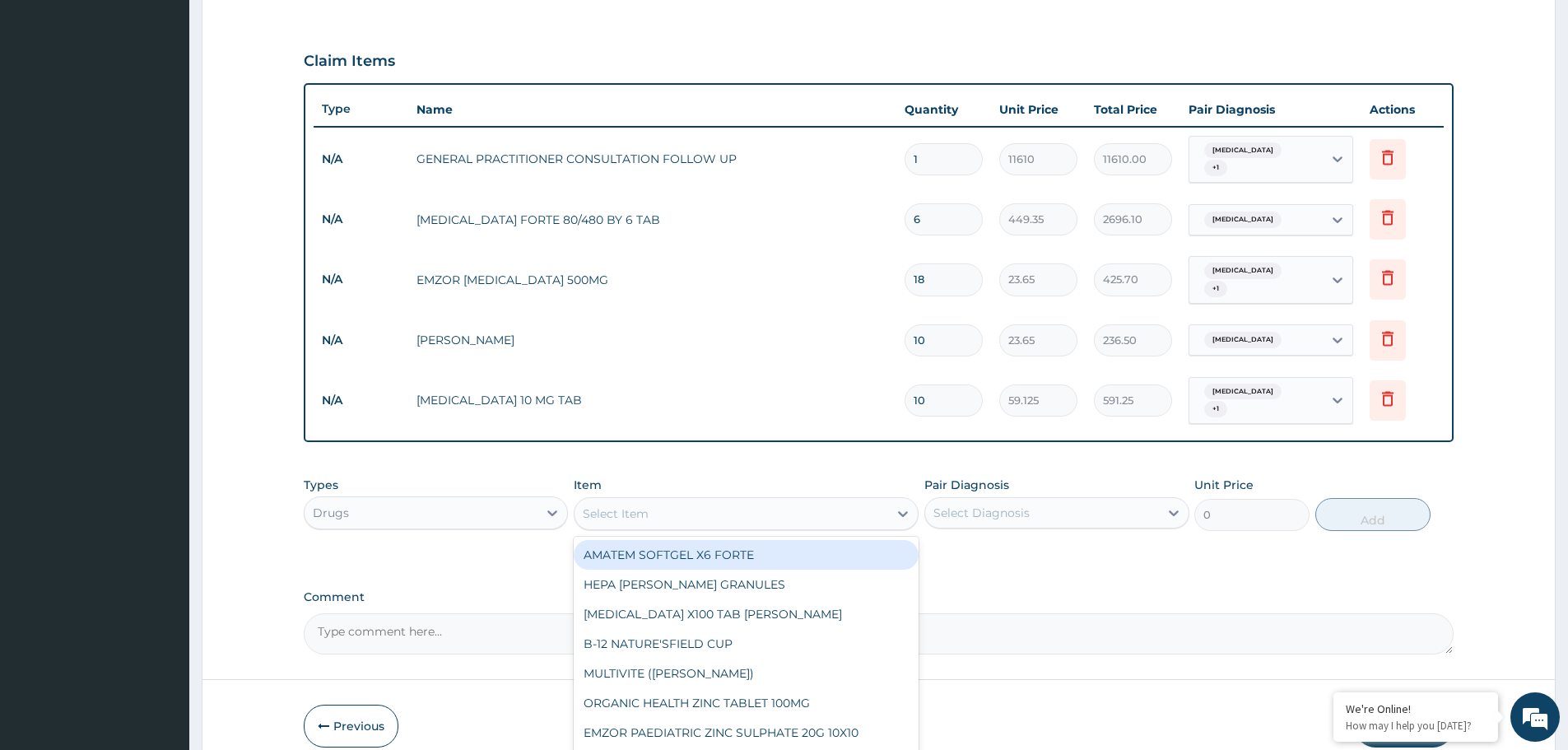
click at [763, 504] on div "Select Item" at bounding box center [731, 513] width 314 height 26
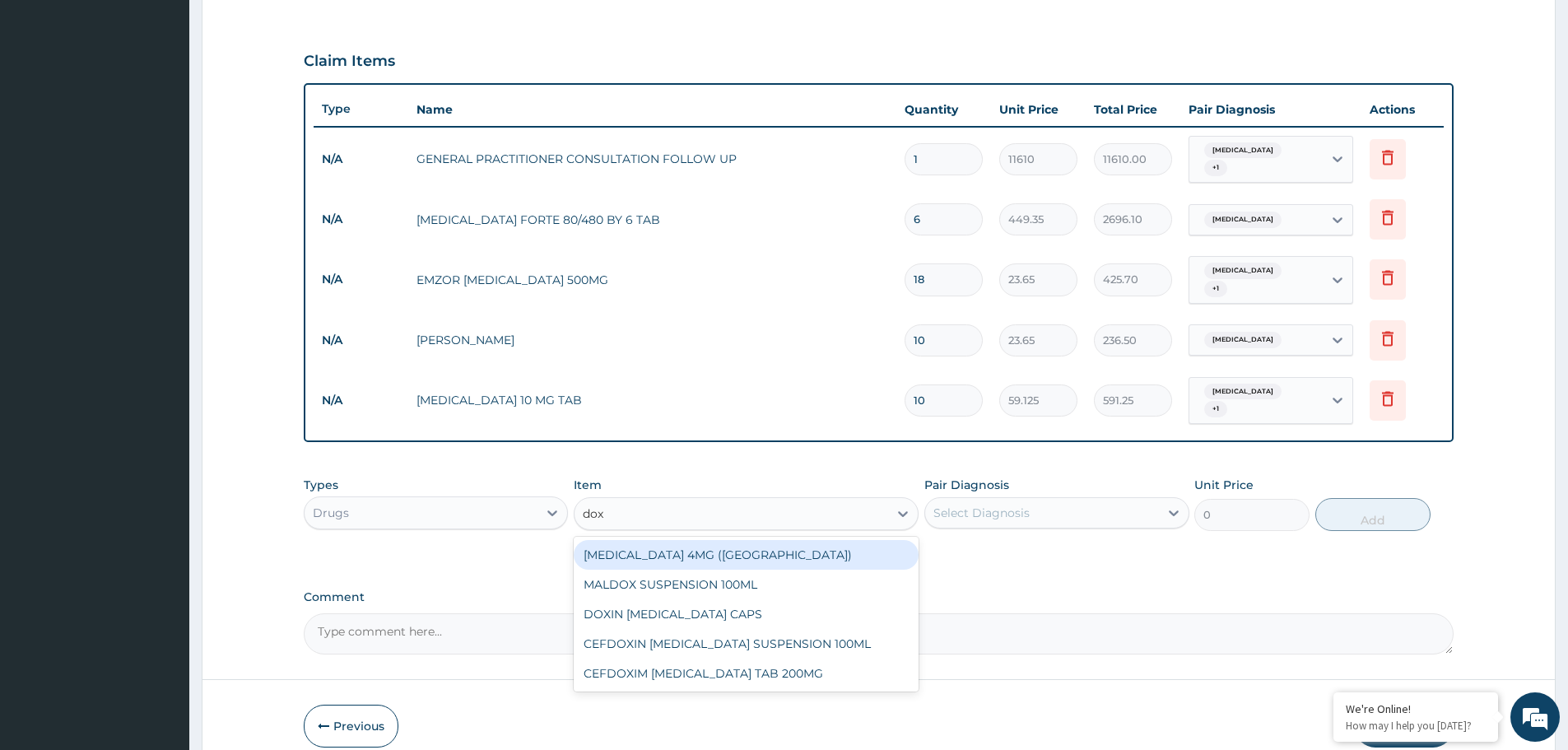
type input "doxy"
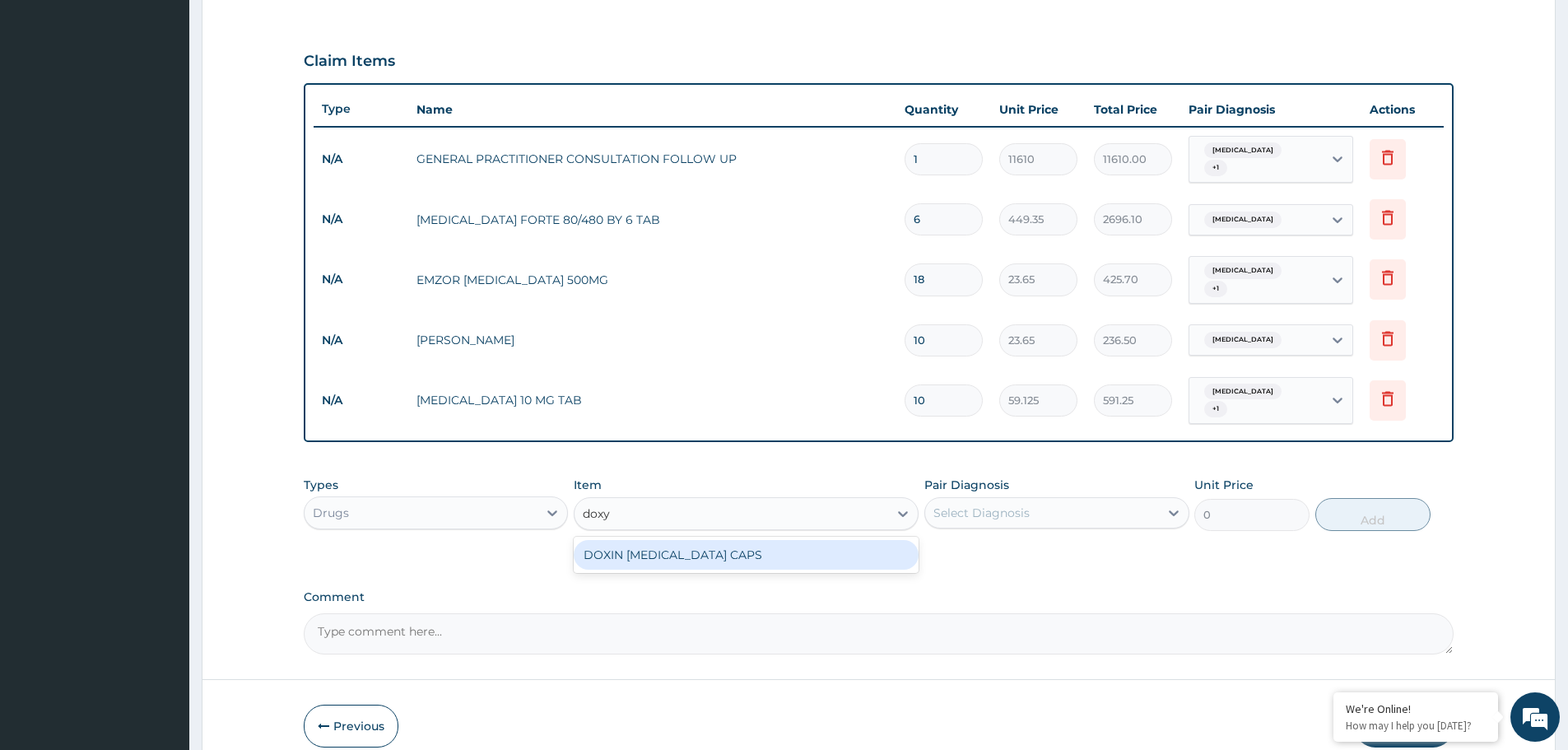
click at [775, 540] on div "DOXIN DOXYCYCLINE CAPS" at bounding box center [746, 555] width 345 height 30
type input "59.125"
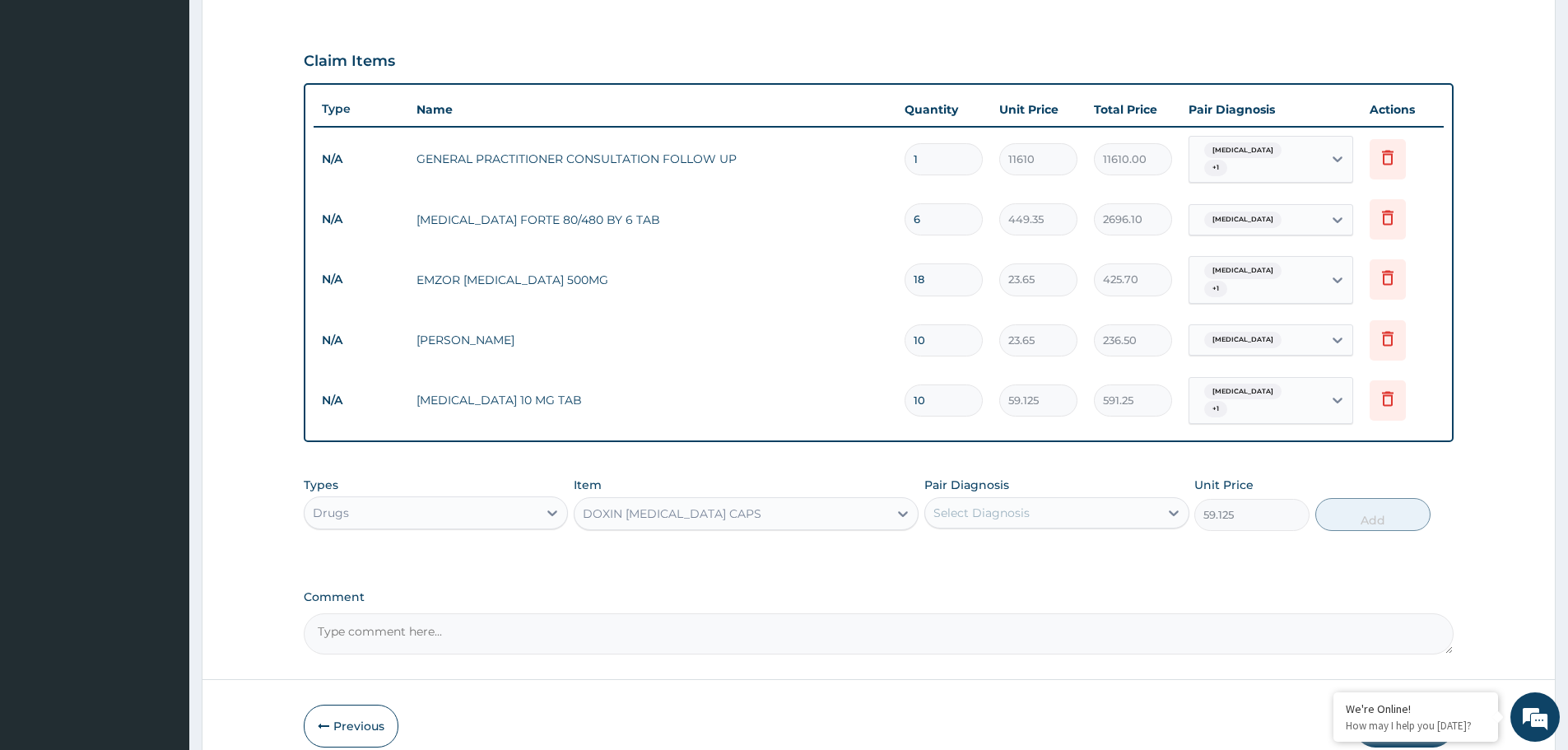
click at [944, 505] on div "Select Diagnosis" at bounding box center [982, 512] width 96 height 16
click at [961, 579] on label "Pharyngitis" at bounding box center [1003, 586] width 102 height 16
checkbox input "true"
click at [1367, 498] on button "Add" at bounding box center [1373, 514] width 115 height 33
type input "0"
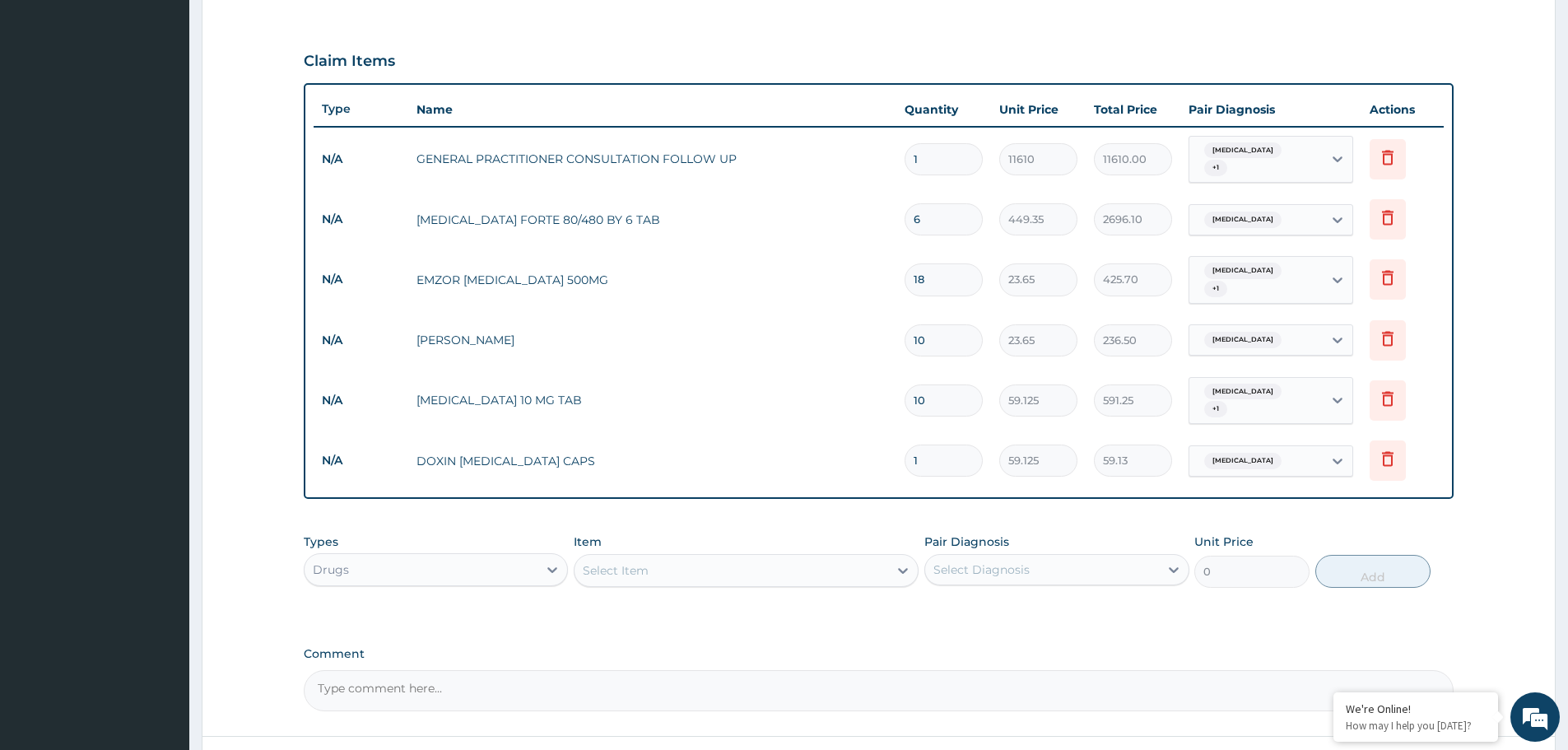
type input "10"
type input "591.25"
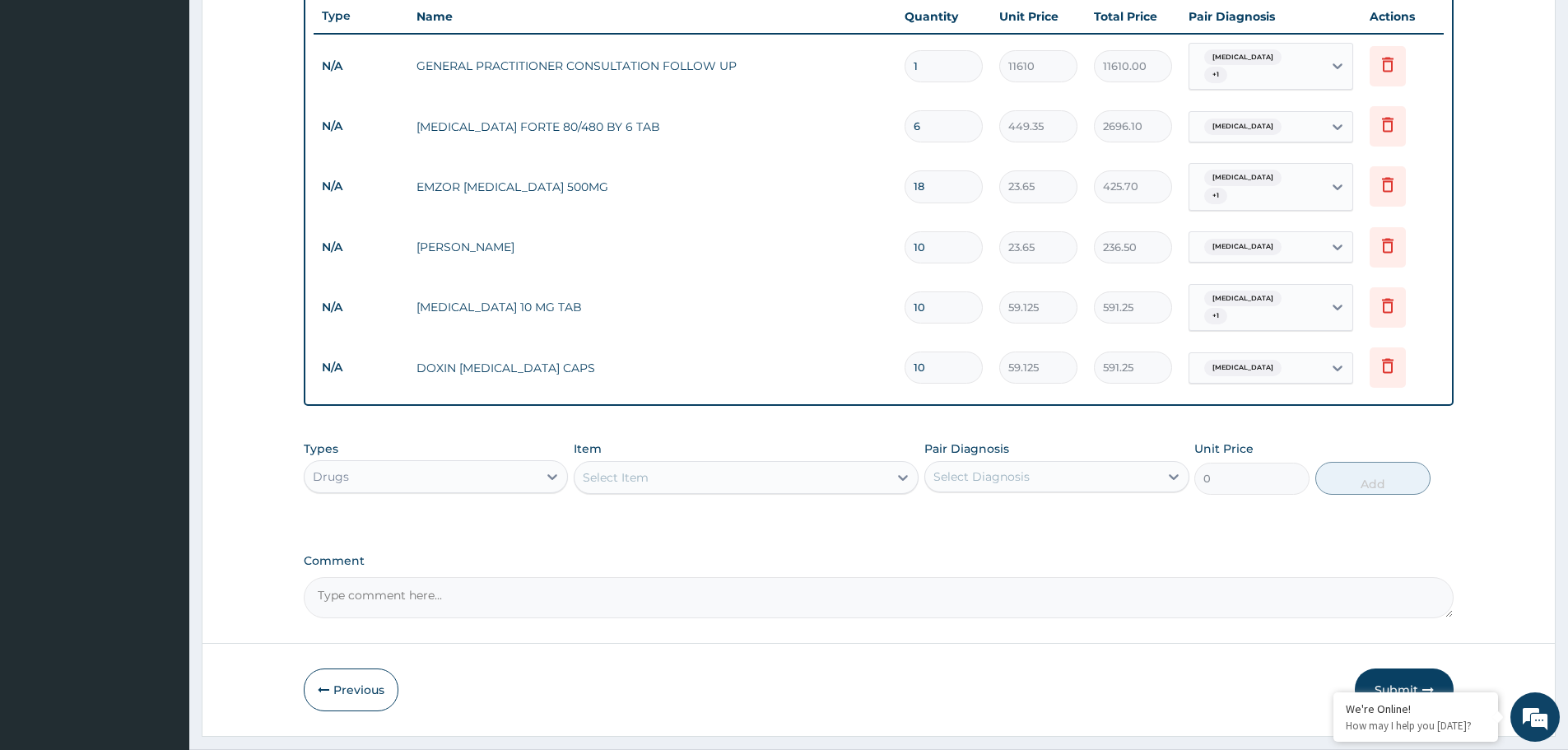
scroll to position [626, 0]
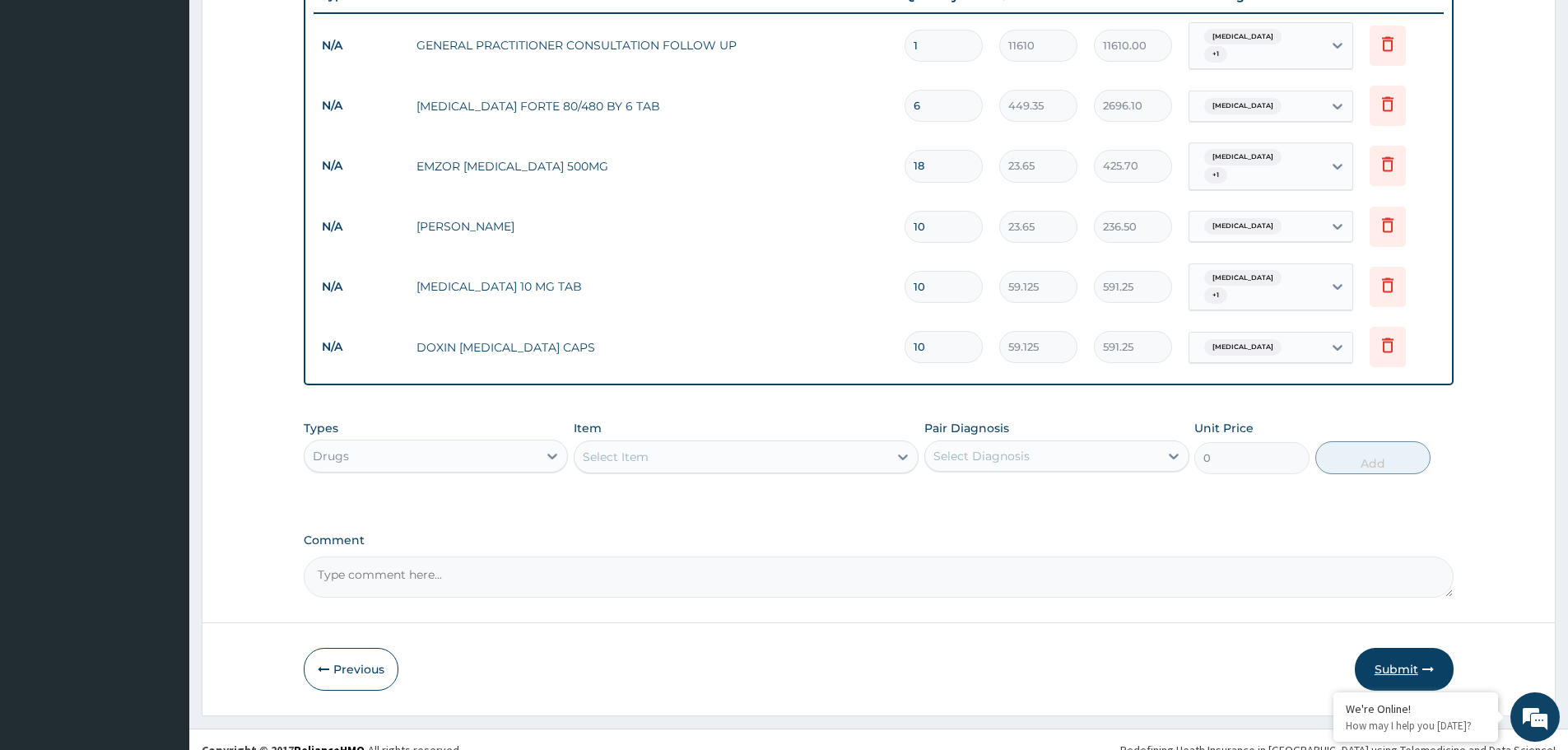
type input "10"
click at [1378, 648] on button "Submit" at bounding box center [1404, 669] width 99 height 43
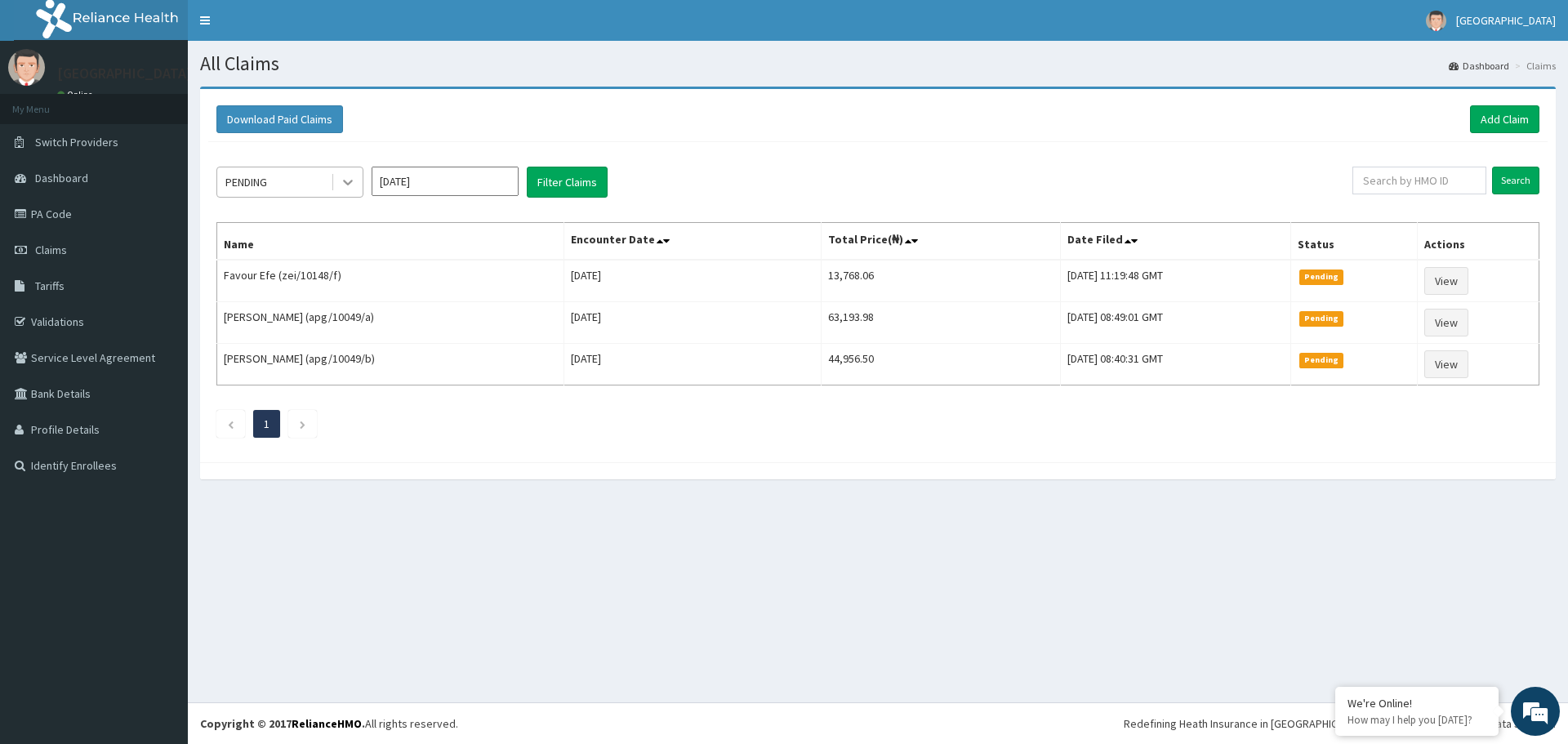
click at [344, 185] on icon at bounding box center [347, 182] width 16 height 16
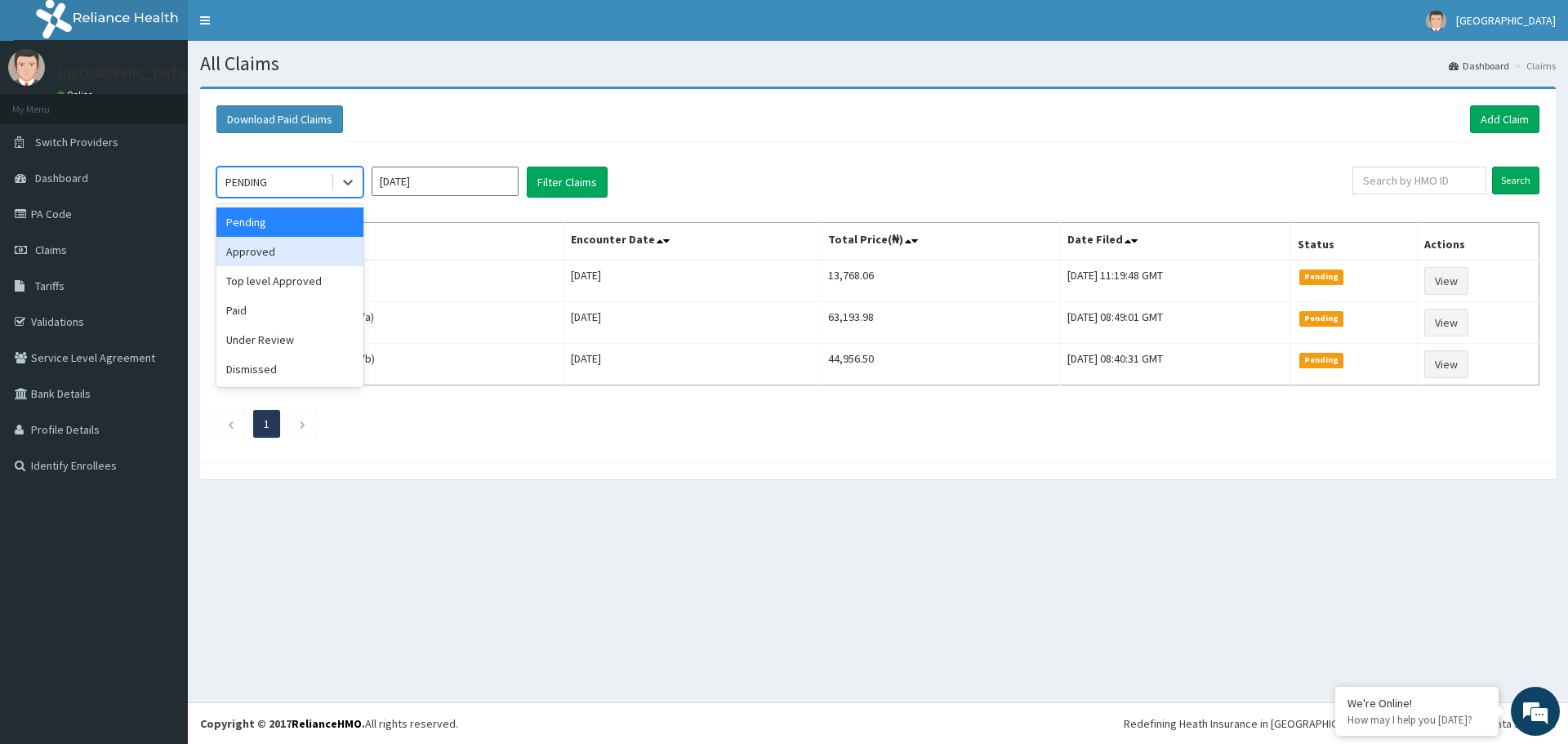
click at [323, 247] on div "Approved" at bounding box center [290, 251] width 147 height 30
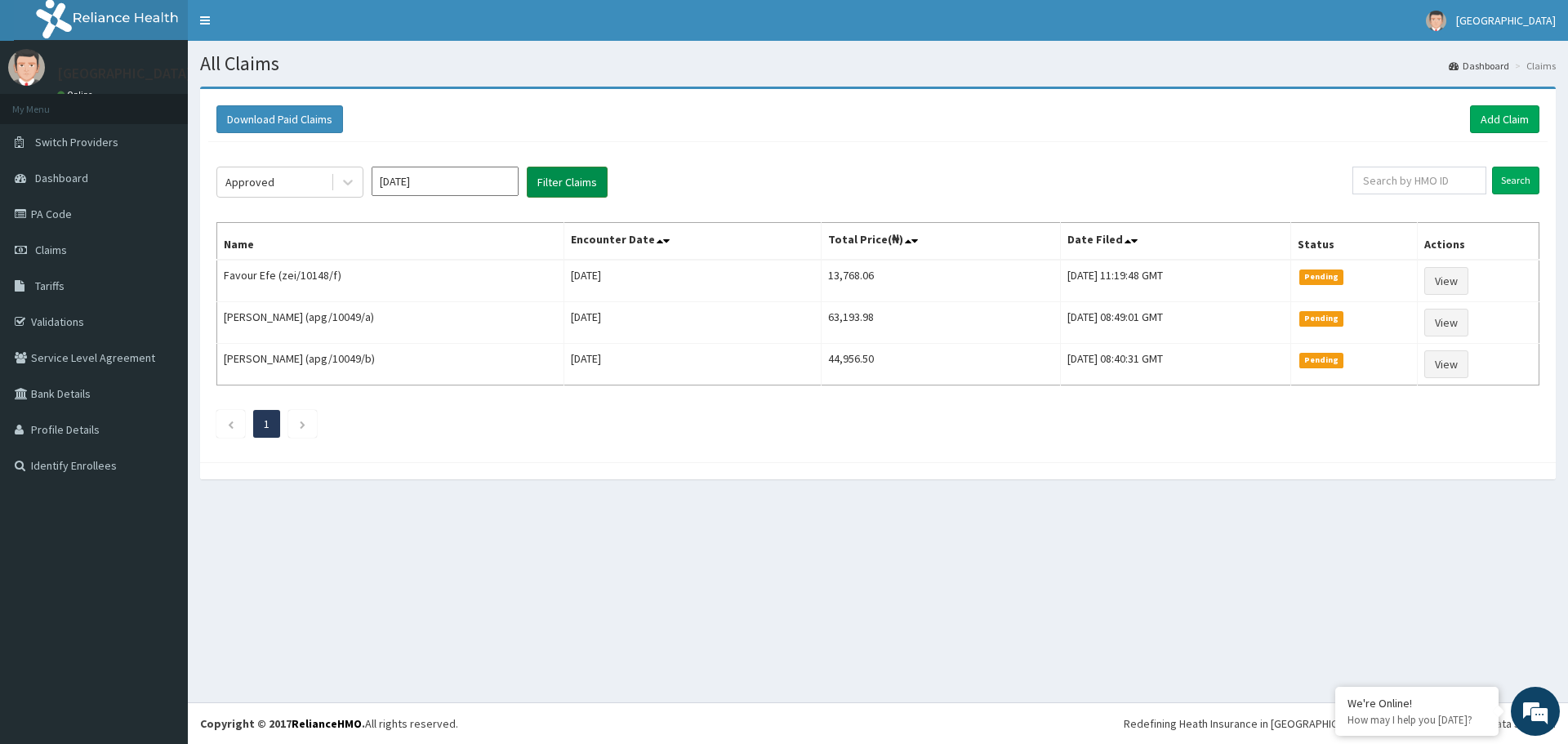
click at [598, 172] on button "Filter Claims" at bounding box center [567, 182] width 81 height 31
